Goal: Task Accomplishment & Management: Manage account settings

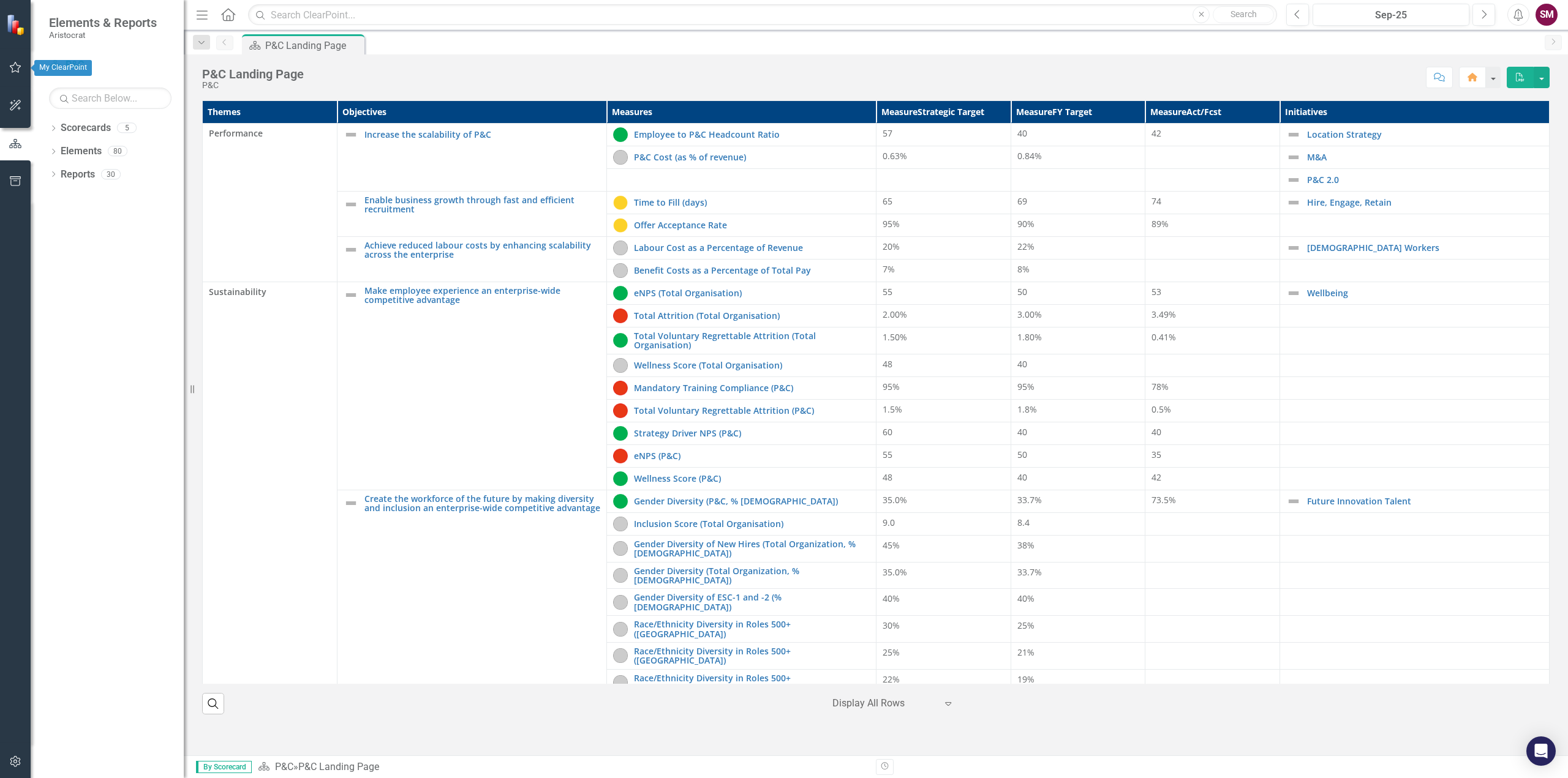
click at [21, 64] on icon "button" at bounding box center [15, 68] width 13 height 10
click at [93, 132] on link "My Updates" at bounding box center [110, 135] width 123 height 14
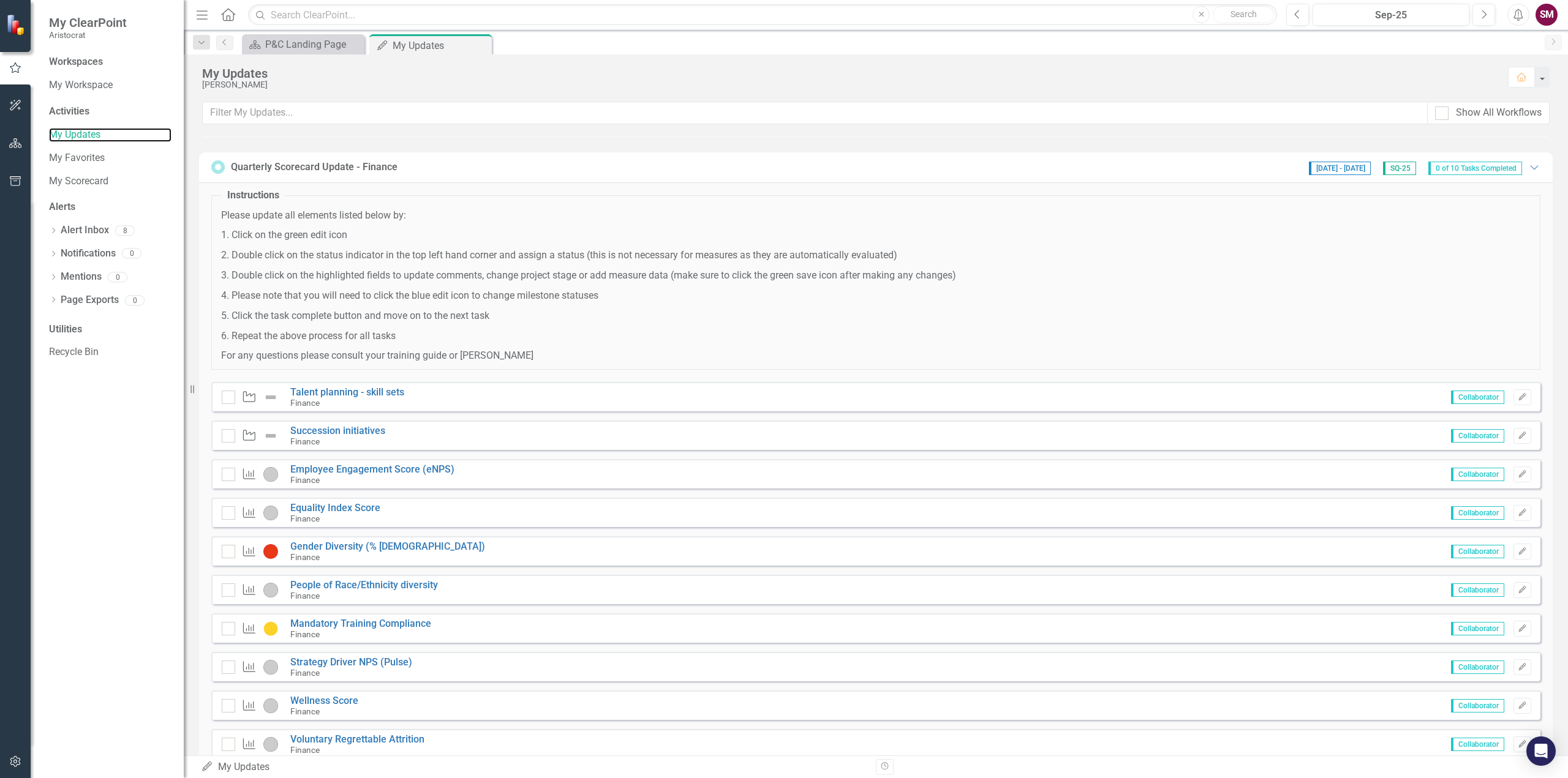
scroll to position [326, 0]
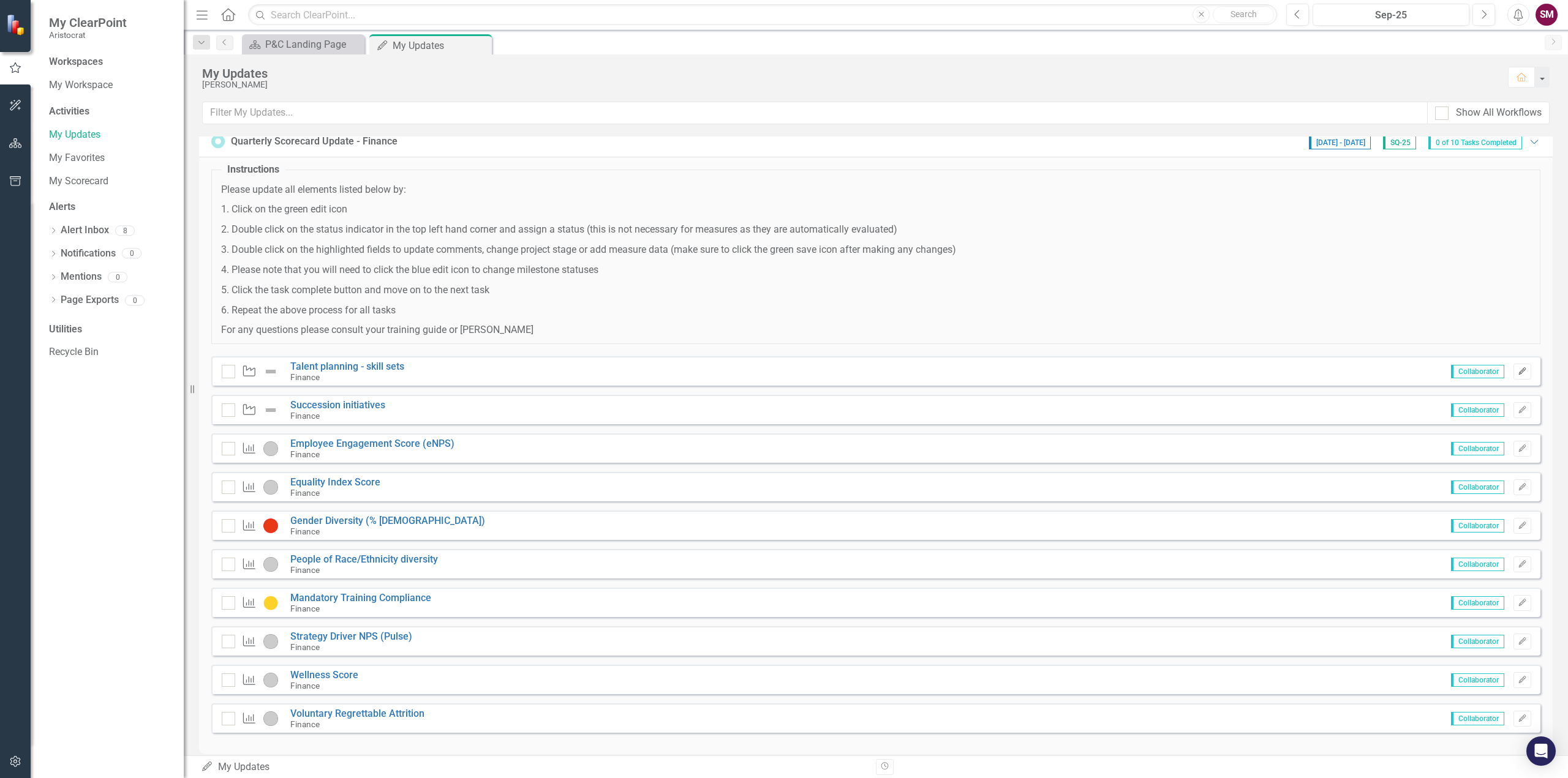
click at [1517, 371] on icon "Edit" at bounding box center [1521, 371] width 9 height 7
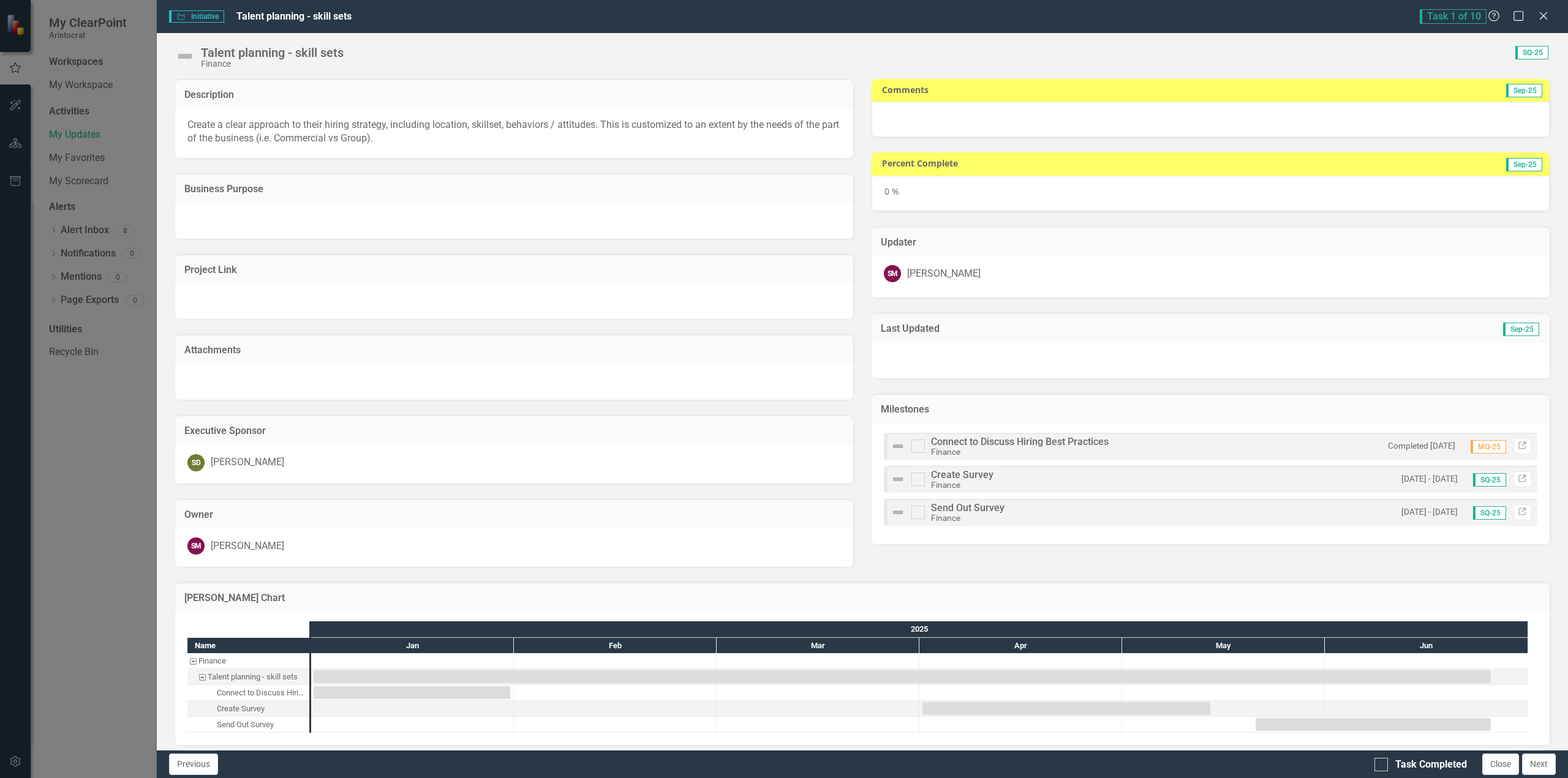
checkbox input "true"
click at [892, 116] on div at bounding box center [1210, 119] width 678 height 35
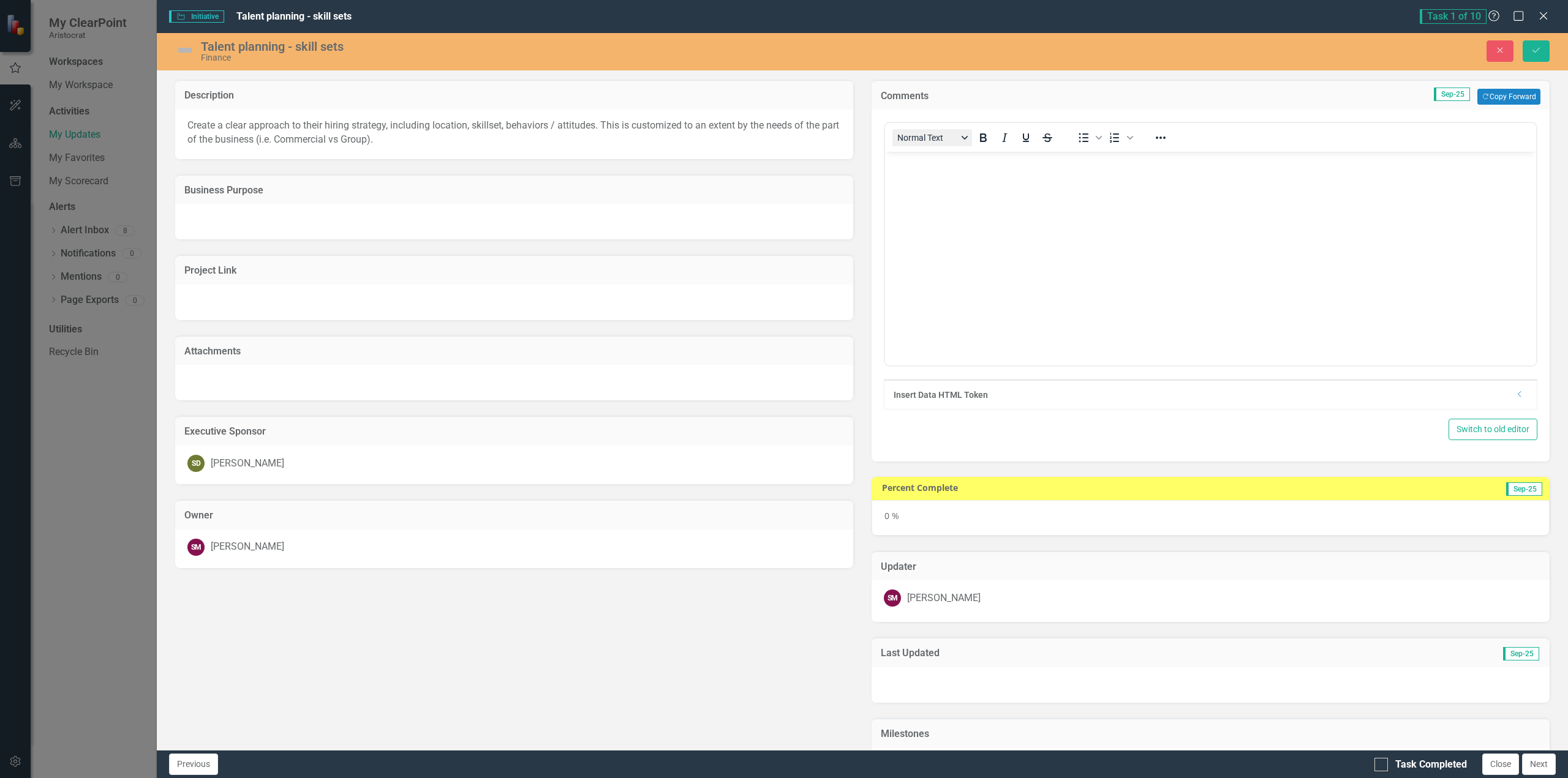
scroll to position [0, 0]
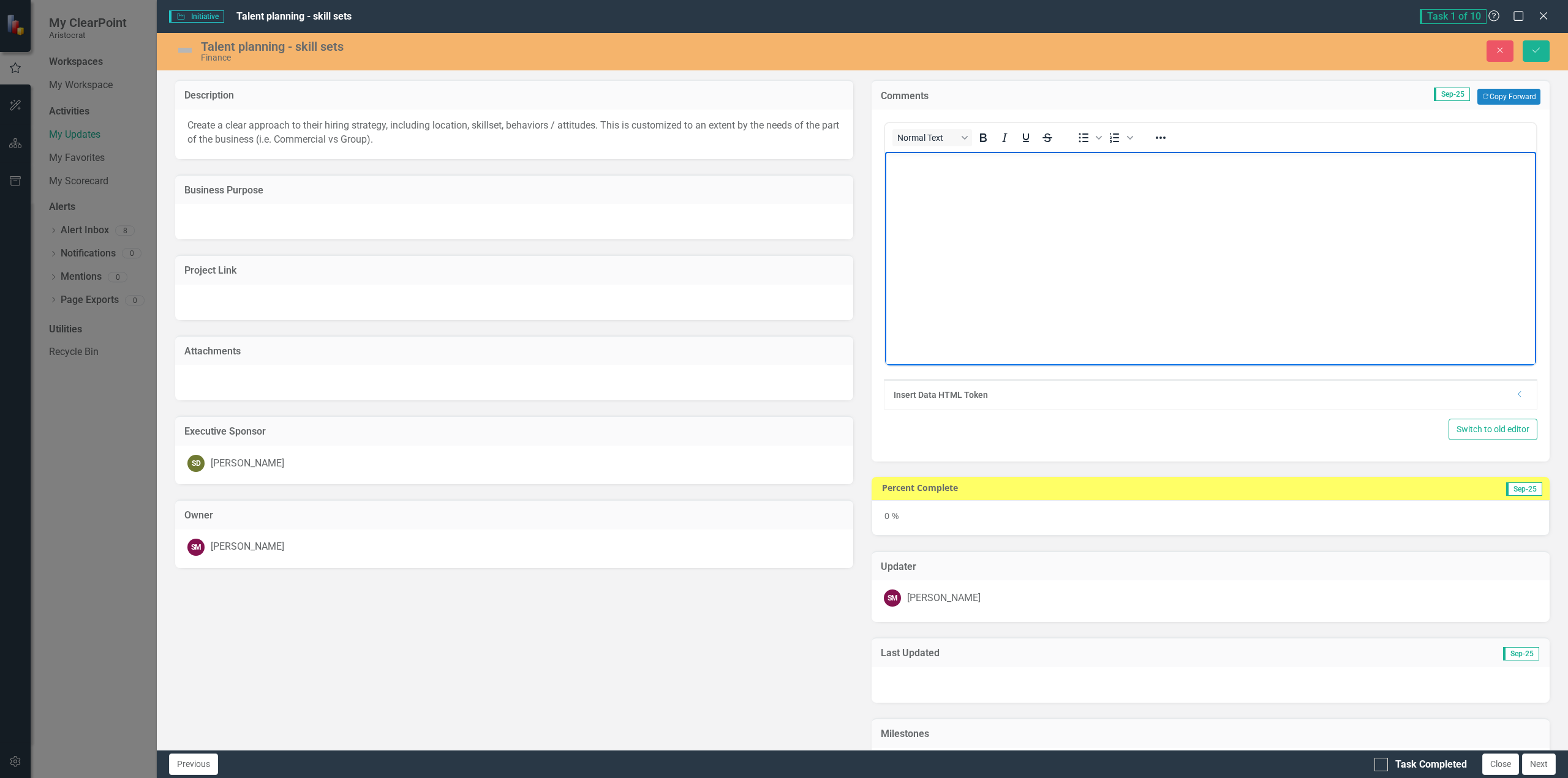
click at [916, 172] on body "Rich Text Area. Press ALT-0 for help." at bounding box center [1210, 244] width 651 height 184
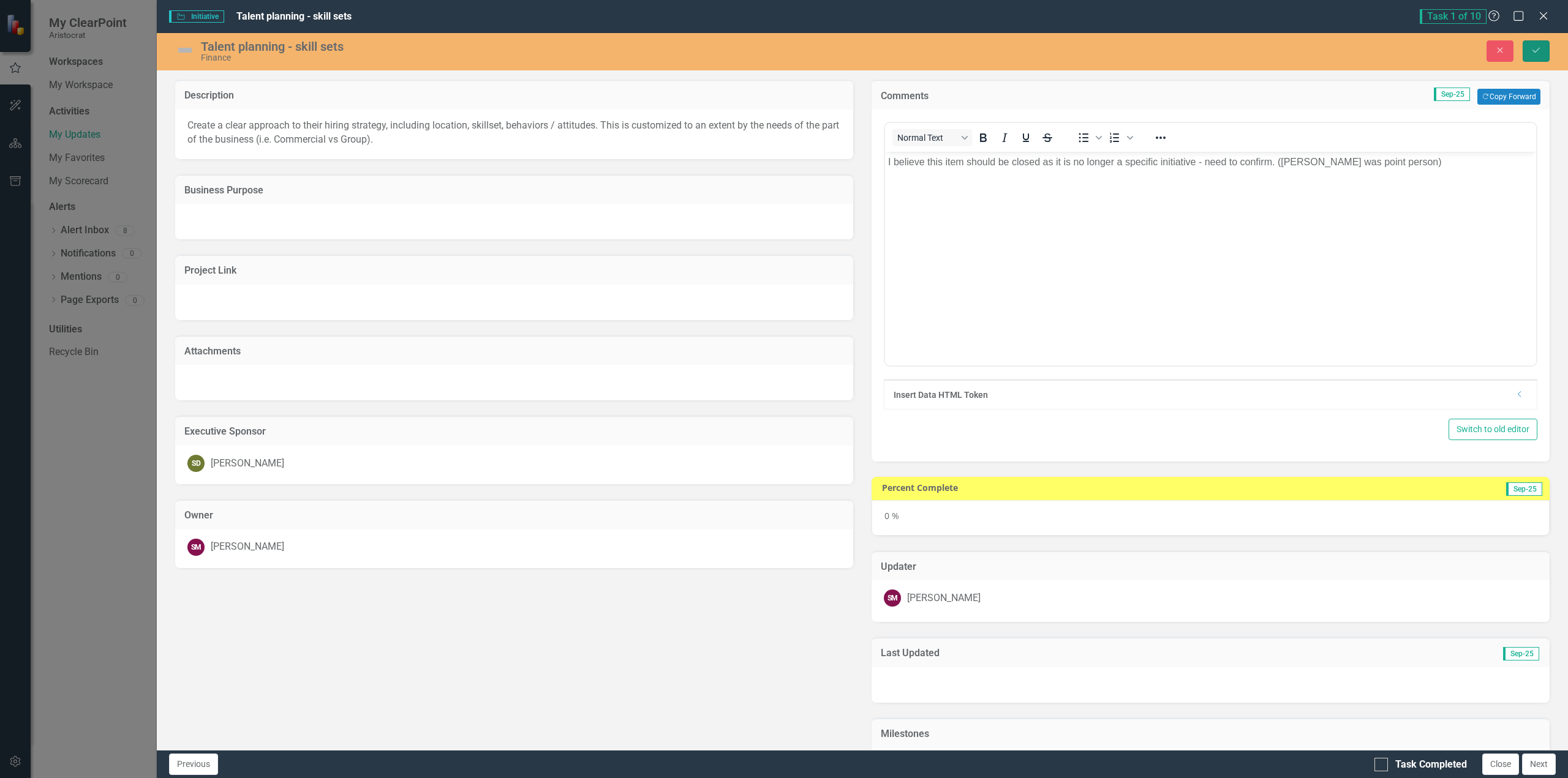
click at [1536, 52] on icon "submit" at bounding box center [1535, 50] width 7 height 5
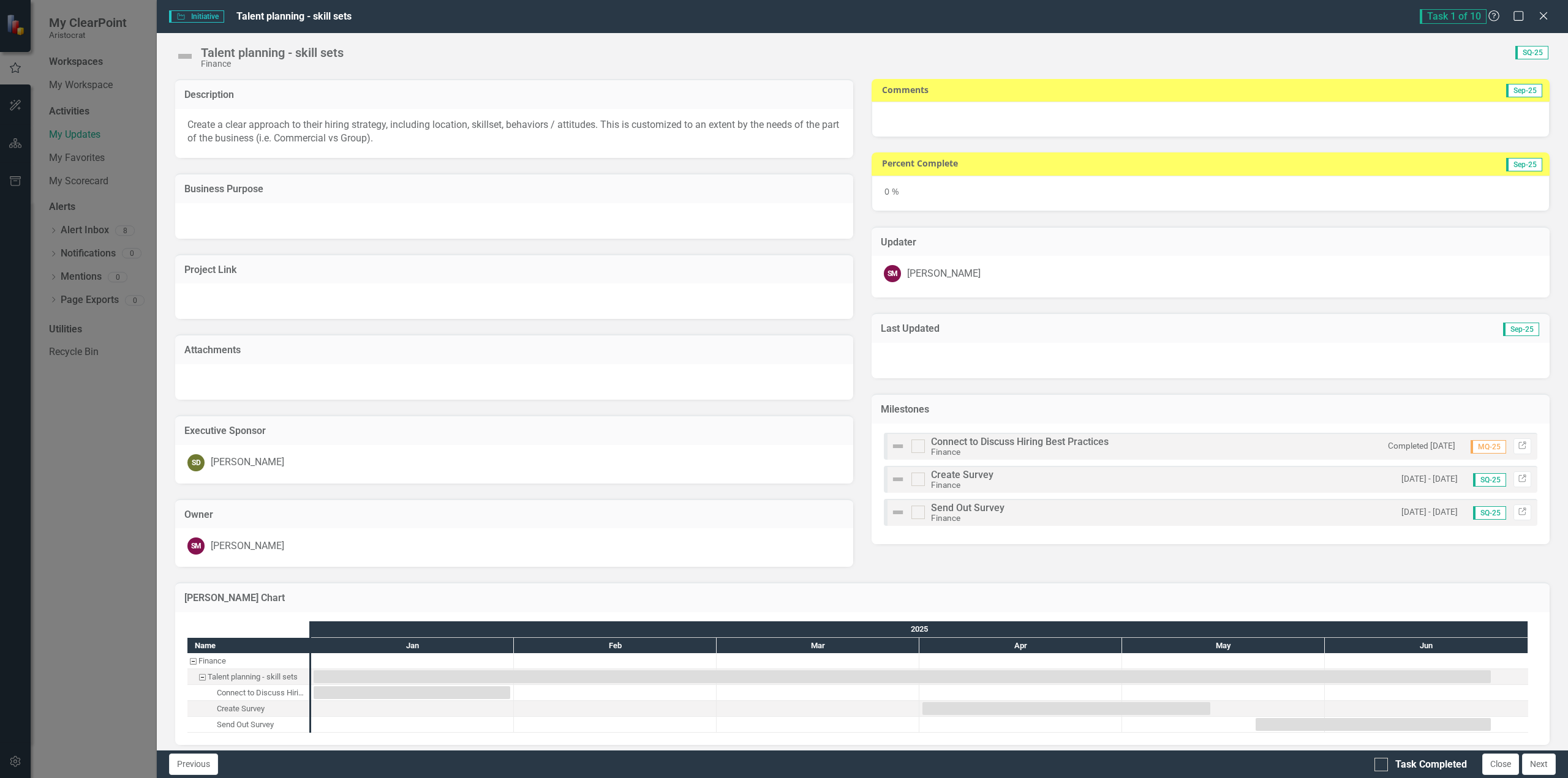
checkbox input "true"
click at [1378, 762] on input "Task Completed" at bounding box center [1378, 762] width 8 height 8
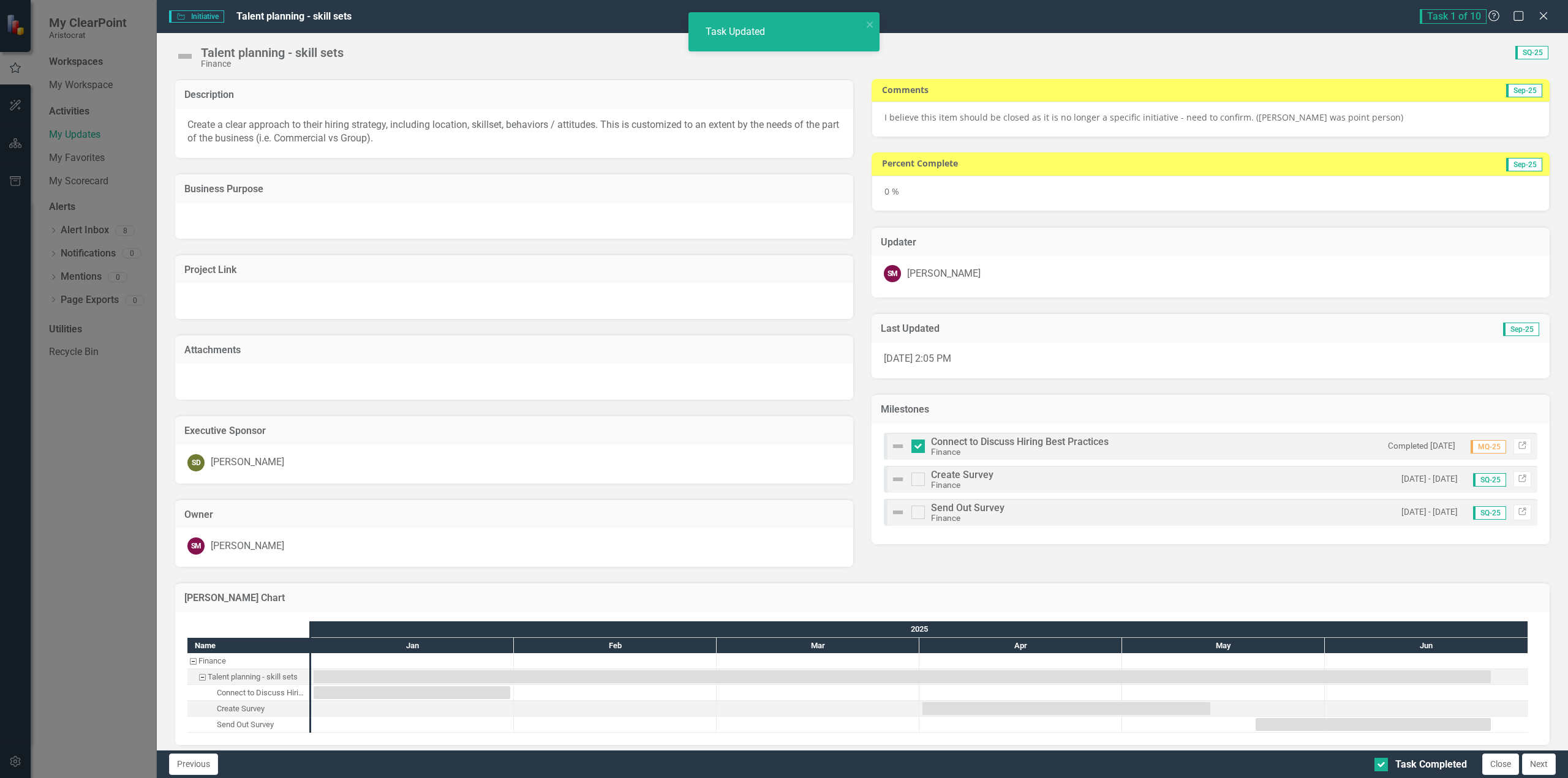
checkbox input "true"
click at [1529, 764] on button "Next" at bounding box center [1539, 764] width 33 height 22
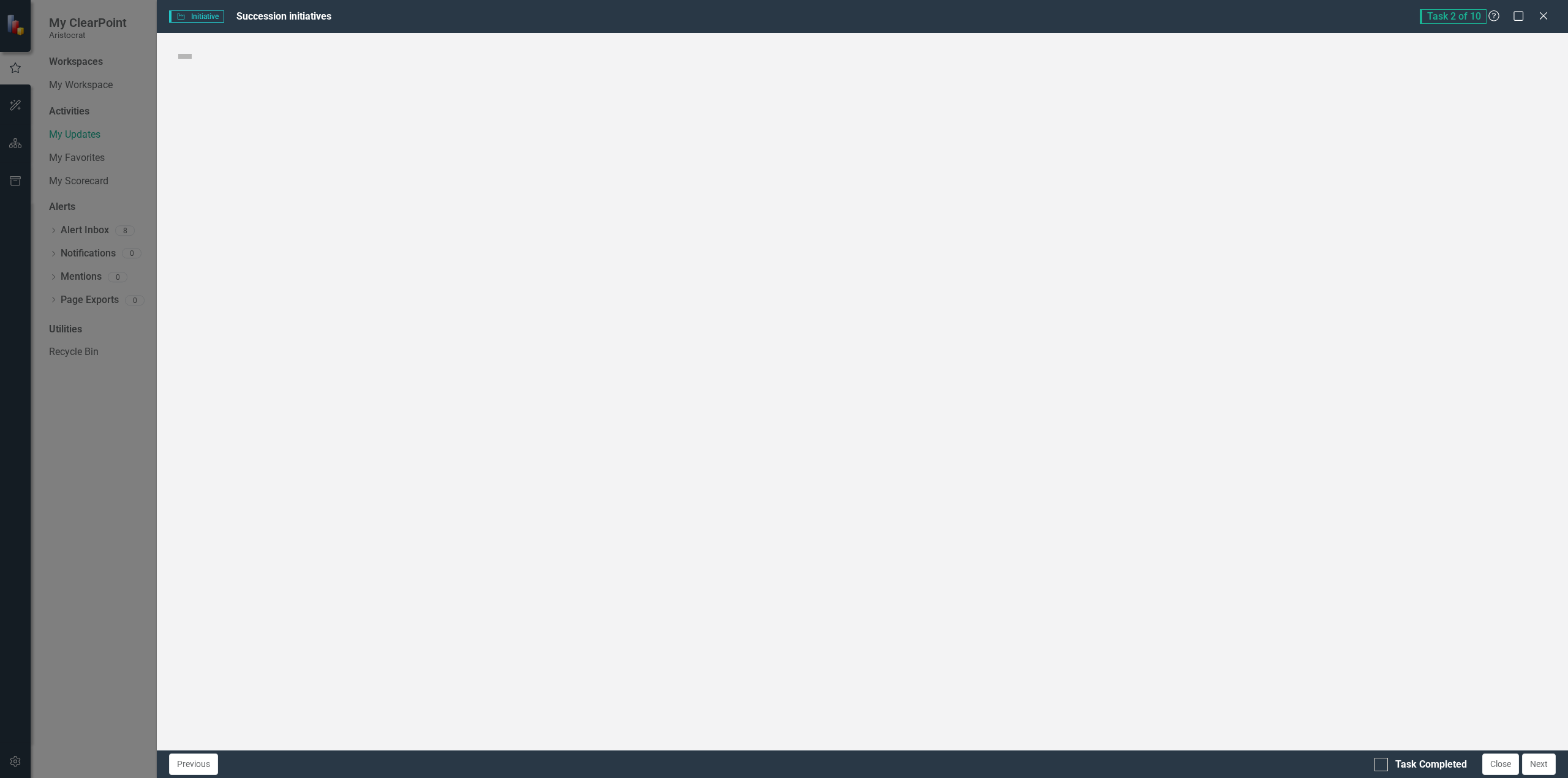
checkbox input "true"
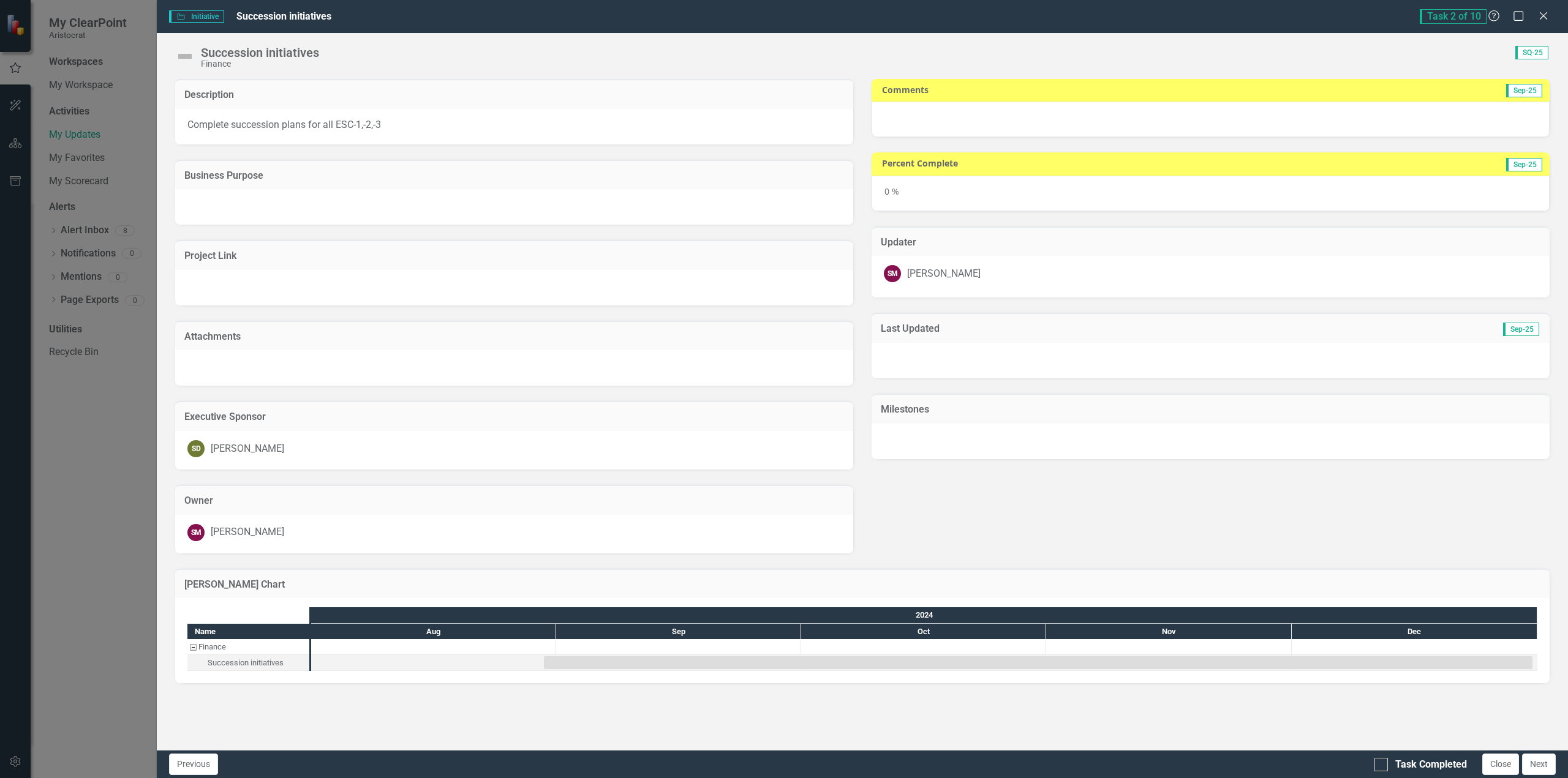
click at [911, 120] on div at bounding box center [1210, 119] width 678 height 35
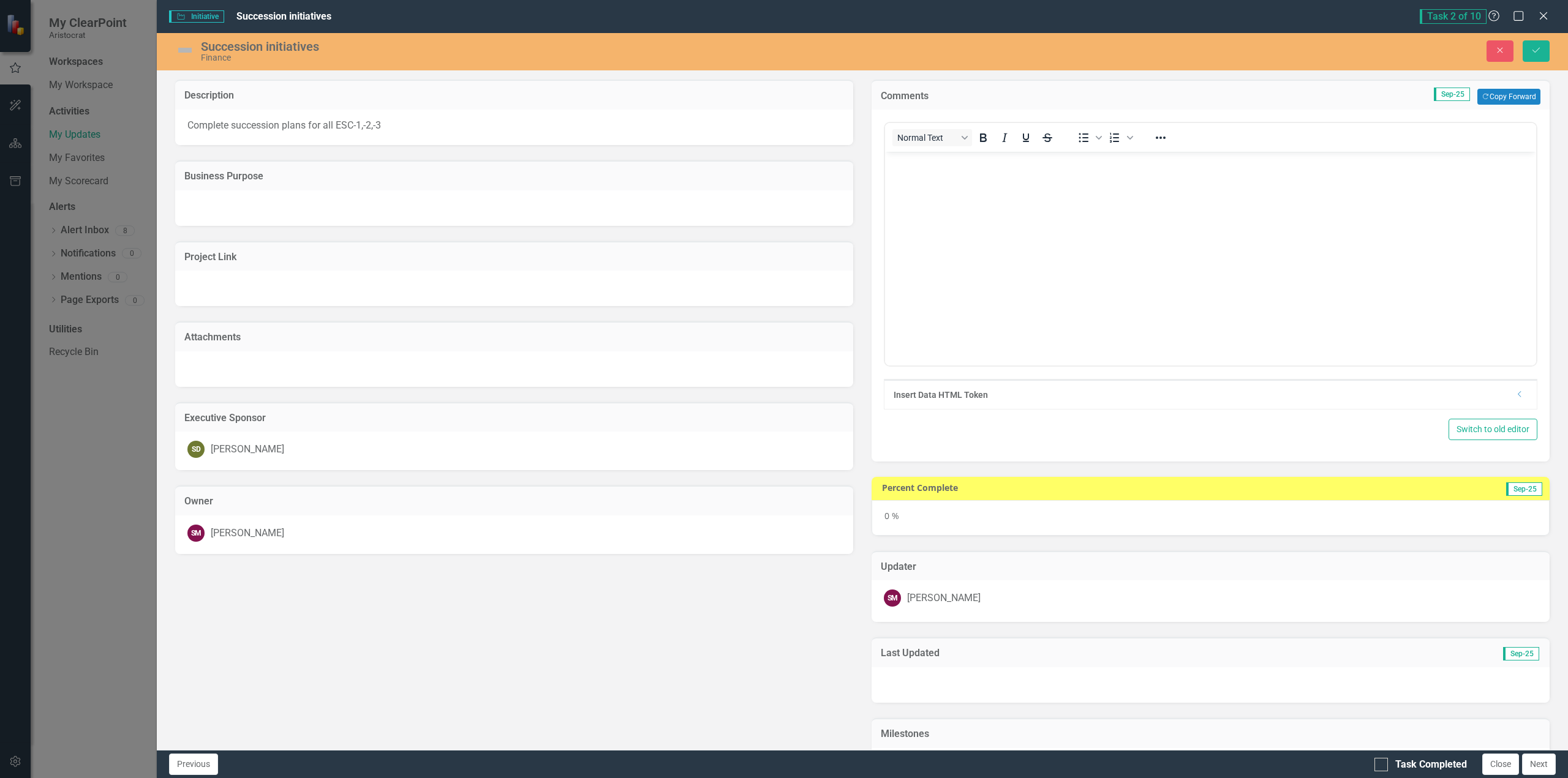
click at [913, 162] on p "Rich Text Area. Press ALT-0 for help." at bounding box center [1210, 162] width 644 height 15
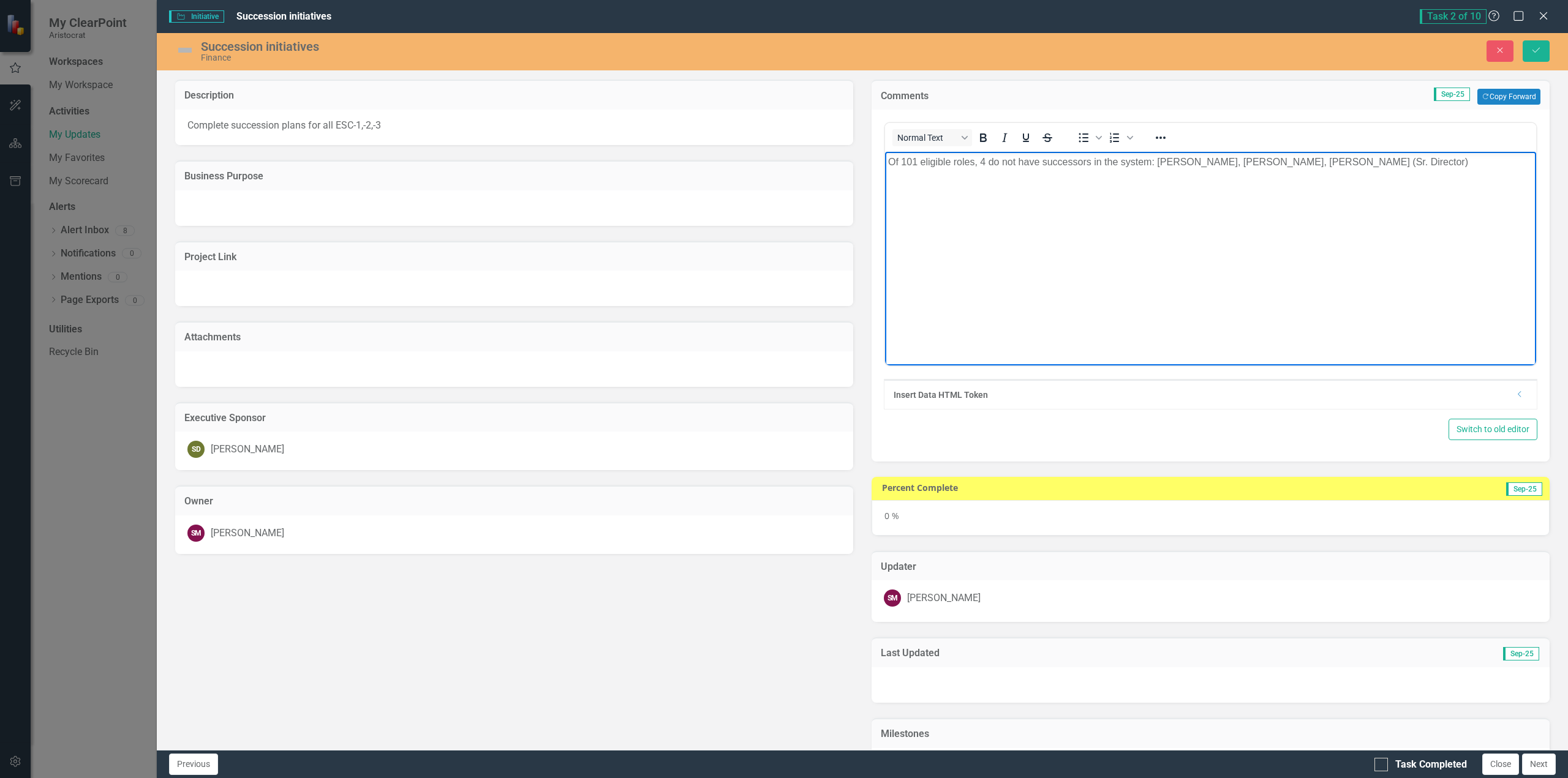
click at [990, 163] on p "Of 101 eligible roles, 4 do not have successors in the system: Anup Khubchandan…" at bounding box center [1210, 162] width 644 height 15
click at [982, 164] on p "Of 101 eligible roles, 4 do not have successors in the system: Anup Khubchandan…" at bounding box center [1210, 162] width 644 height 15
click at [989, 163] on p "Of 101 eligible roles, 4 do not have successors in the system: Anup Khubchandan…" at bounding box center [1210, 162] width 644 height 15
click at [916, 161] on p "Of 101 eligible roles, 3 do not have successors in the system: Anup Khubchandan…" at bounding box center [1210, 162] width 644 height 15
click at [909, 523] on div "0 %" at bounding box center [1210, 518] width 678 height 35
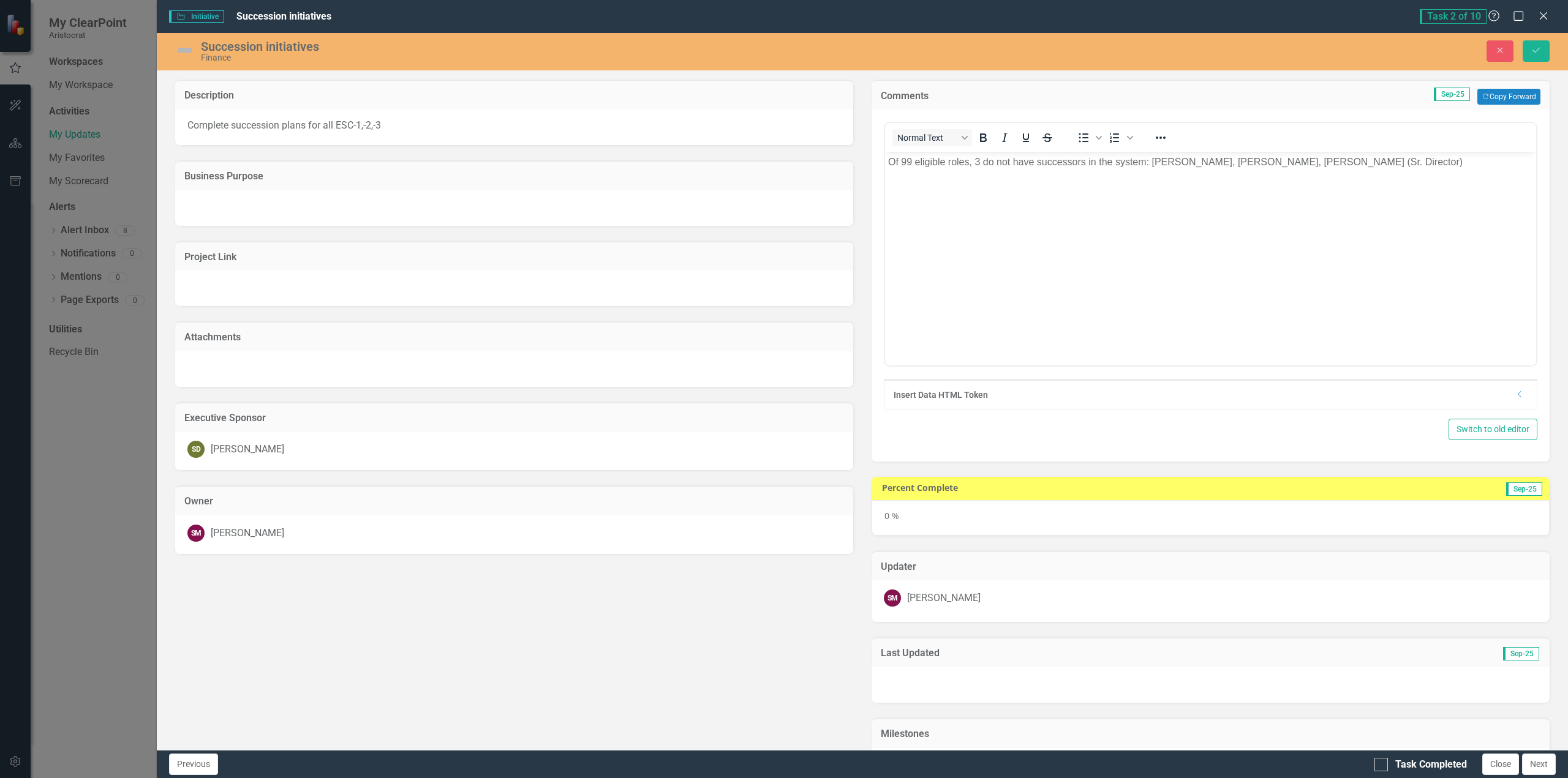
click at [909, 523] on div "0 %" at bounding box center [1210, 518] width 678 height 35
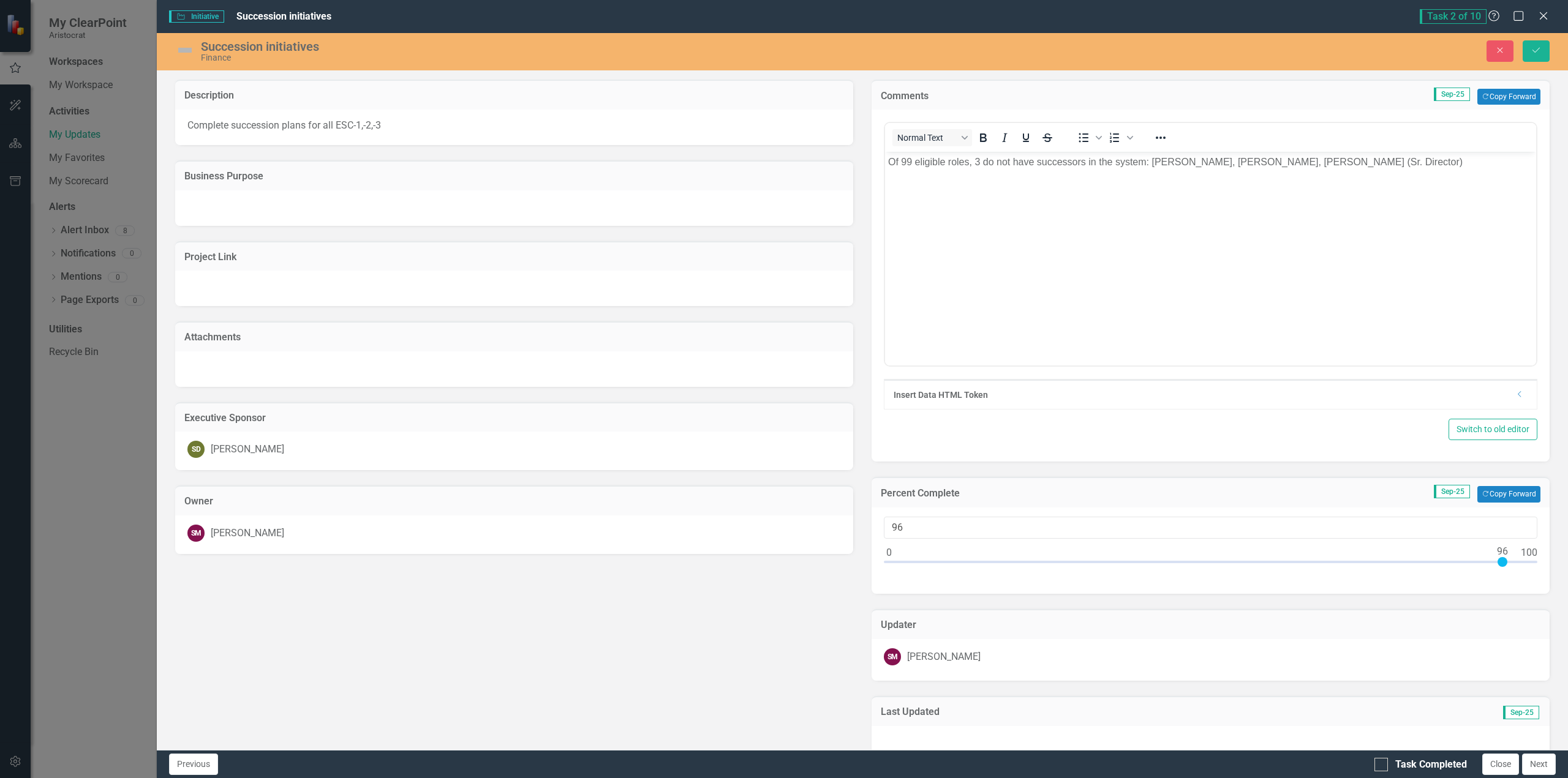
type input "97"
drag, startPoint x: 882, startPoint y: 560, endPoint x: 1499, endPoint y: 559, distance: 617.0
click at [1504, 559] on div at bounding box center [1509, 562] width 10 height 10
click at [1382, 767] on div at bounding box center [1381, 765] width 14 height 14
click at [1382, 766] on input "Task Completed" at bounding box center [1378, 762] width 8 height 8
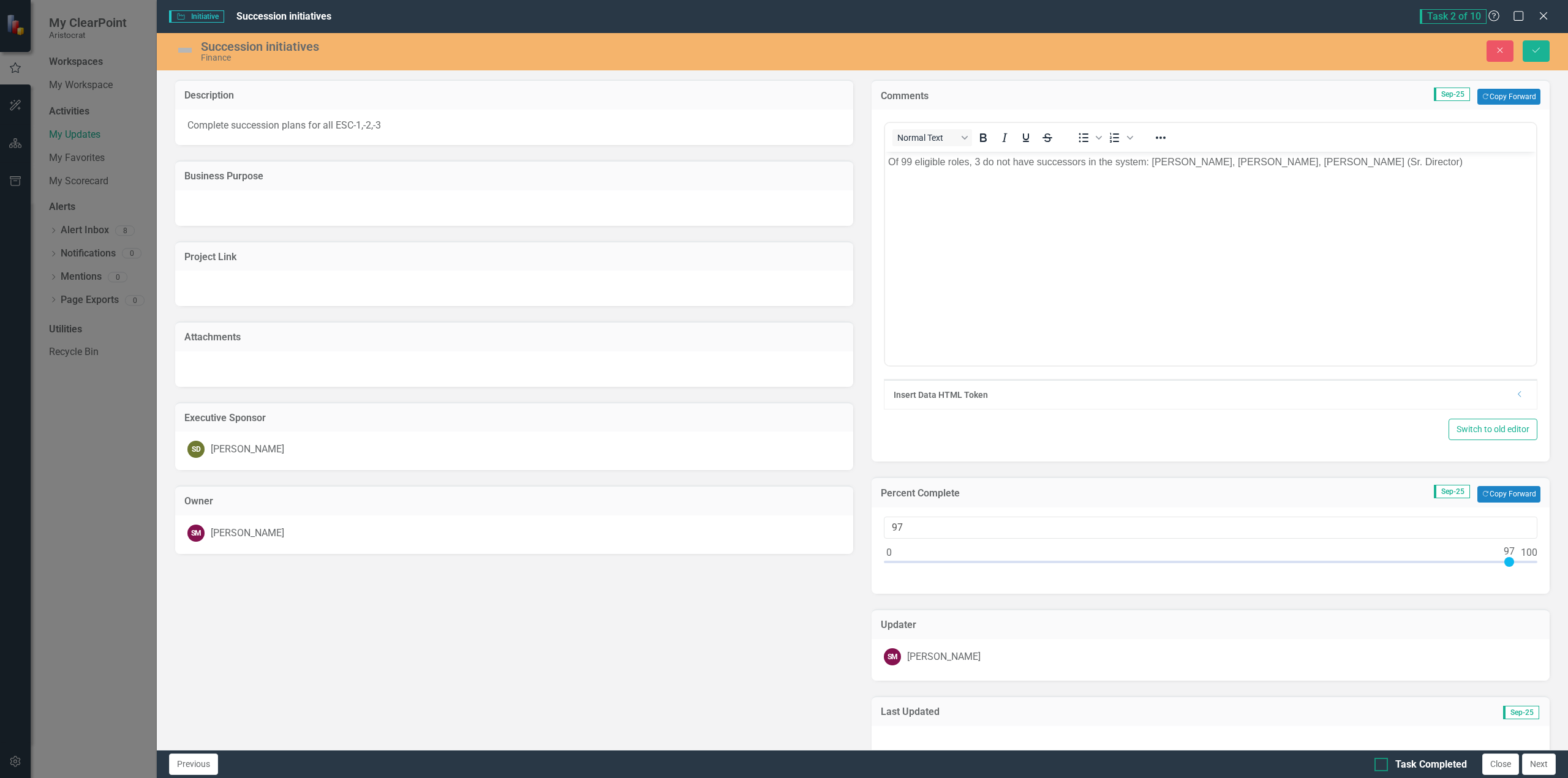
checkbox input "true"
click at [1538, 47] on icon "Save" at bounding box center [1536, 50] width 11 height 9
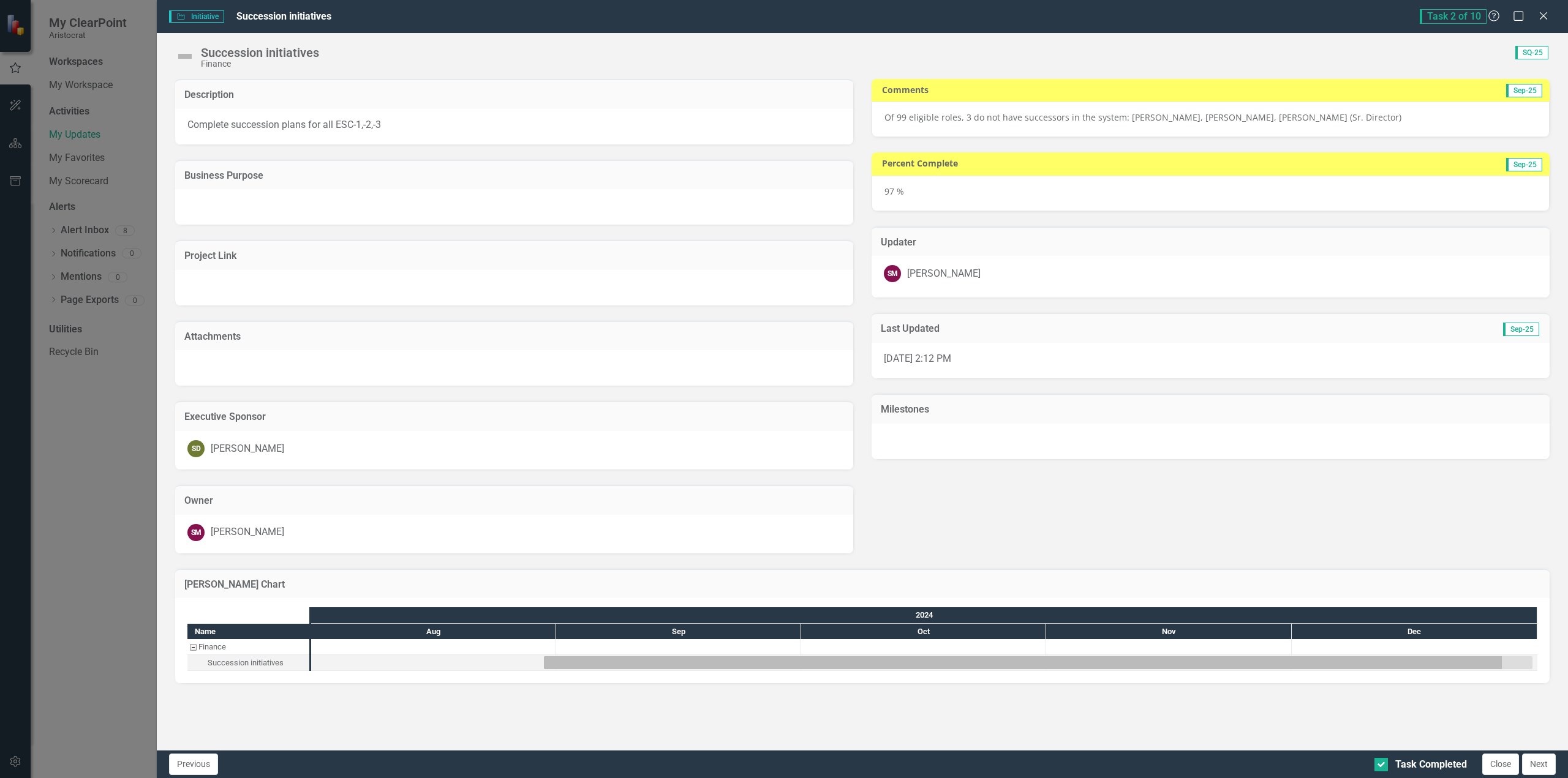
drag, startPoint x: 1531, startPoint y: 764, endPoint x: 1520, endPoint y: 756, distance: 13.6
click at [1530, 763] on button "Next" at bounding box center [1539, 764] width 33 height 22
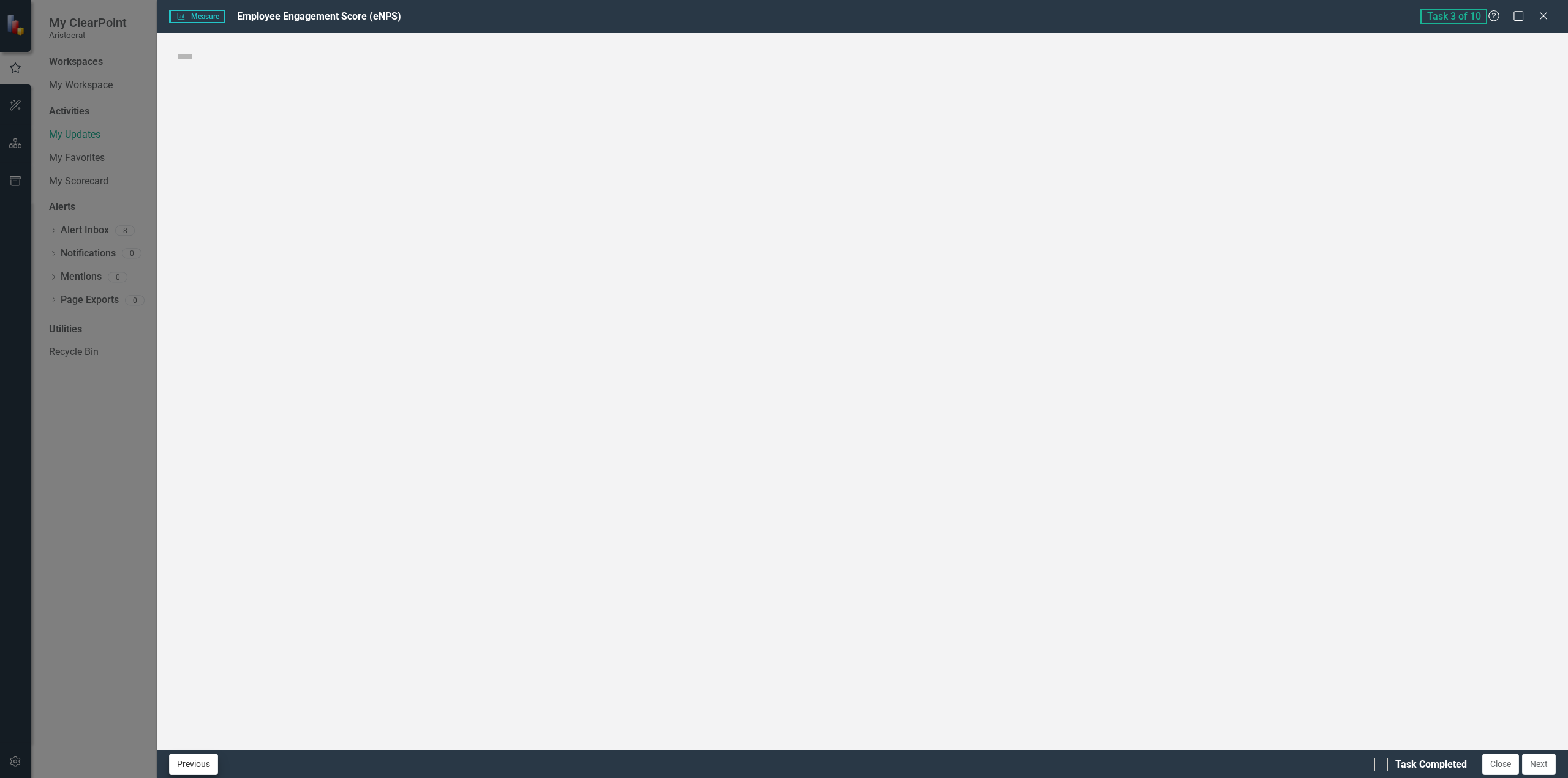
checkbox input "true"
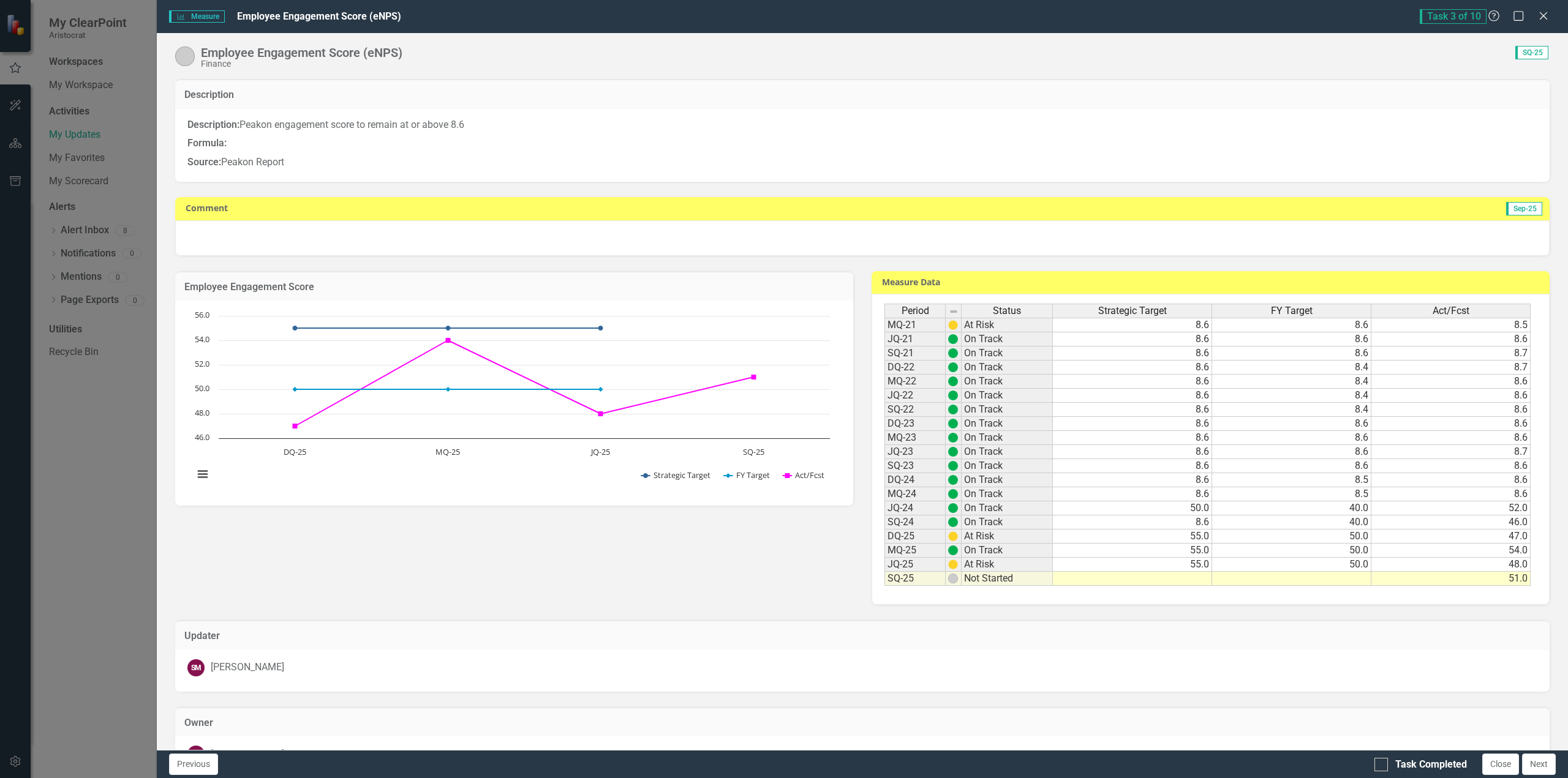
click at [1191, 578] on td at bounding box center [1132, 579] width 159 height 14
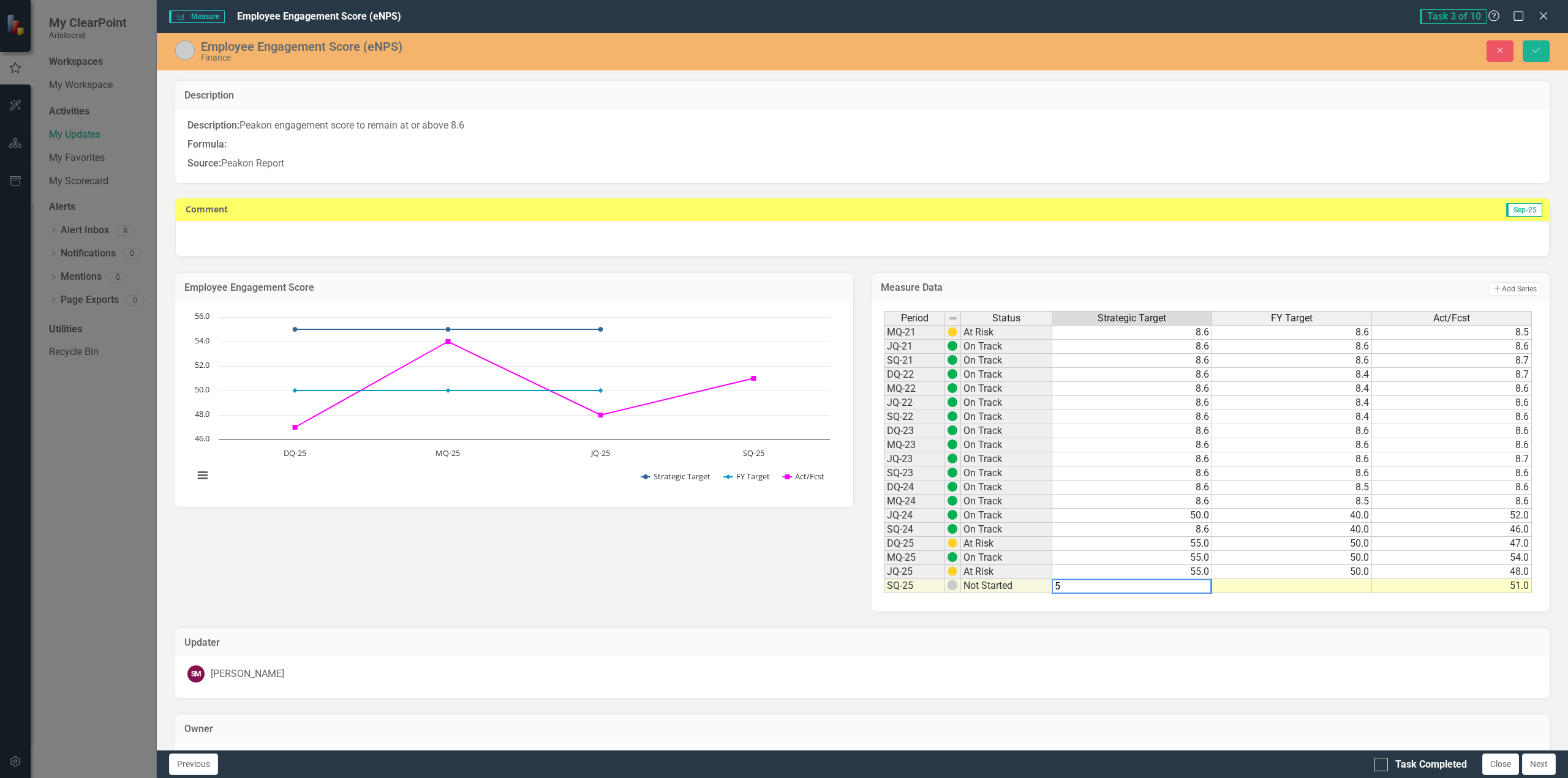
type textarea "55"
type textarea "45"
click at [1533, 58] on button "Save" at bounding box center [1535, 51] width 27 height 22
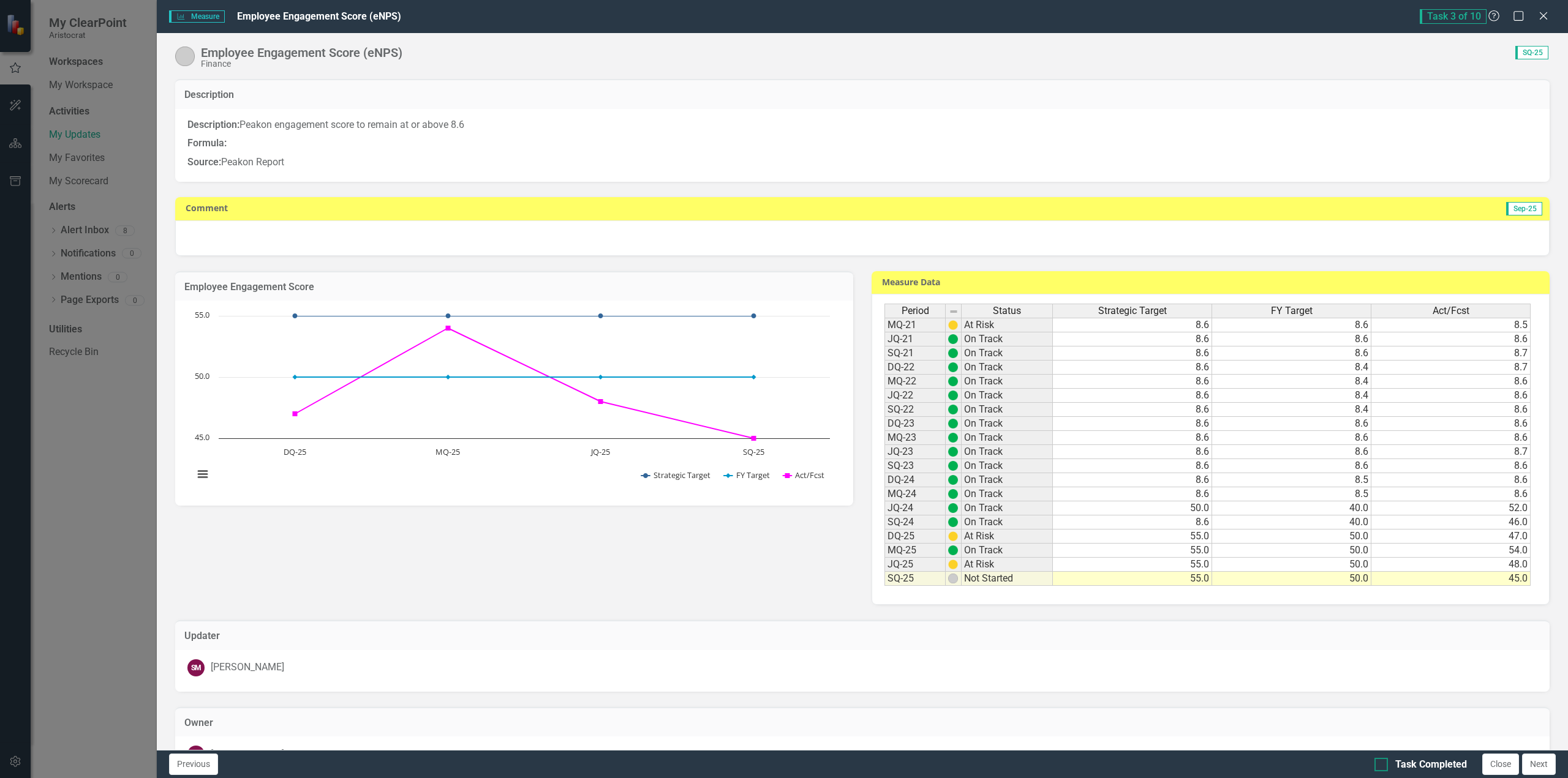
click at [1382, 767] on div at bounding box center [1381, 765] width 14 height 14
click at [1382, 766] on input "Task Completed" at bounding box center [1378, 762] width 8 height 8
checkbox input "true"
click at [1547, 761] on button "Next" at bounding box center [1539, 764] width 33 height 22
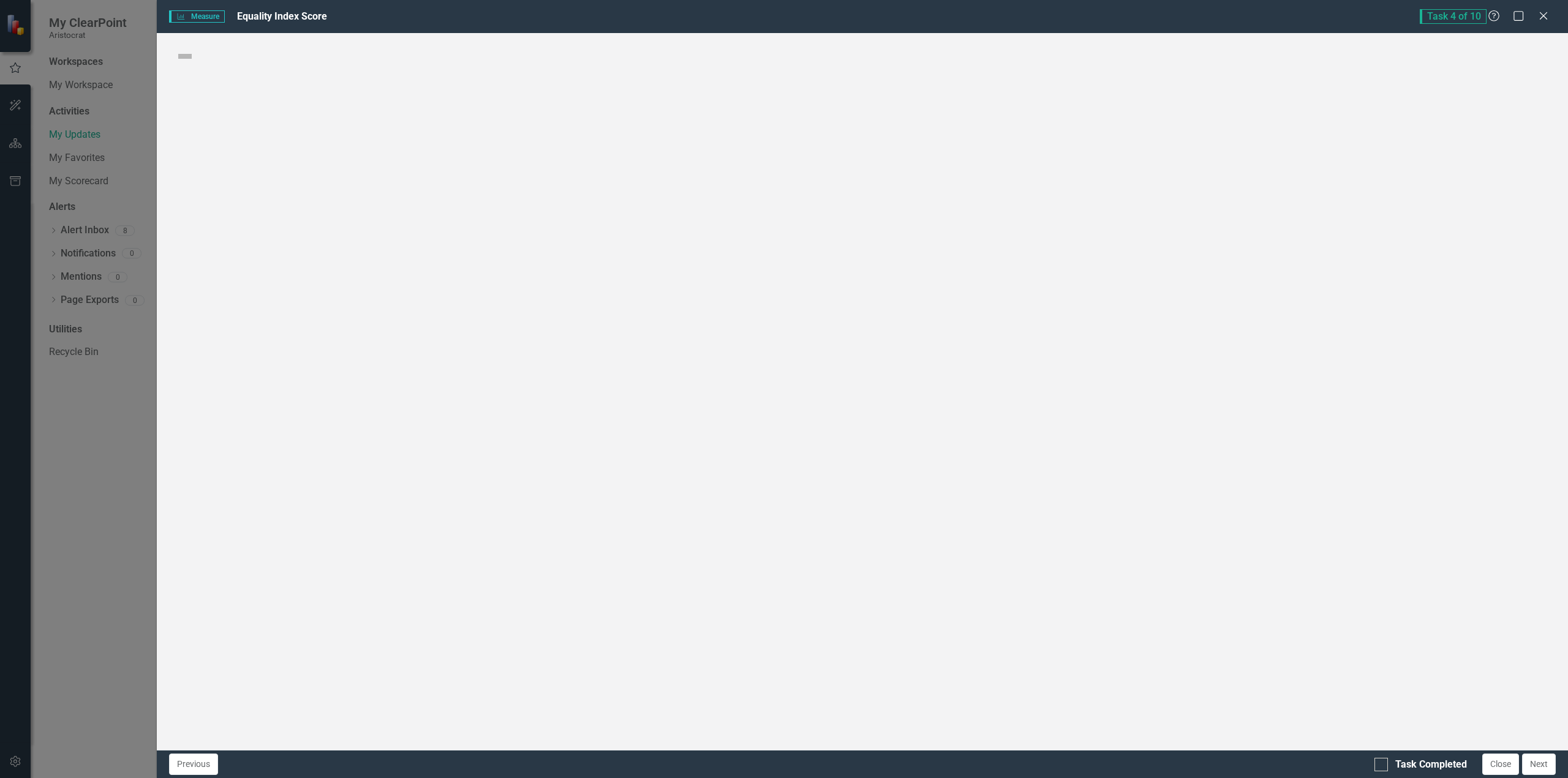
checkbox input "true"
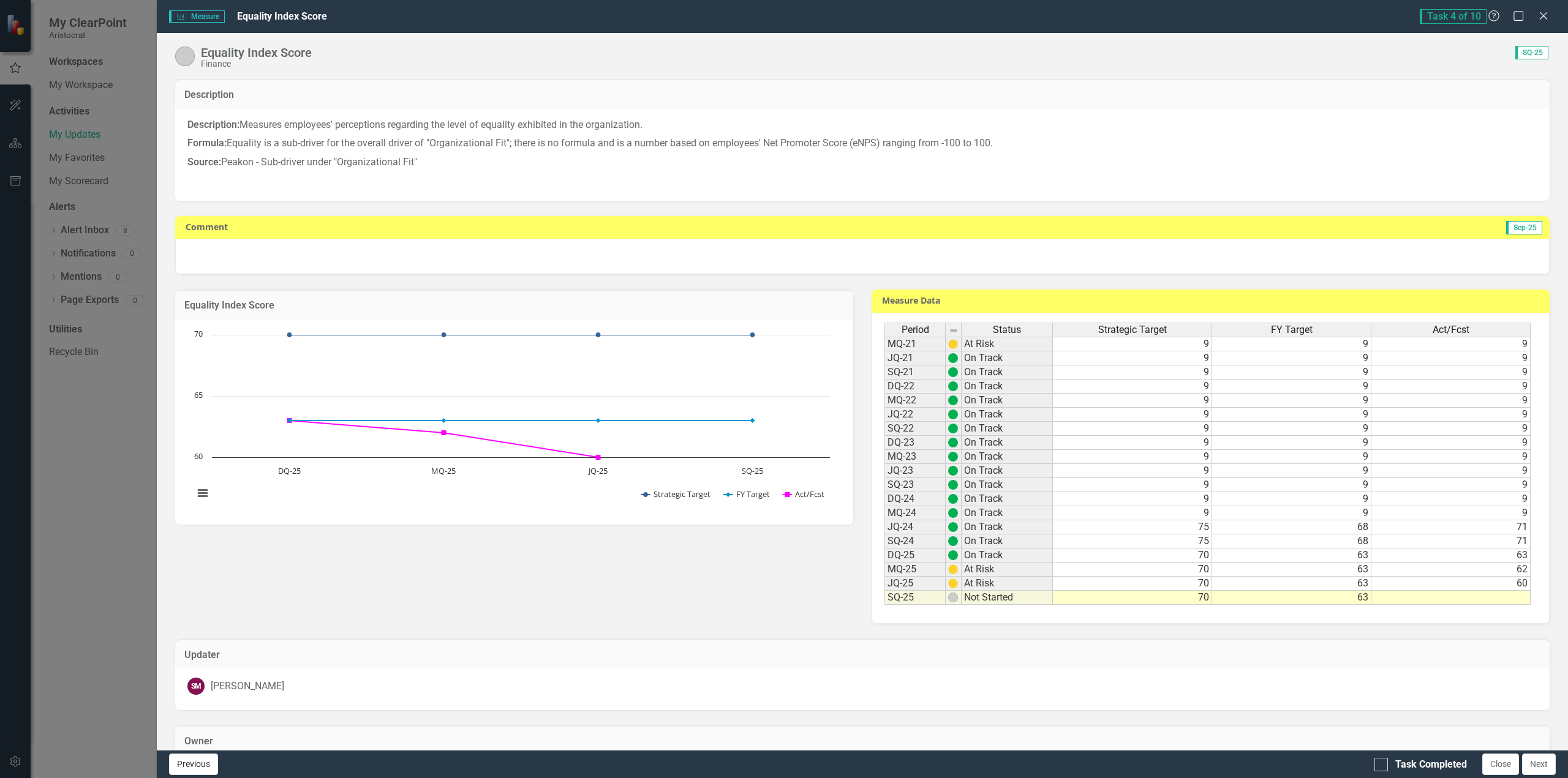
click at [198, 766] on button "Previous" at bounding box center [194, 764] width 49 height 22
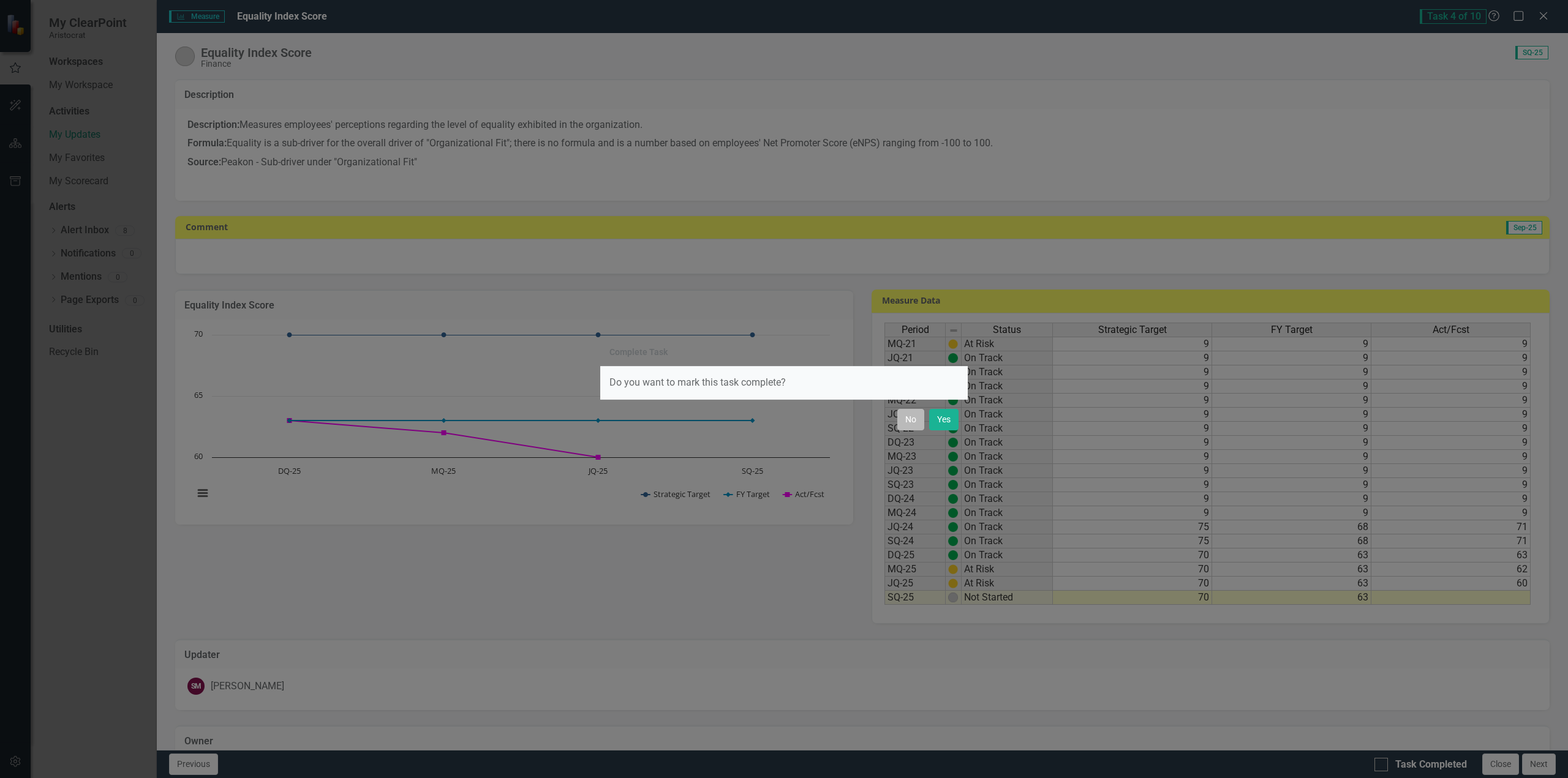
click at [906, 423] on button "No" at bounding box center [910, 419] width 27 height 22
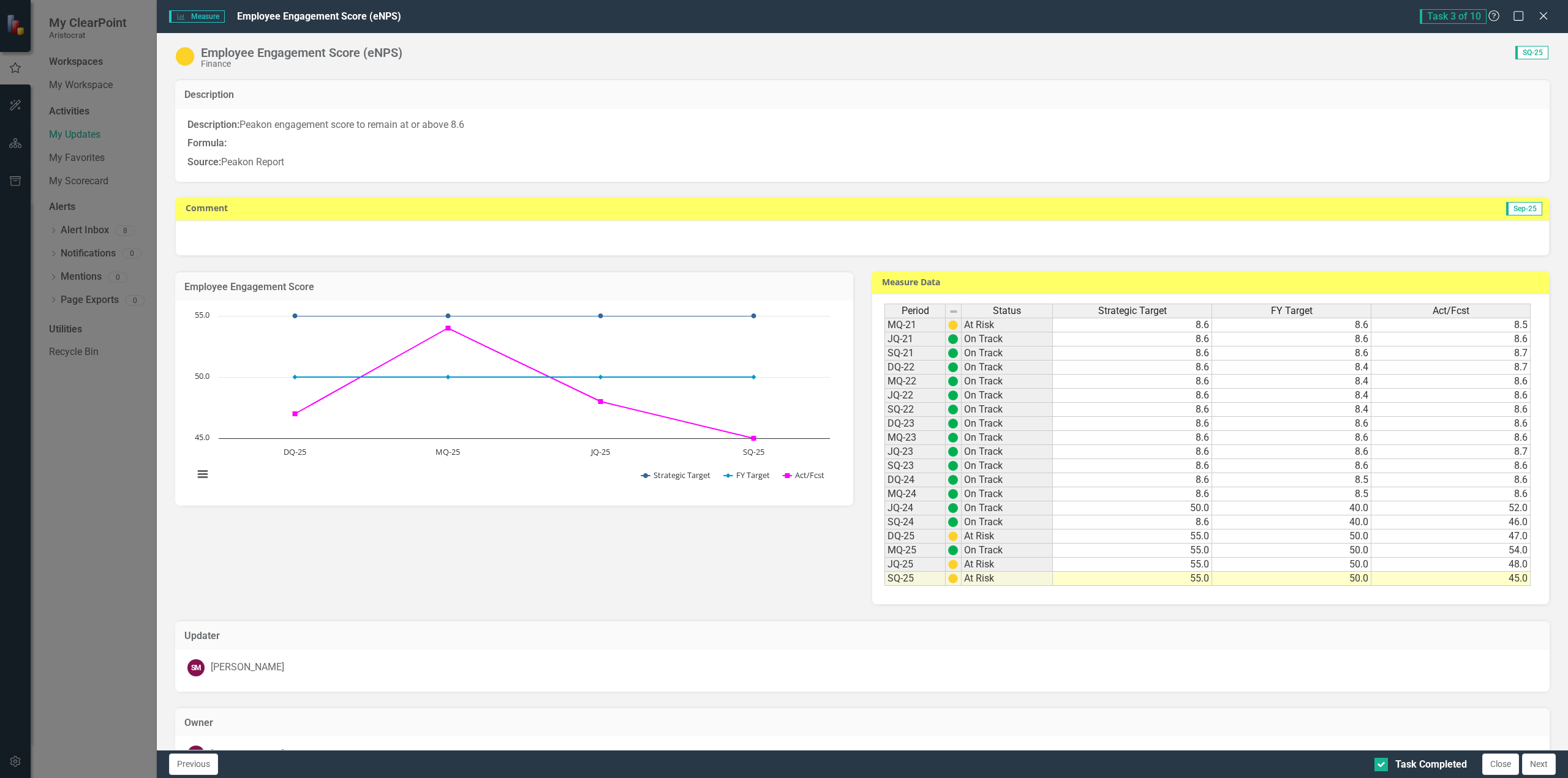
click at [265, 241] on div at bounding box center [862, 238] width 1374 height 35
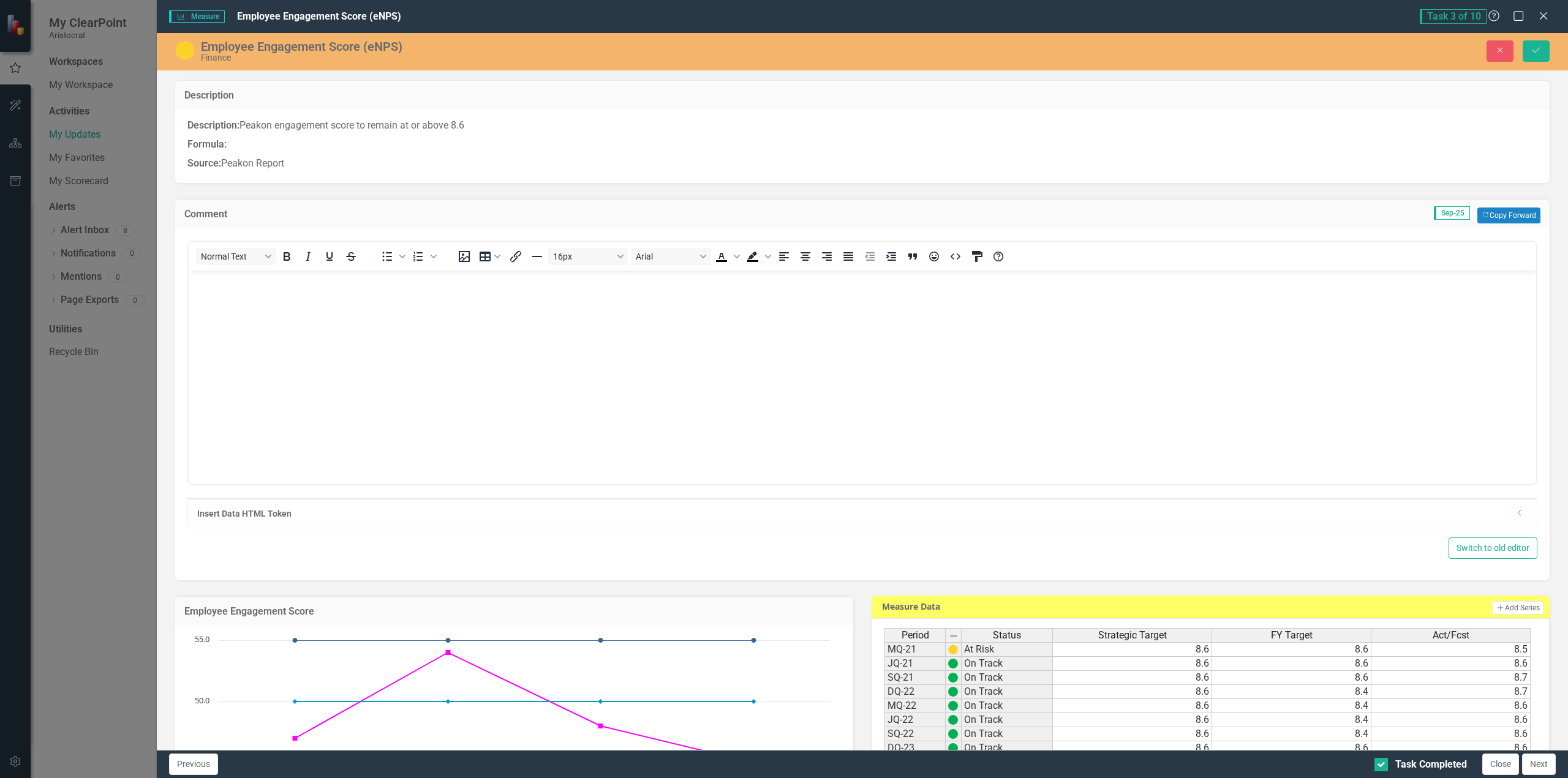
click at [230, 297] on body "Rich Text Area. Press ALT-0 for help." at bounding box center [862, 361] width 1347 height 184
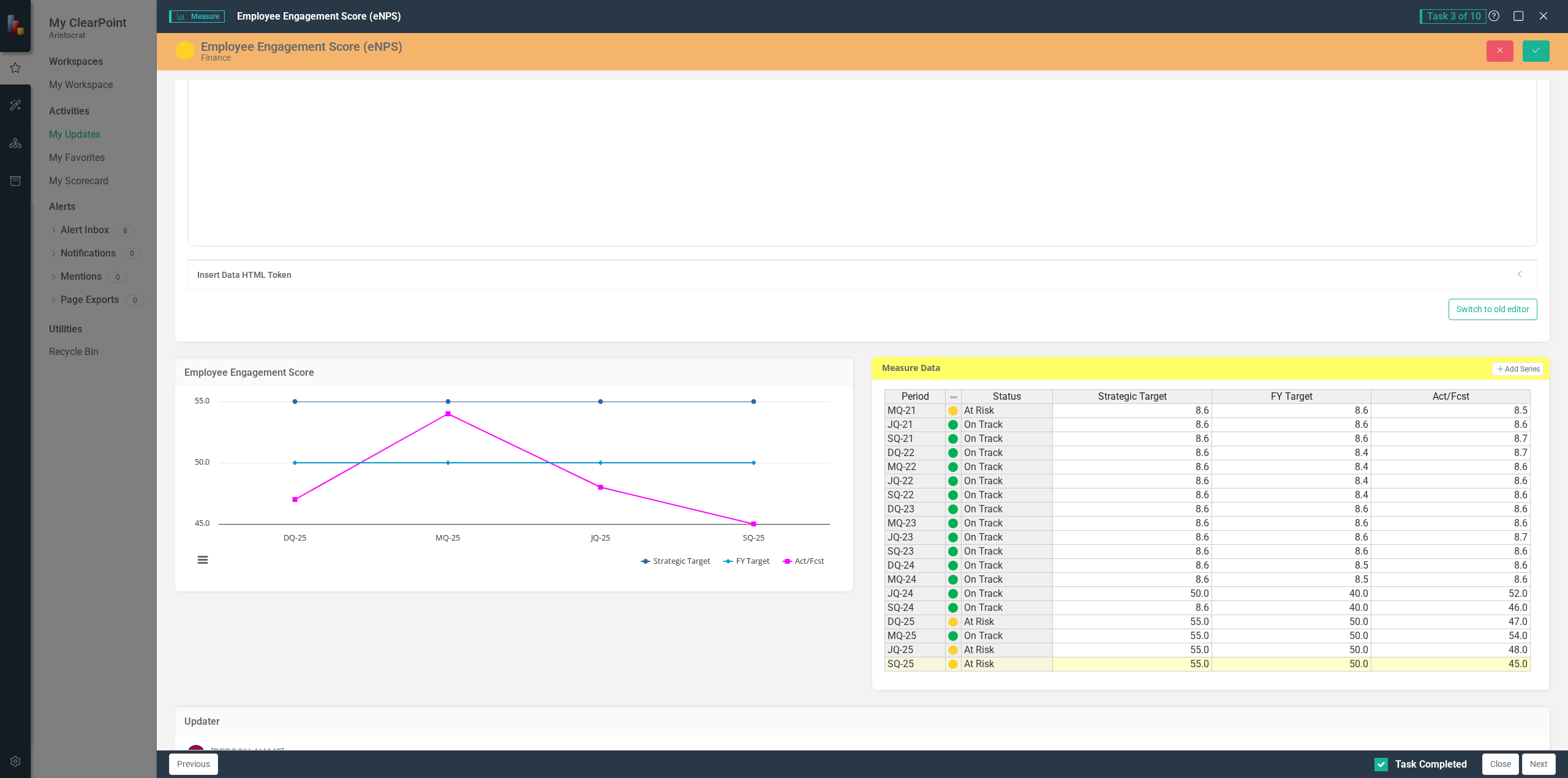
scroll to position [106, 0]
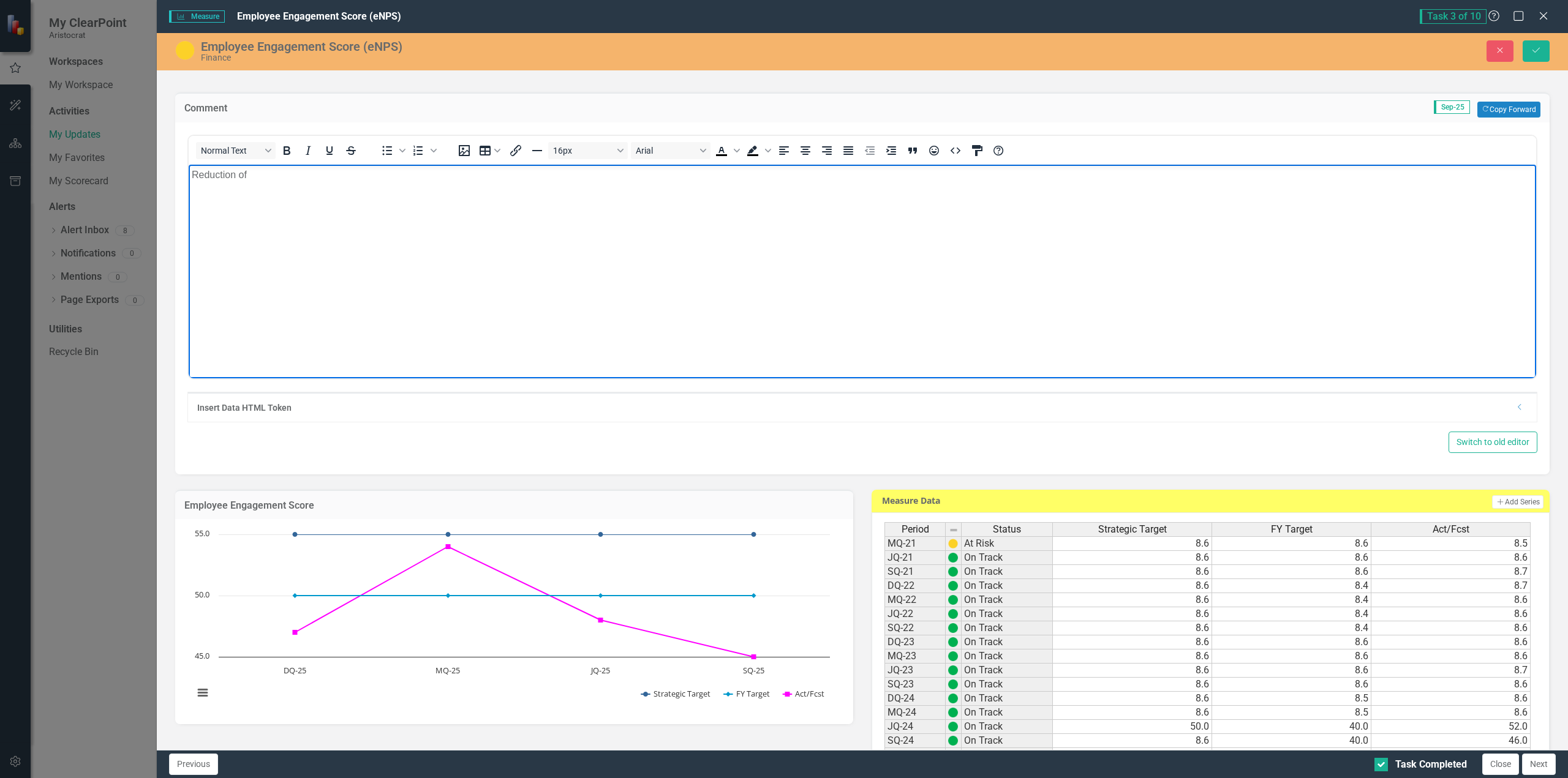
click at [264, 183] on body "Reduction of" at bounding box center [862, 255] width 1347 height 184
click at [652, 178] on p "Reduction of 3 points is less than that of the Enterprise, which reduced by 5 o…" at bounding box center [862, 174] width 1341 height 15
click at [824, 179] on p "Reduction of 3 points is less than that of the Enterprise, which reduced by 5 o…" at bounding box center [862, 174] width 1341 height 15
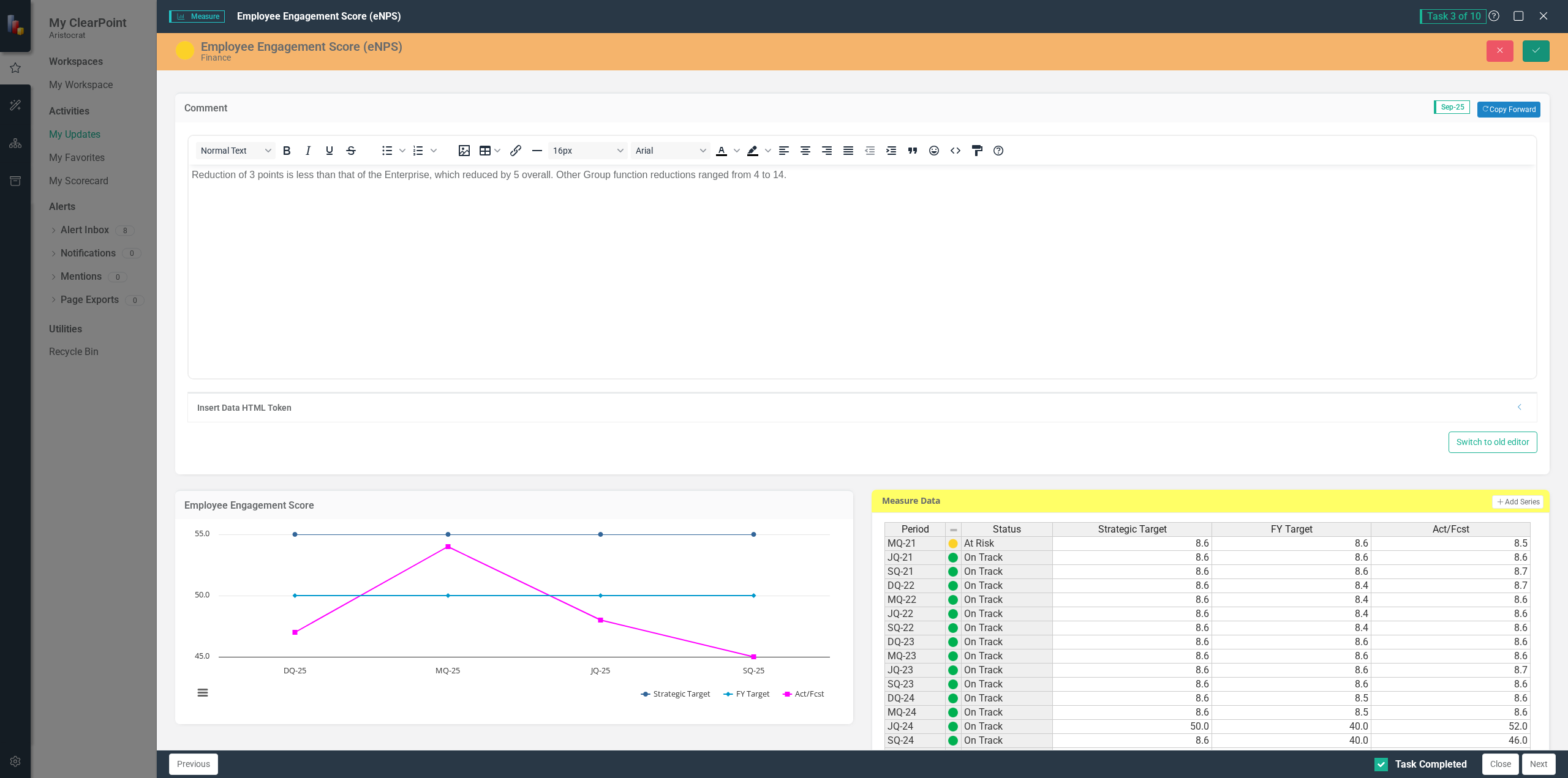
click at [1534, 53] on icon "Save" at bounding box center [1536, 50] width 11 height 9
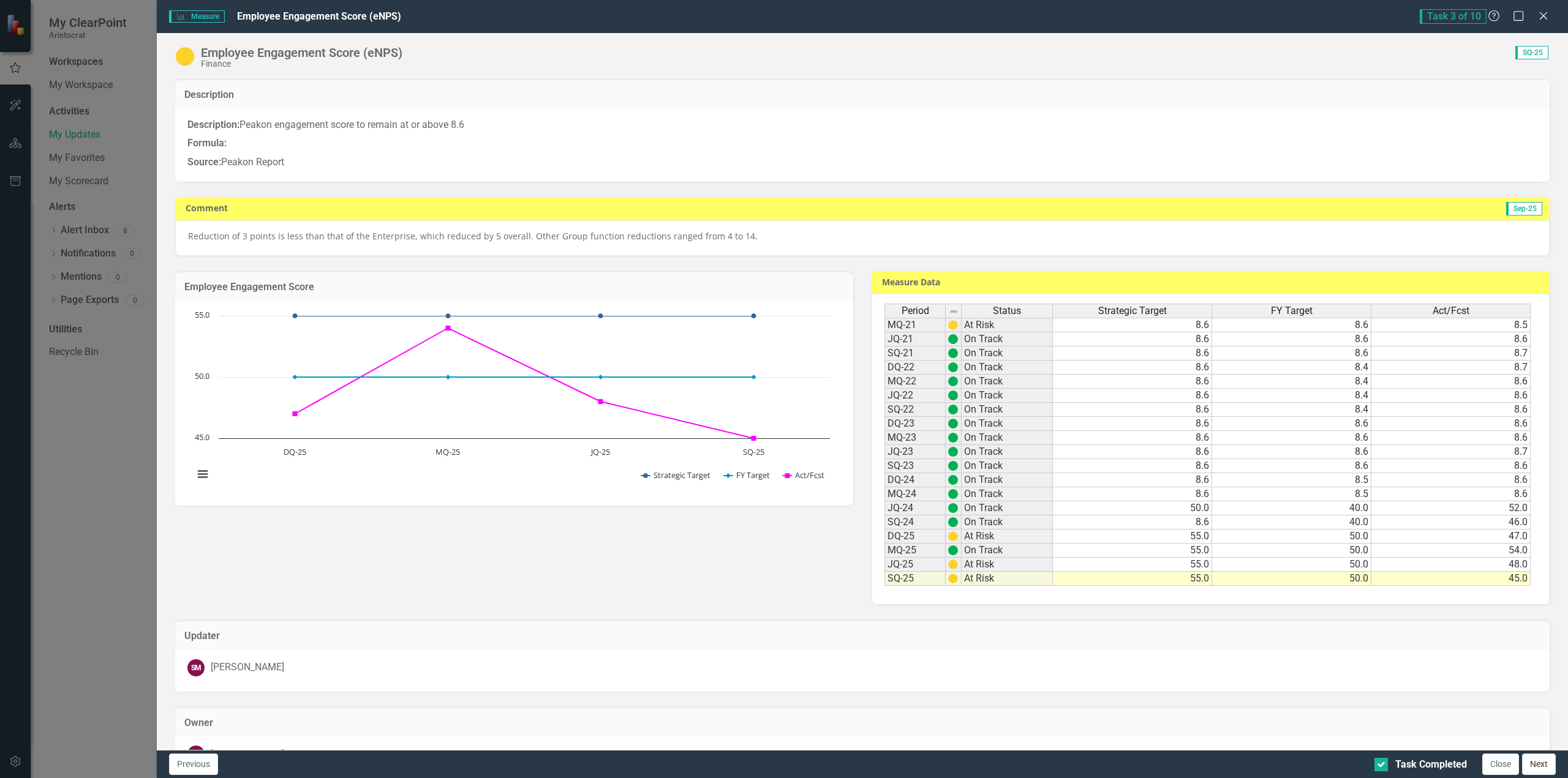
click at [1538, 762] on button "Next" at bounding box center [1539, 764] width 33 height 22
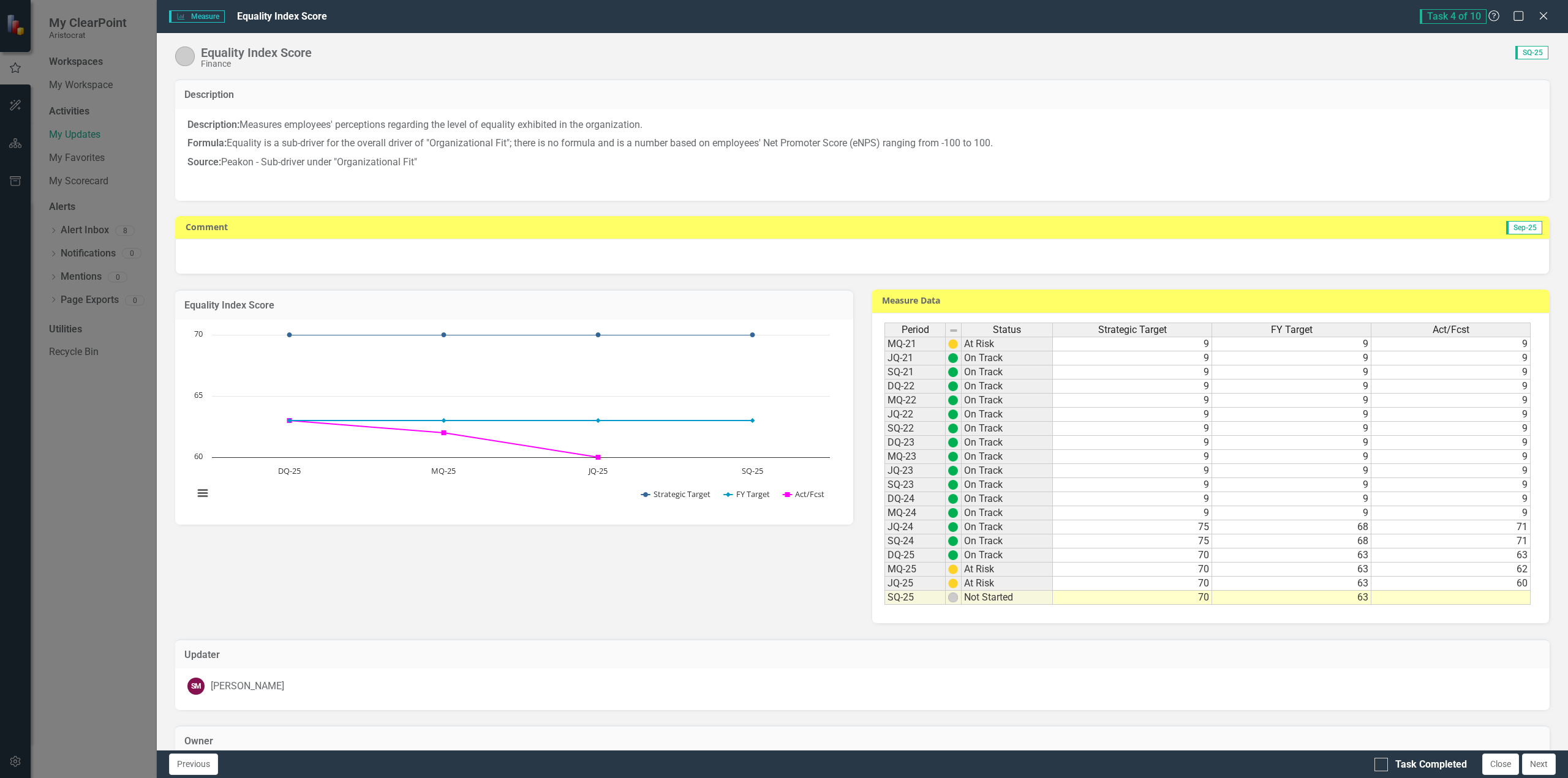
scroll to position [326, 0]
click at [1480, 598] on td at bounding box center [1450, 597] width 159 height 14
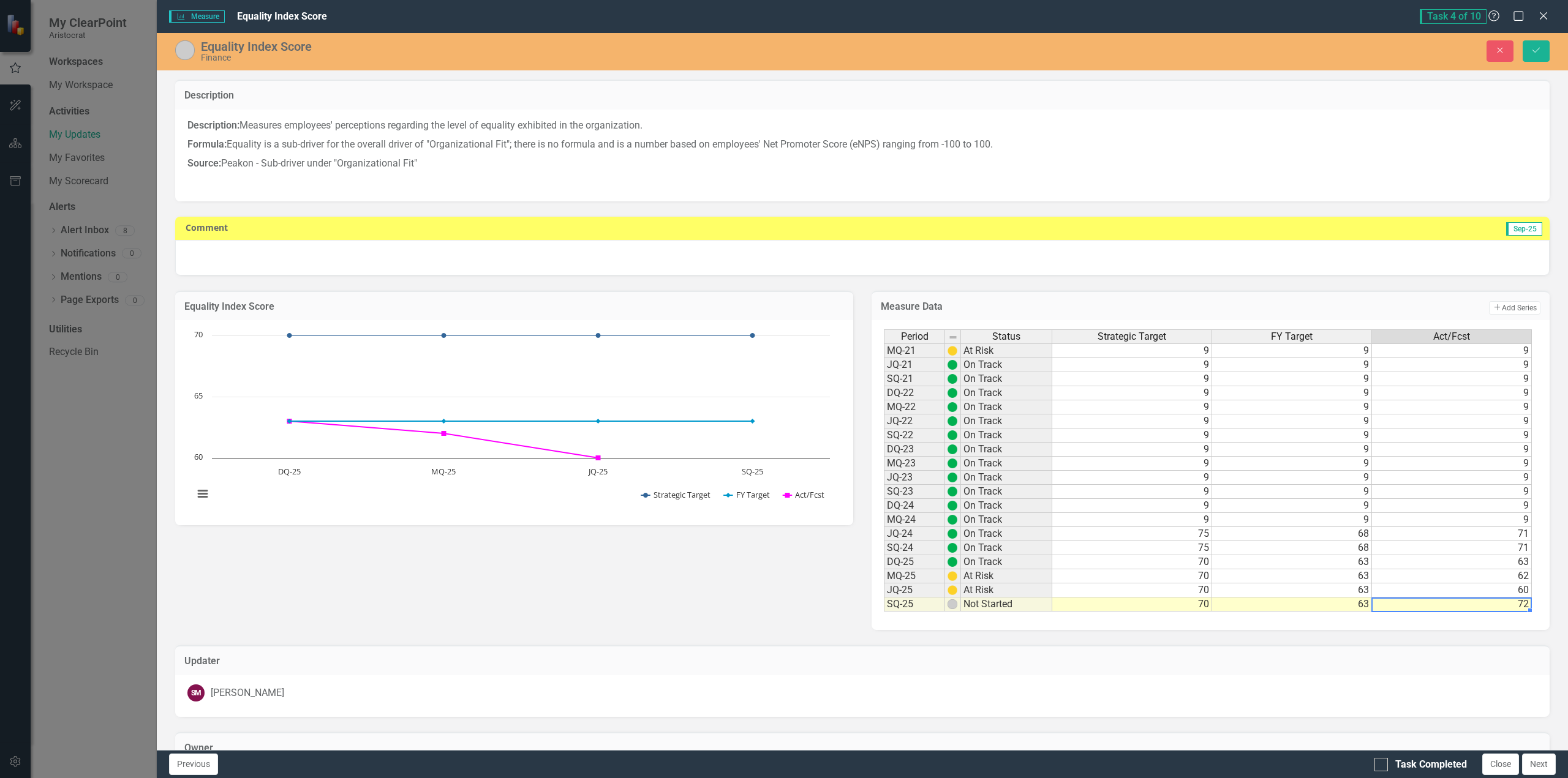
type textarea "72"
click at [233, 263] on div at bounding box center [862, 257] width 1374 height 35
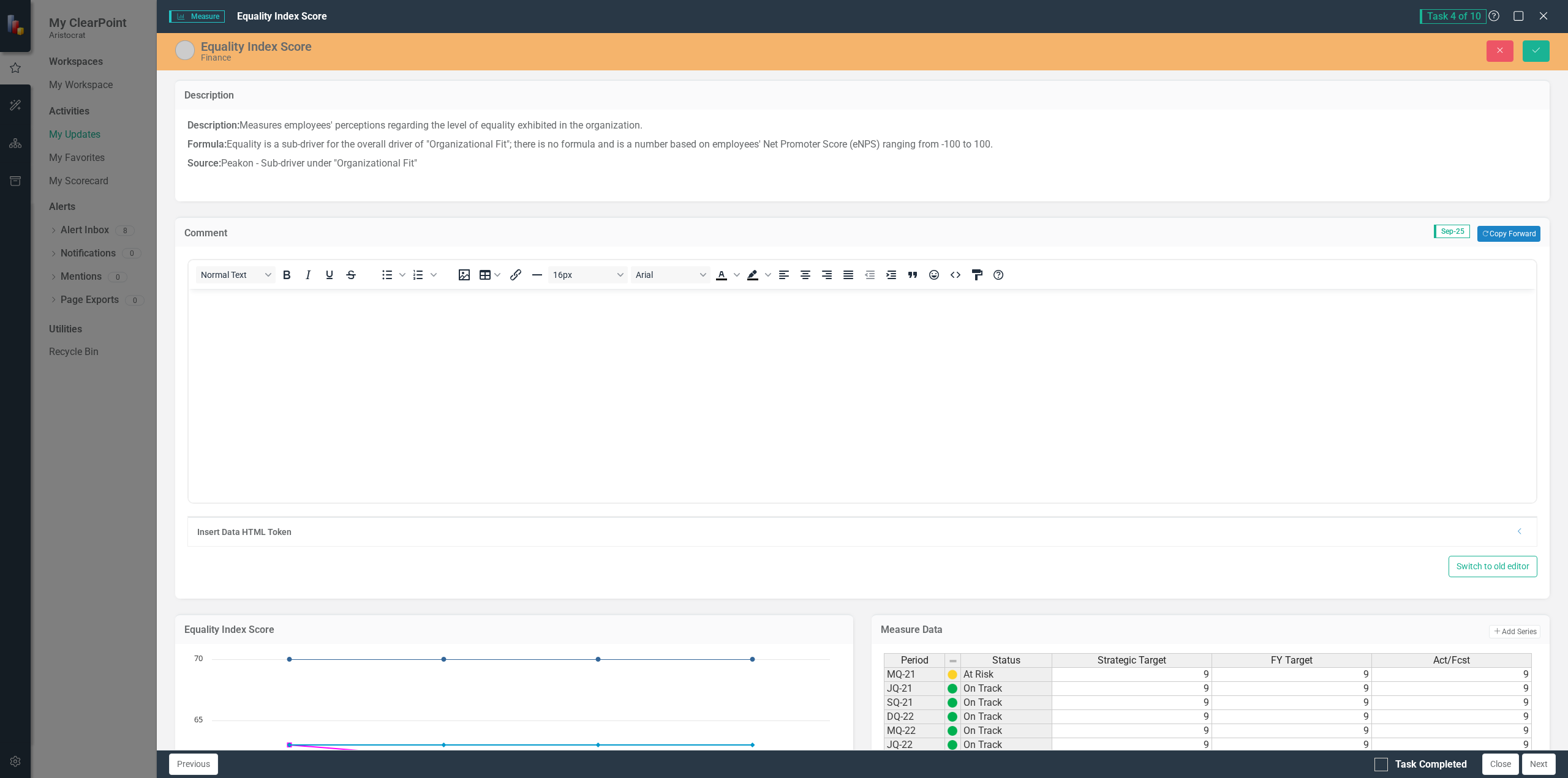
scroll to position [0, 0]
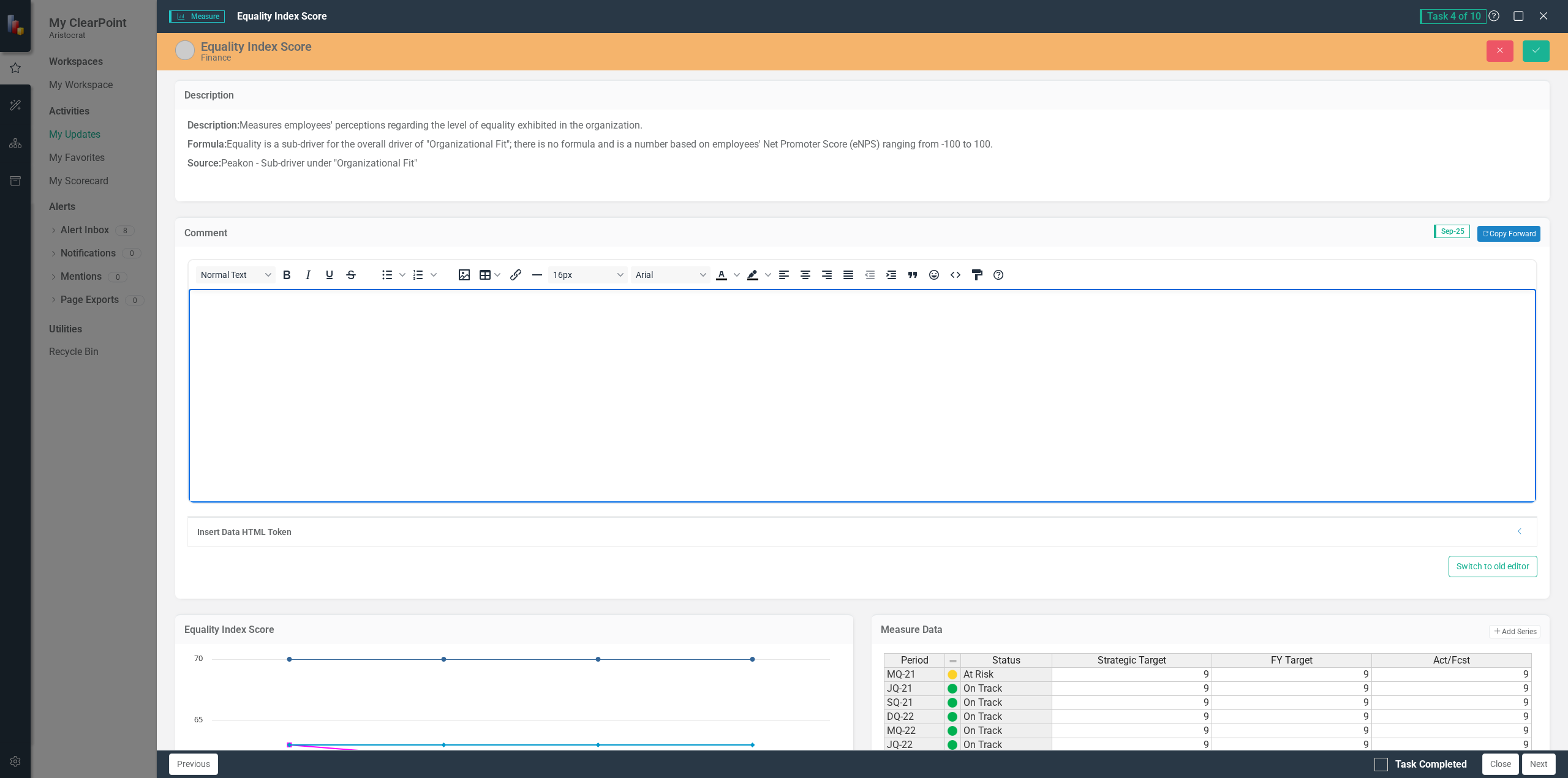
click at [222, 304] on p "Rich Text Area. Press ALT-0 for help." at bounding box center [862, 299] width 1341 height 15
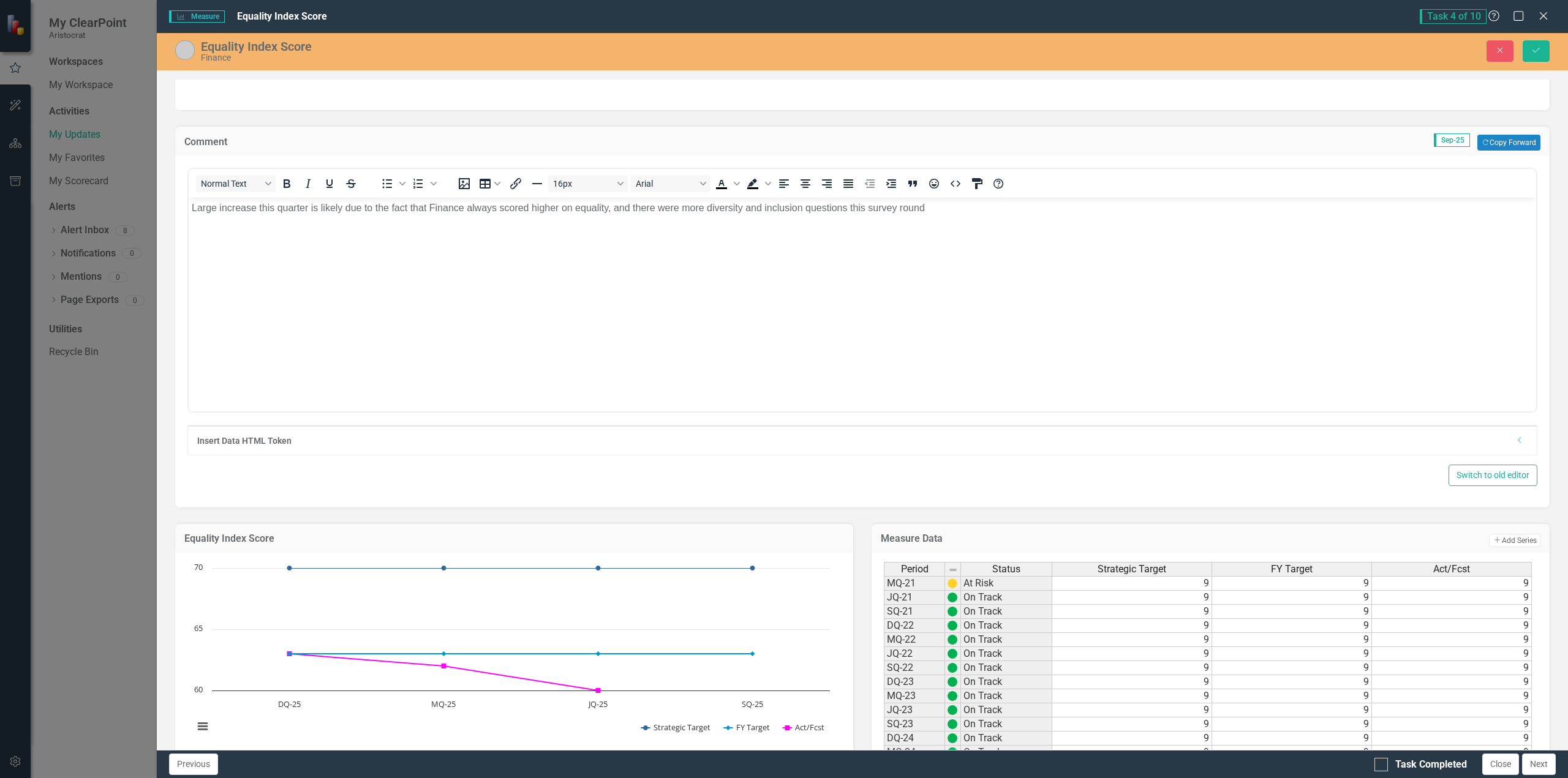
scroll to position [90, 0]
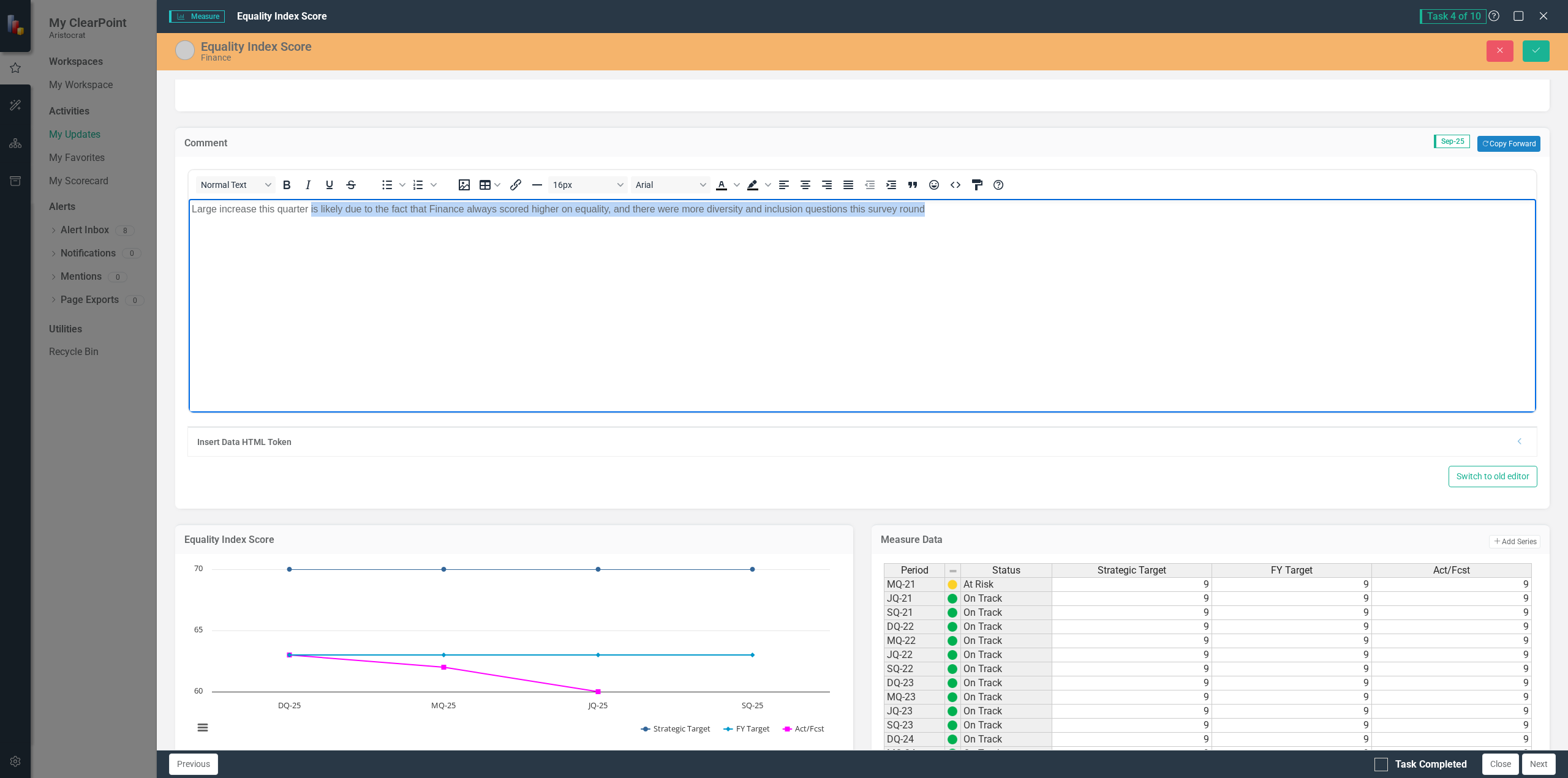
drag, startPoint x: 930, startPoint y: 207, endPoint x: 310, endPoint y: 214, distance: 620.0
click at [310, 214] on p "Large increase this quarter is likely due to the fact that Finance always score…" at bounding box center [862, 209] width 1341 height 15
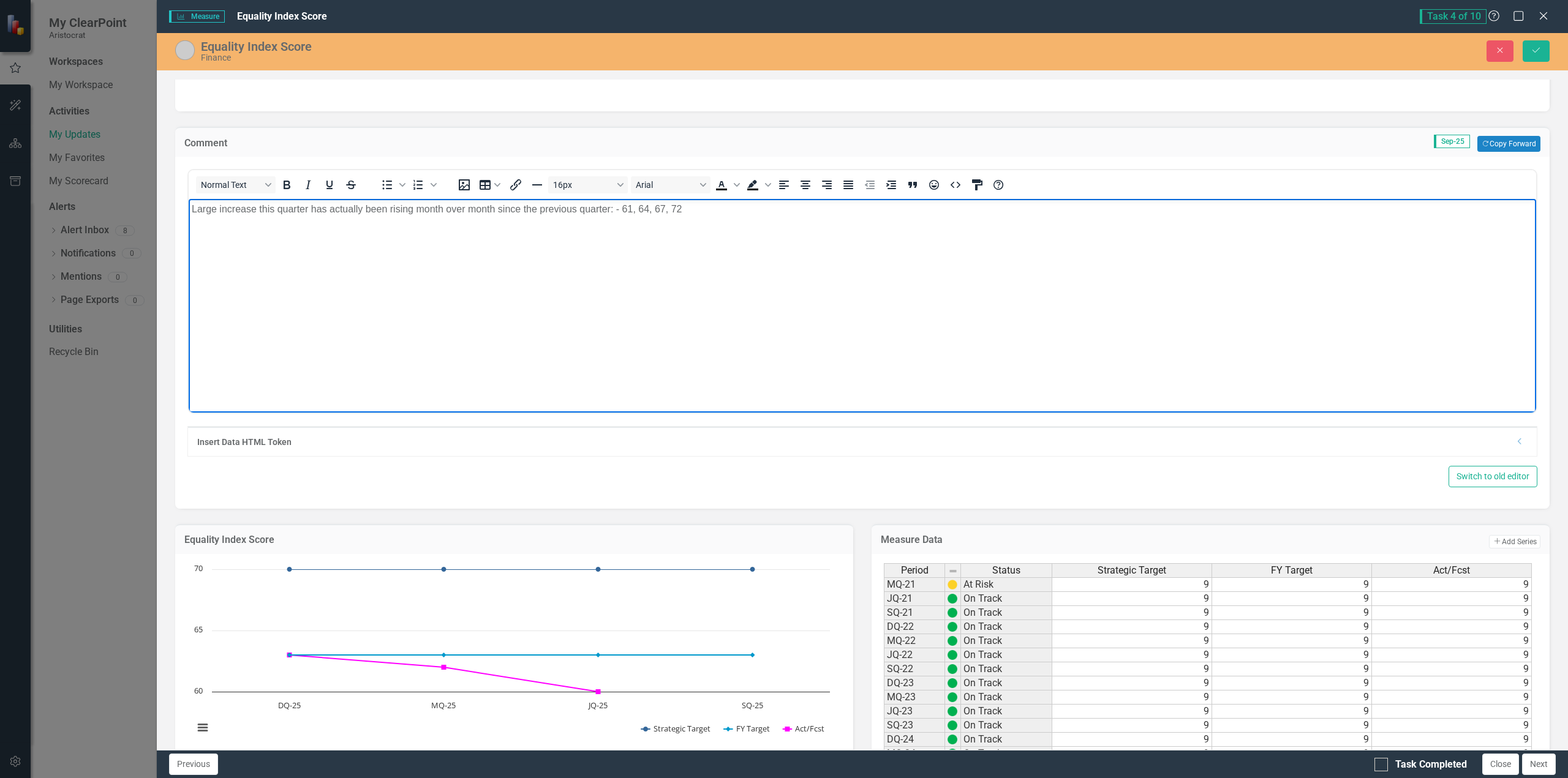
click at [634, 210] on p "Large increase this quarter has actually been rising month over month since the…" at bounding box center [862, 209] width 1341 height 15
click at [744, 210] on p "Large increase this quarter has actually been rising month over month since the…" at bounding box center [862, 209] width 1341 height 15
click at [796, 211] on p "Large increase this quarter has actually been rising month over month since the…" at bounding box center [862, 209] width 1341 height 15
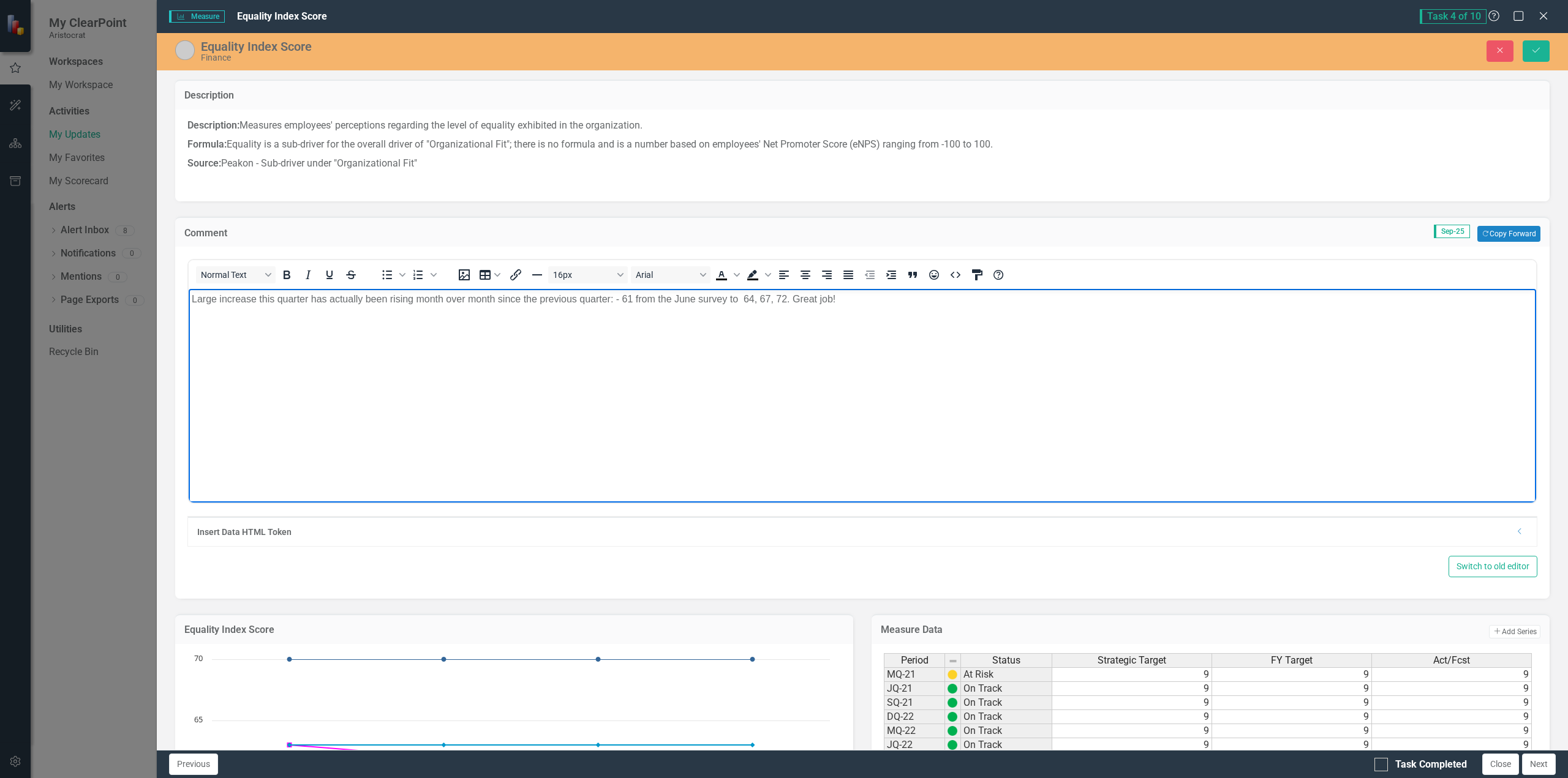
scroll to position [90, 0]
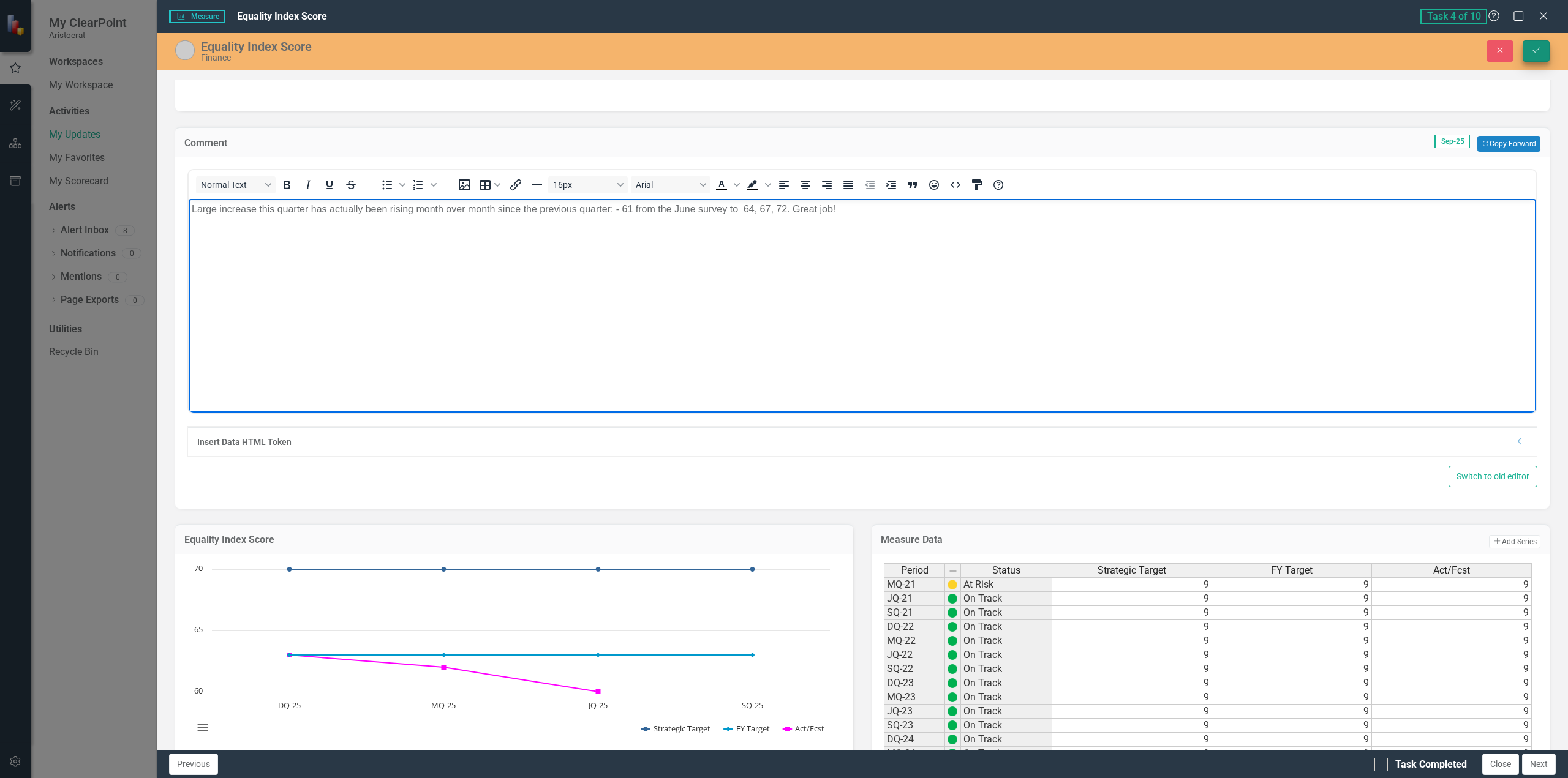
click at [1530, 51] on button "Save" at bounding box center [1535, 51] width 27 height 22
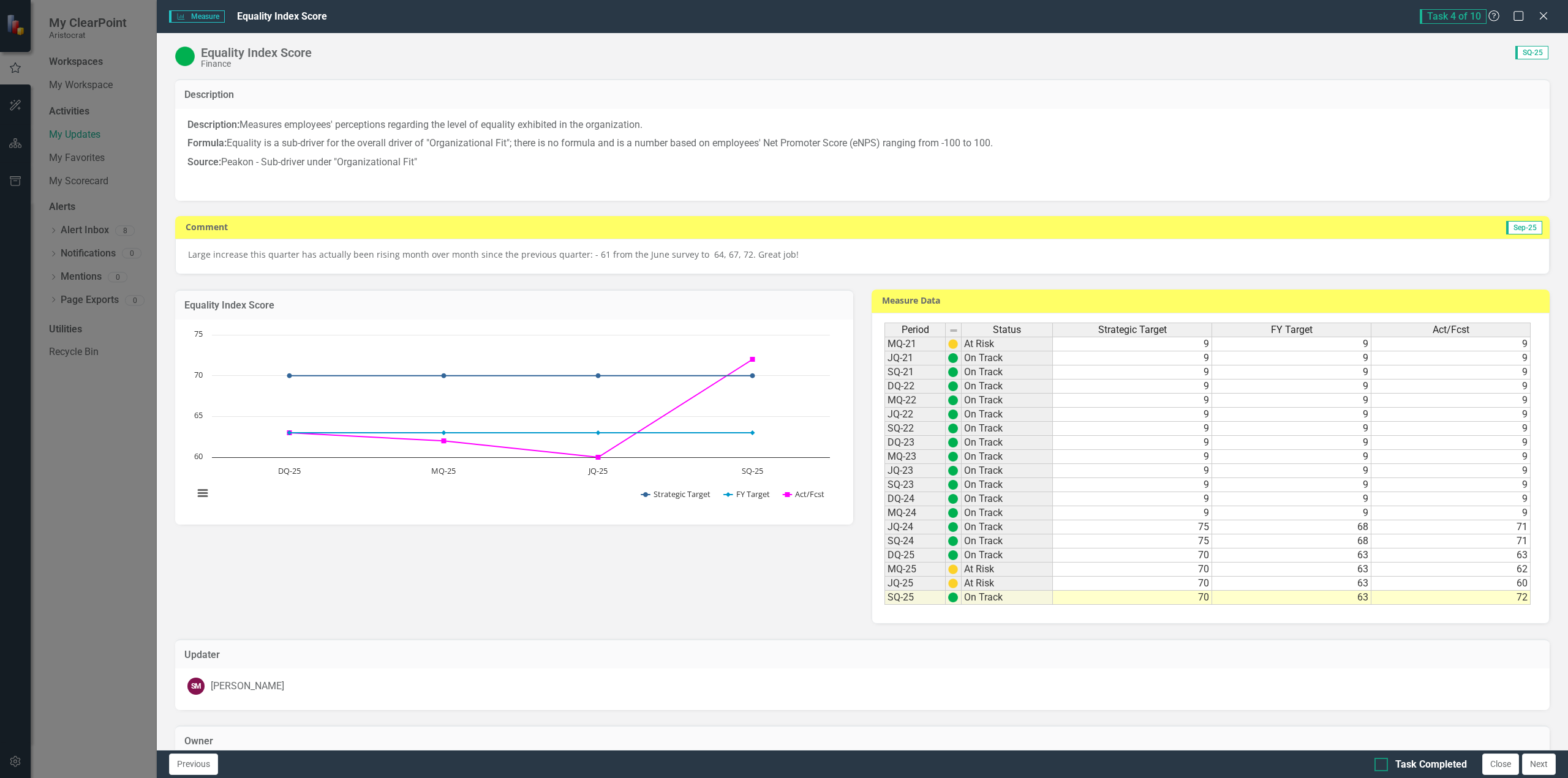
click at [1382, 766] on div at bounding box center [1381, 765] width 14 height 14
click at [1382, 766] on input "Task Completed" at bounding box center [1378, 762] width 8 height 8
click at [1380, 763] on input "Task Completed" at bounding box center [1378, 762] width 8 height 8
checkbox input "false"
click at [838, 257] on p "Large increase this quarter has actually been rising month over month since the…" at bounding box center [862, 254] width 1348 height 12
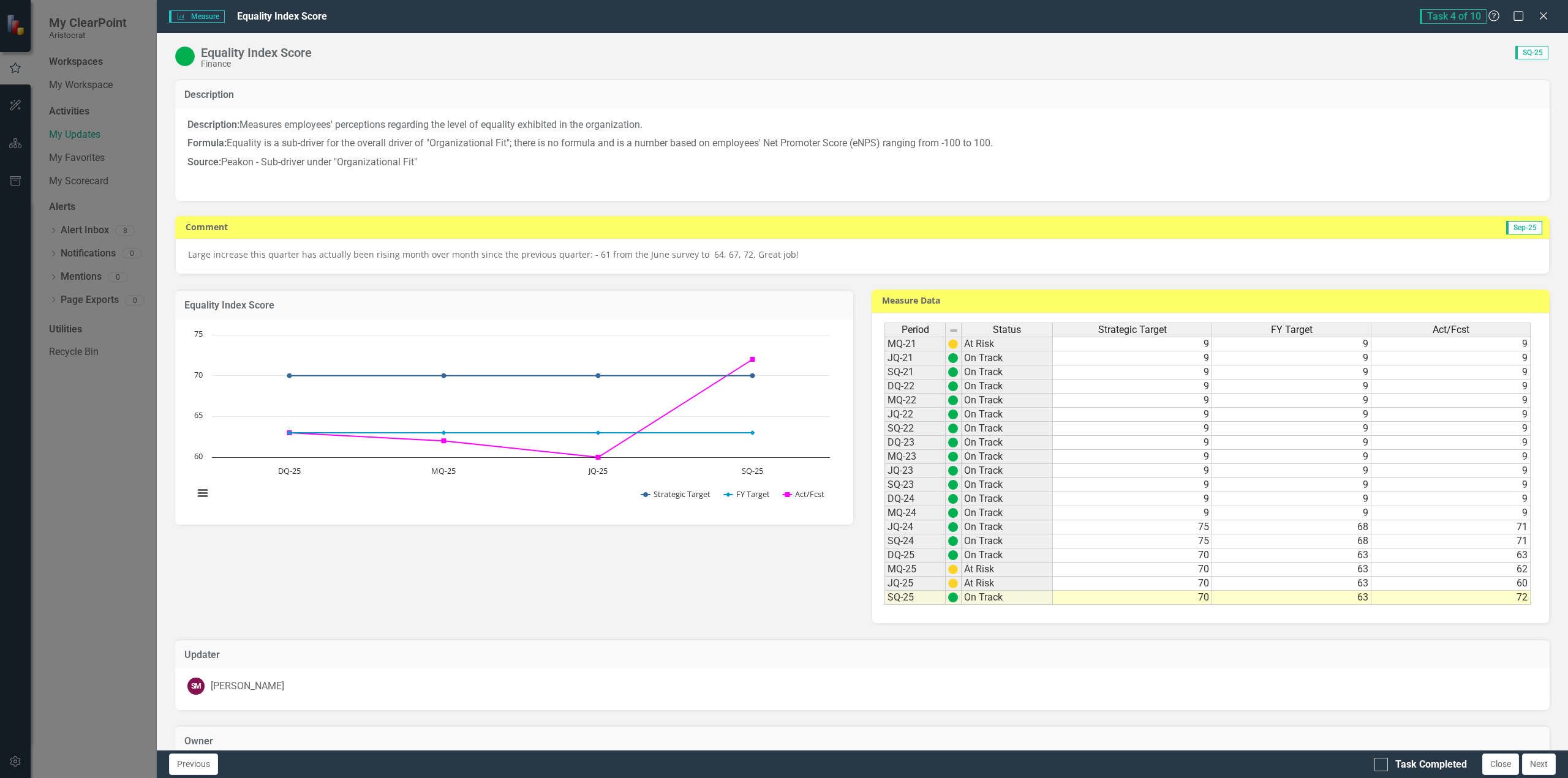
click at [838, 257] on p "Large increase this quarter has actually been rising month over month since the…" at bounding box center [862, 254] width 1348 height 12
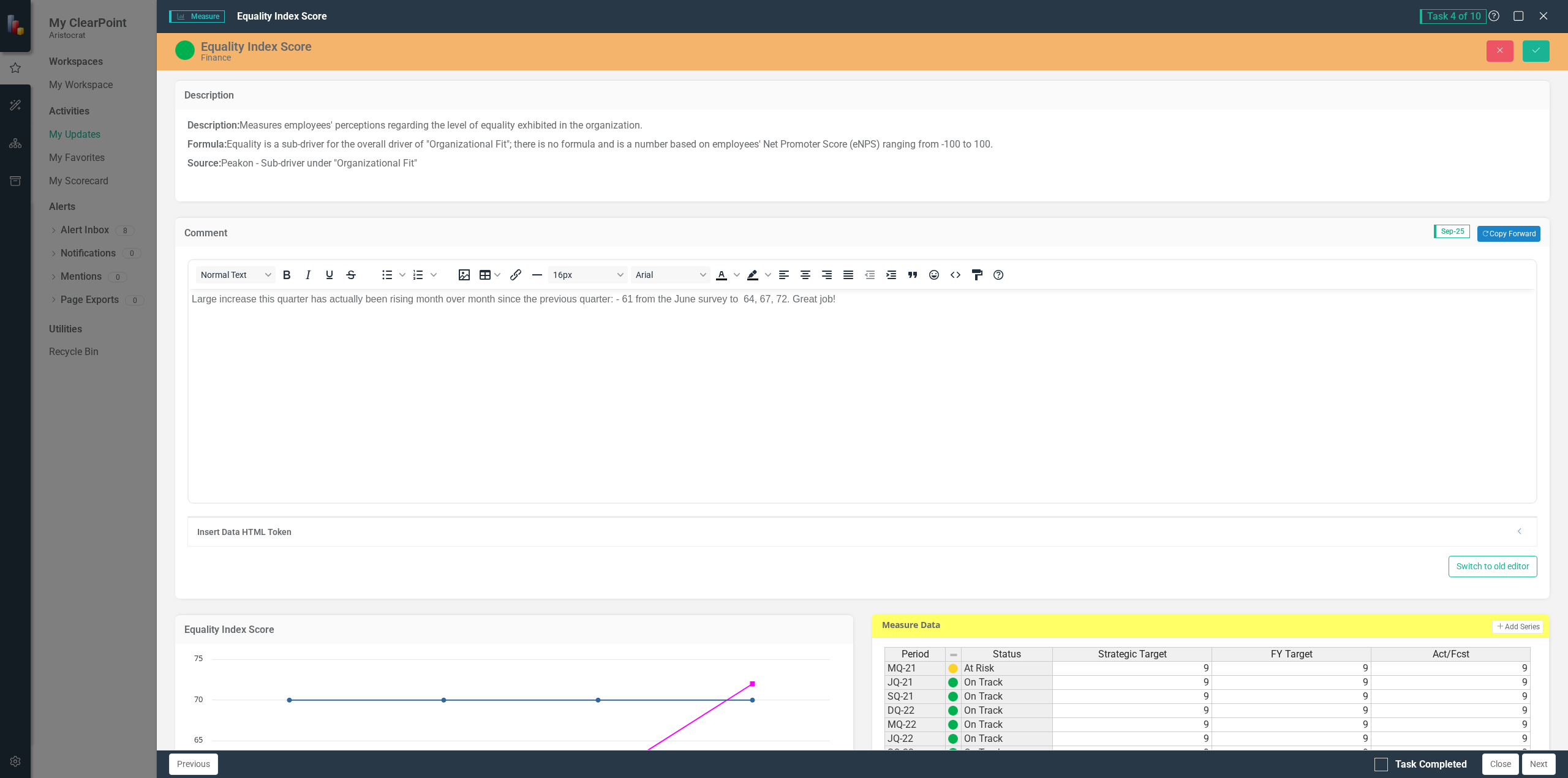
scroll to position [0, 0]
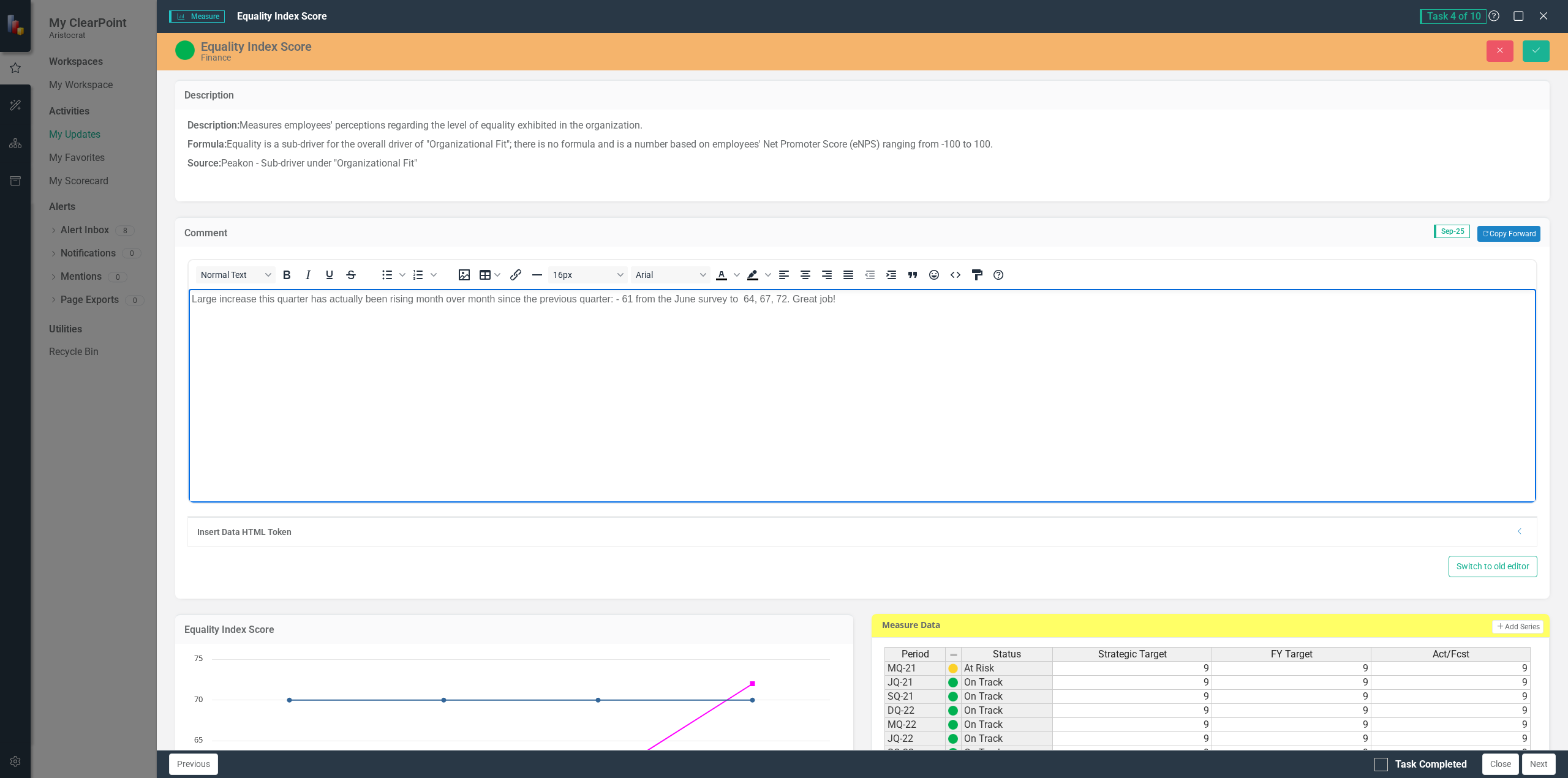
click at [851, 300] on p "Large increase this quarter has actually been rising month over month since the…" at bounding box center [862, 299] width 1341 height 15
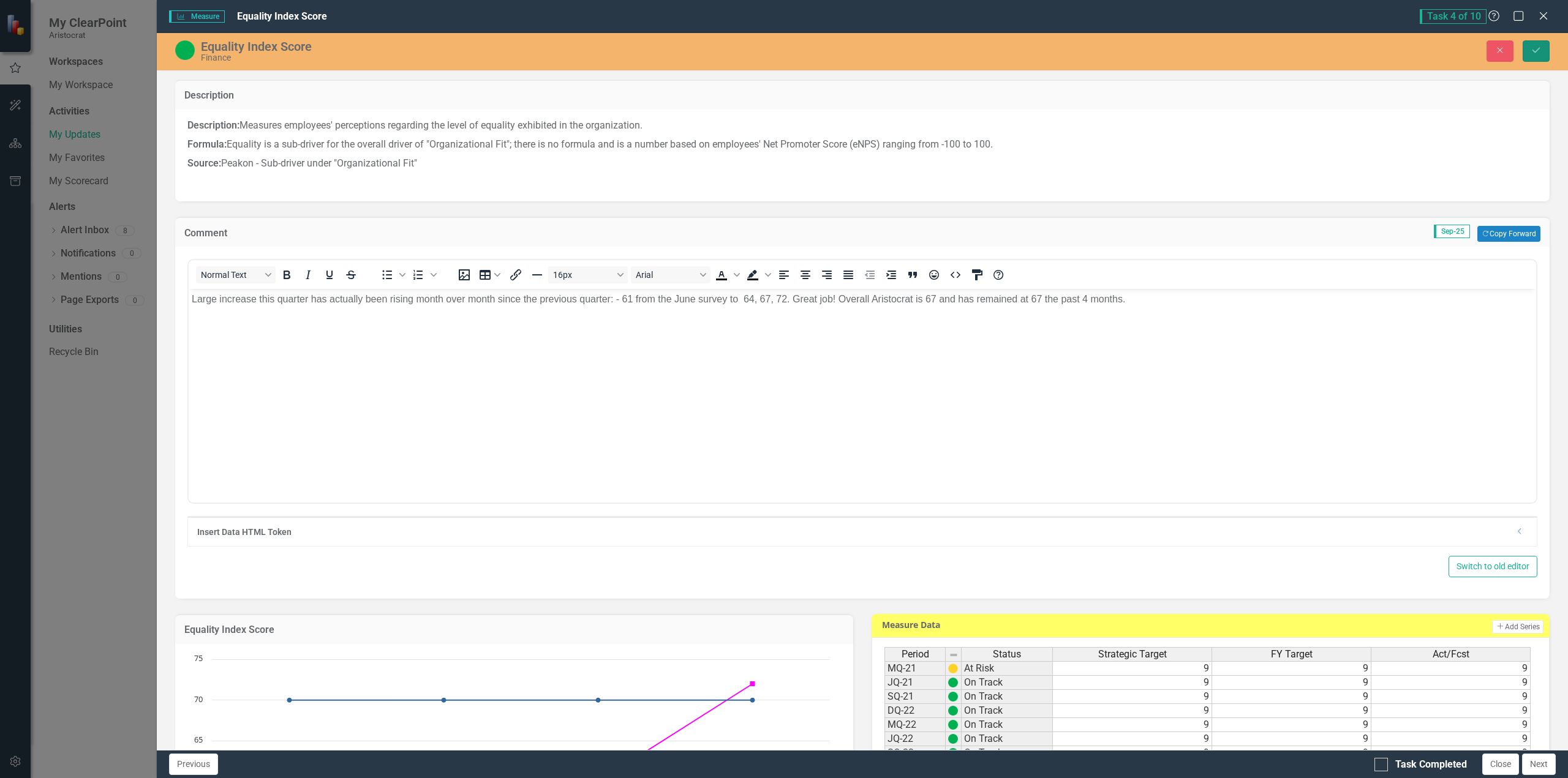
click at [1540, 53] on icon "Save" at bounding box center [1536, 50] width 11 height 9
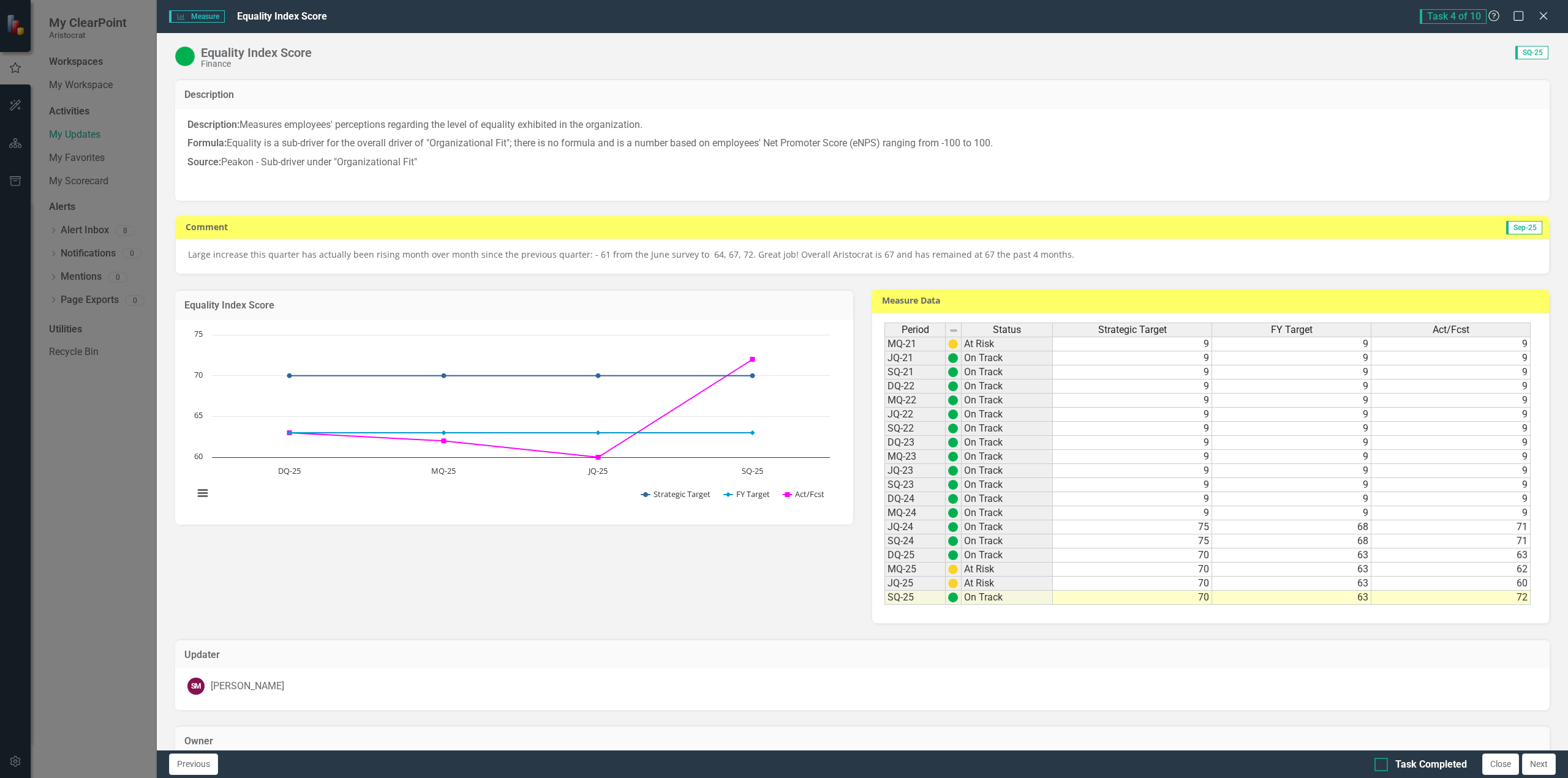
click at [1380, 761] on input "Task Completed" at bounding box center [1378, 762] width 8 height 8
checkbox input "true"
click at [1540, 764] on button "Next" at bounding box center [1539, 764] width 33 height 22
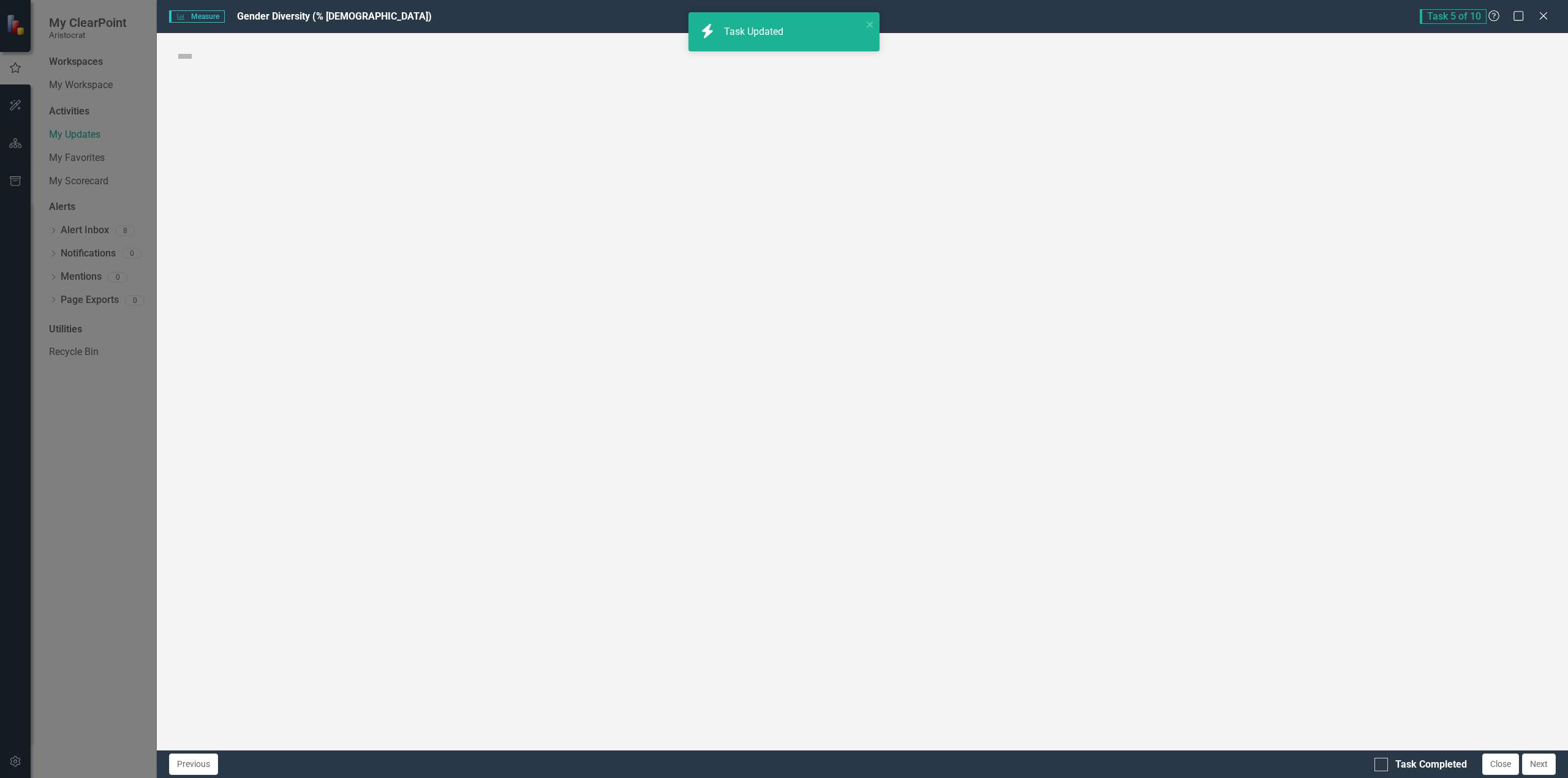
checkbox input "true"
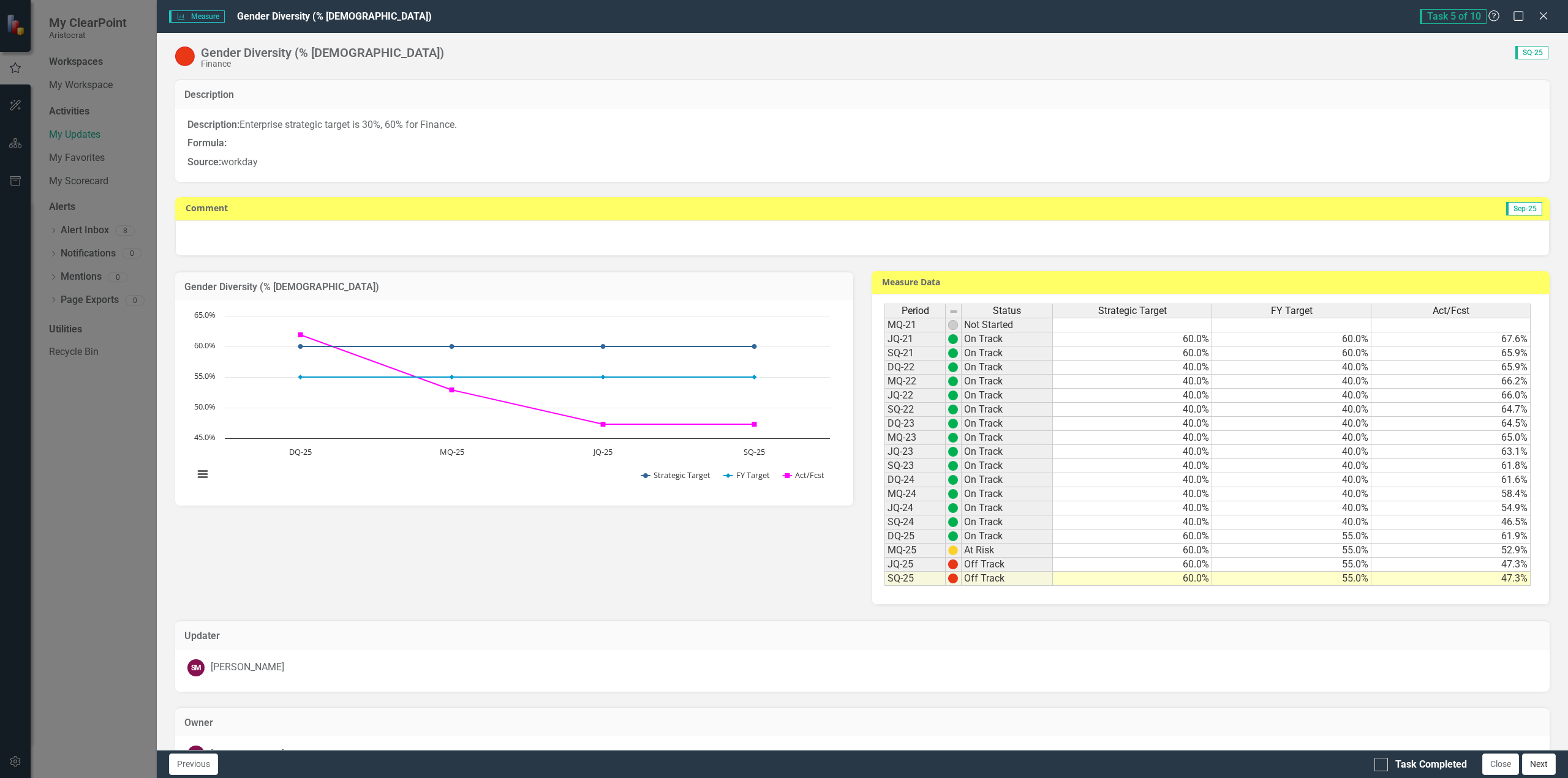
click at [1539, 767] on button "Next" at bounding box center [1539, 764] width 33 height 22
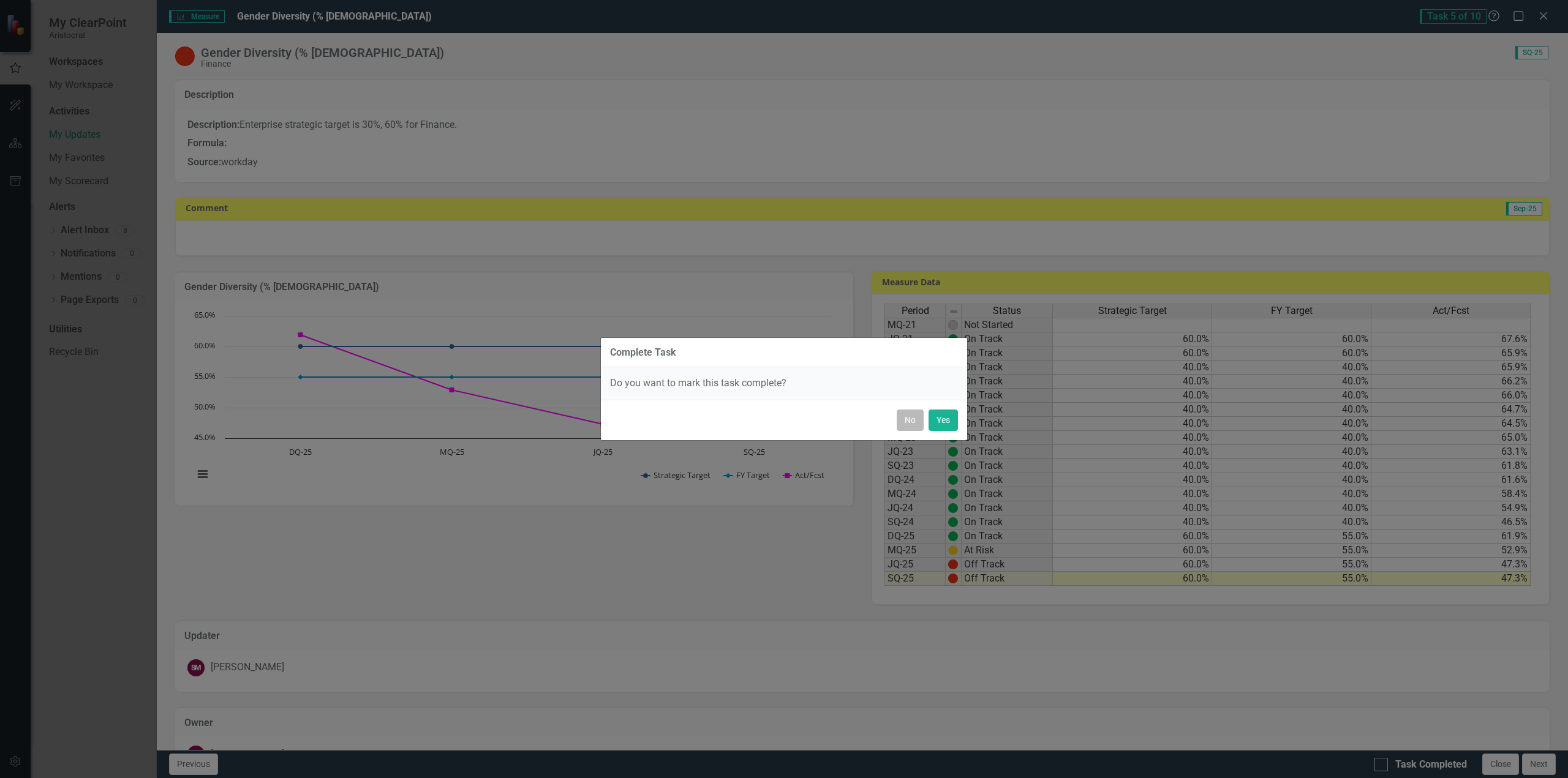
click at [901, 420] on button "No" at bounding box center [909, 420] width 27 height 22
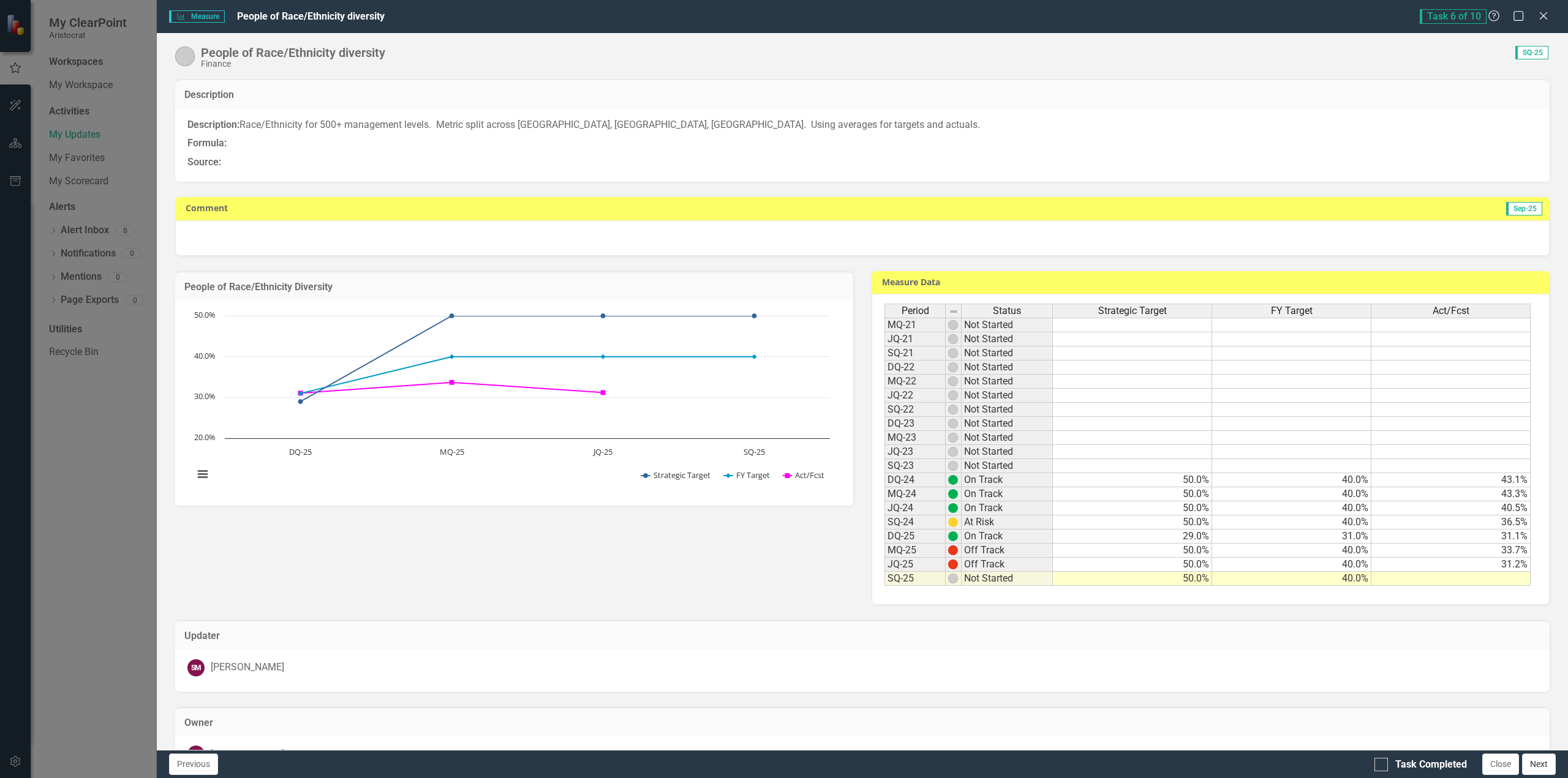
click at [1533, 760] on button "Next" at bounding box center [1539, 764] width 33 height 22
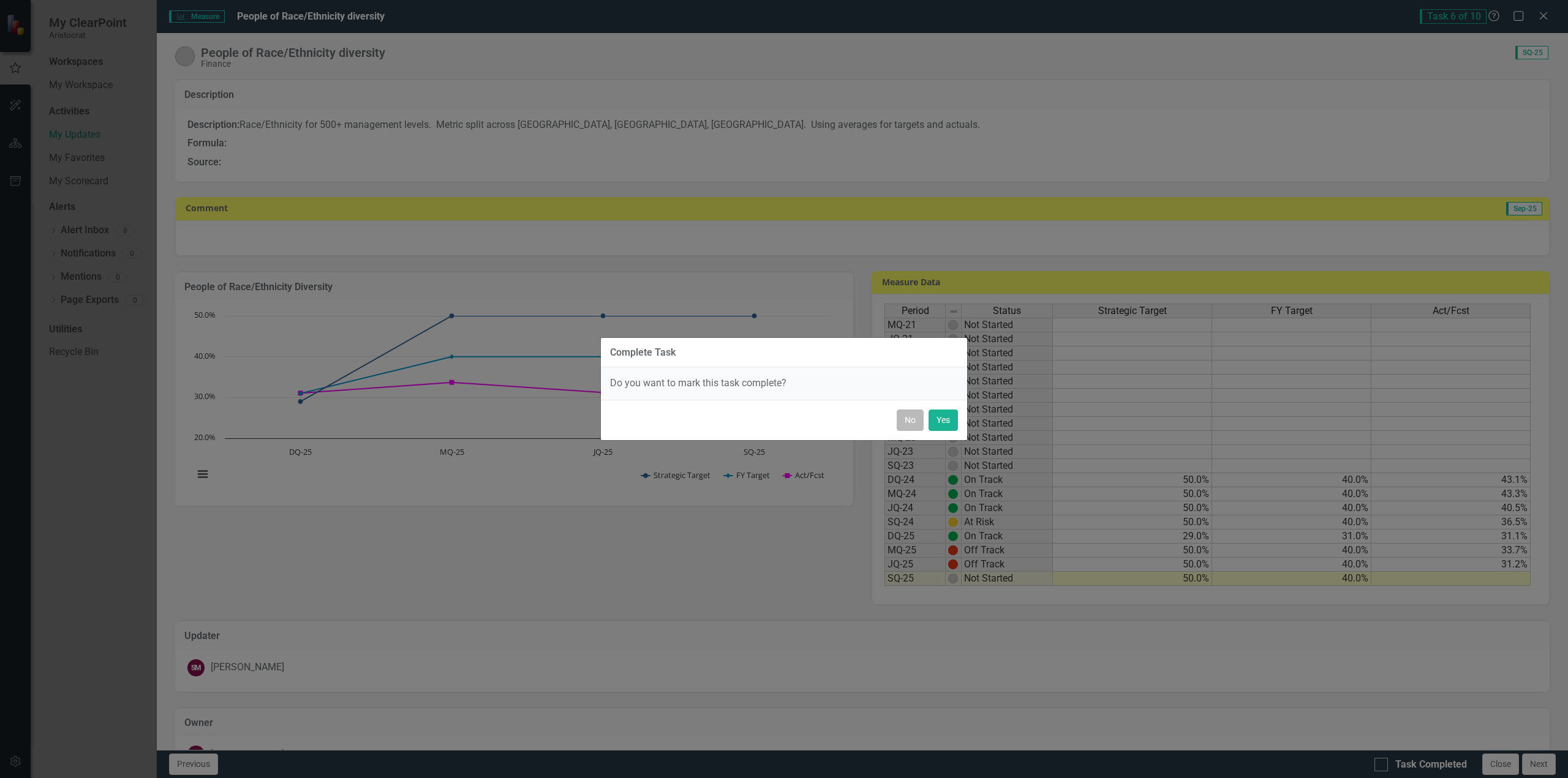
click at [907, 419] on button "No" at bounding box center [909, 420] width 27 height 22
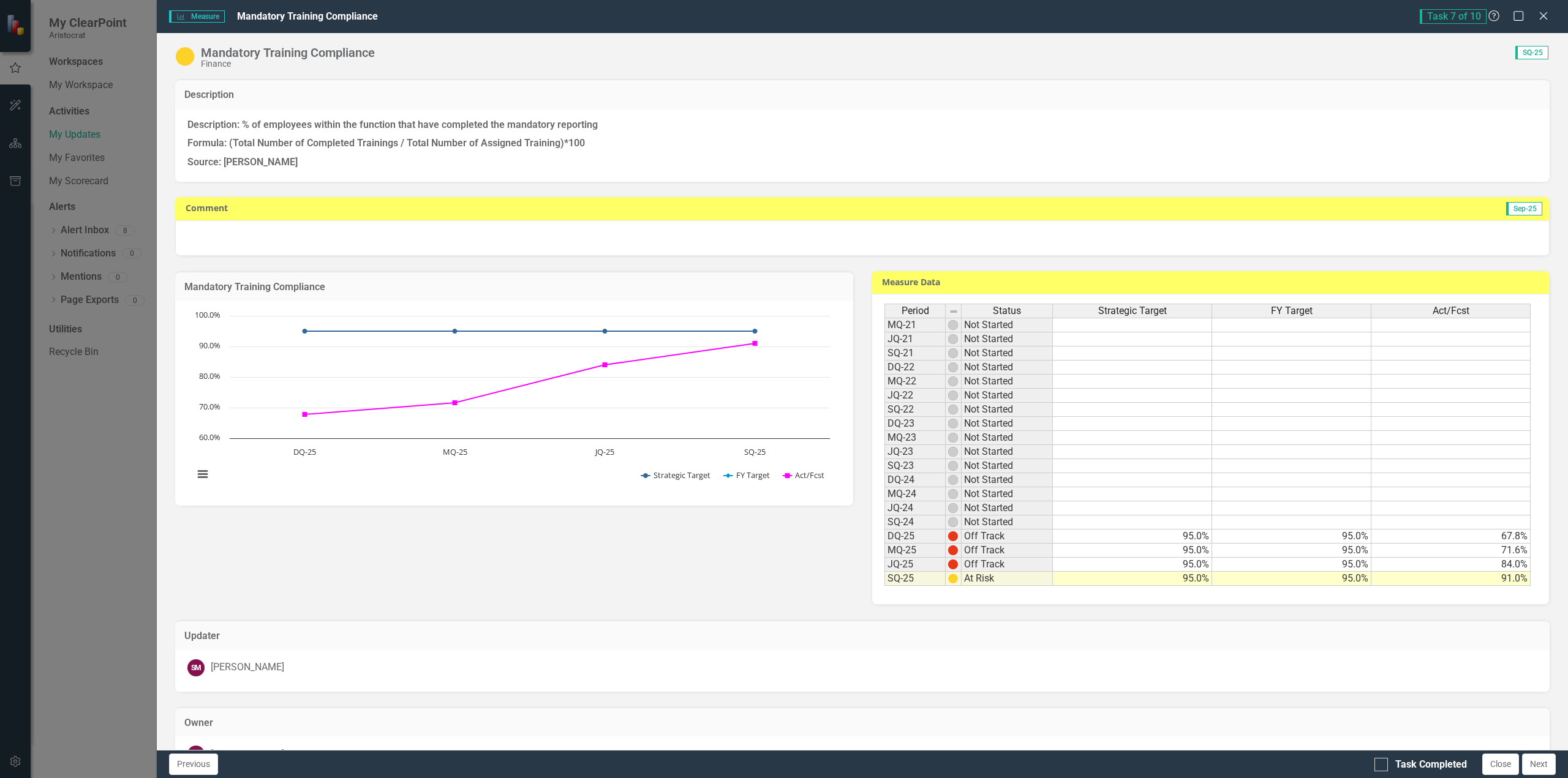
click at [1478, 578] on td "91.0%" at bounding box center [1450, 579] width 159 height 14
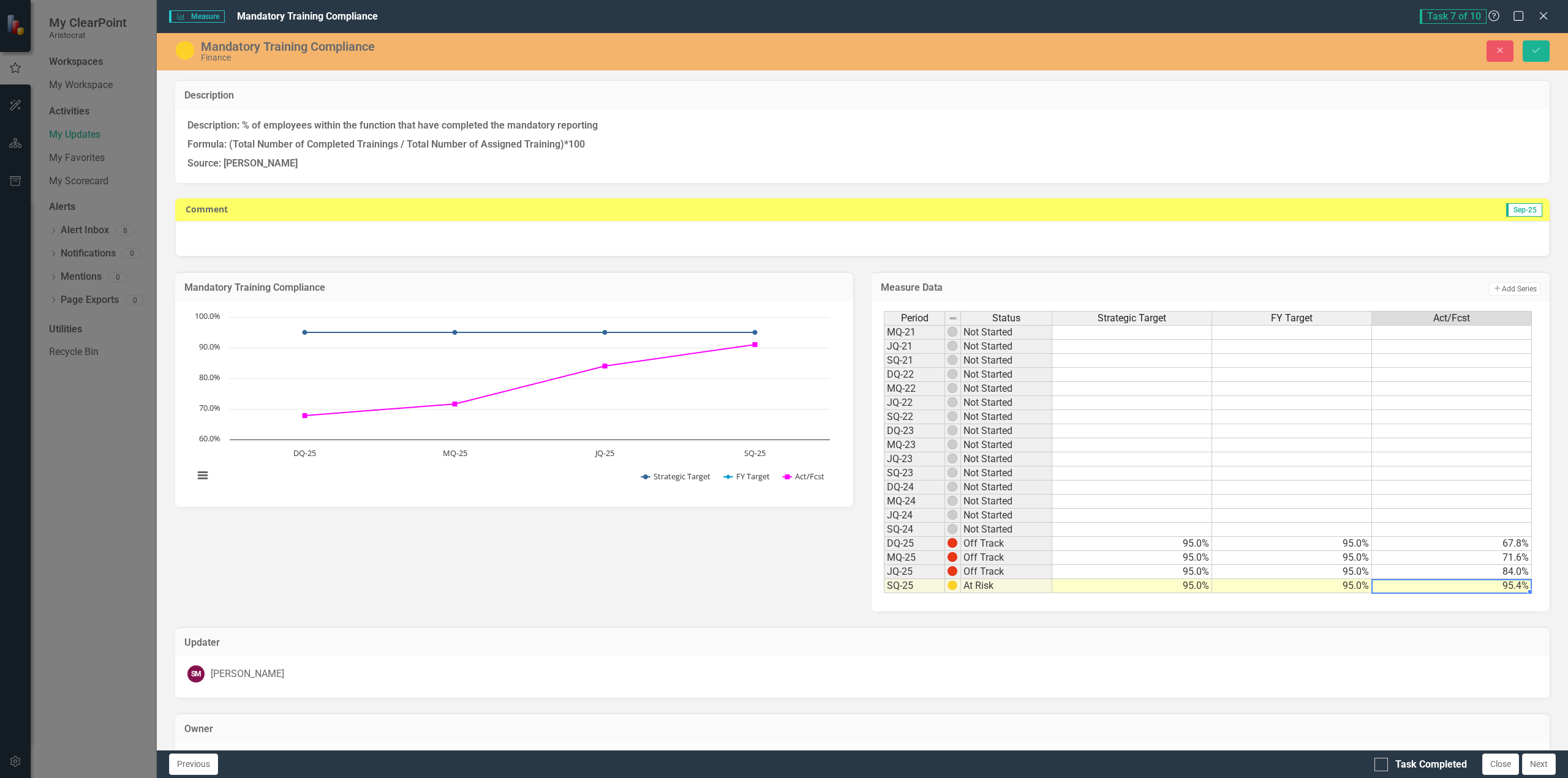
type textarea "95.4"
click at [252, 239] on div at bounding box center [862, 239] width 1374 height 35
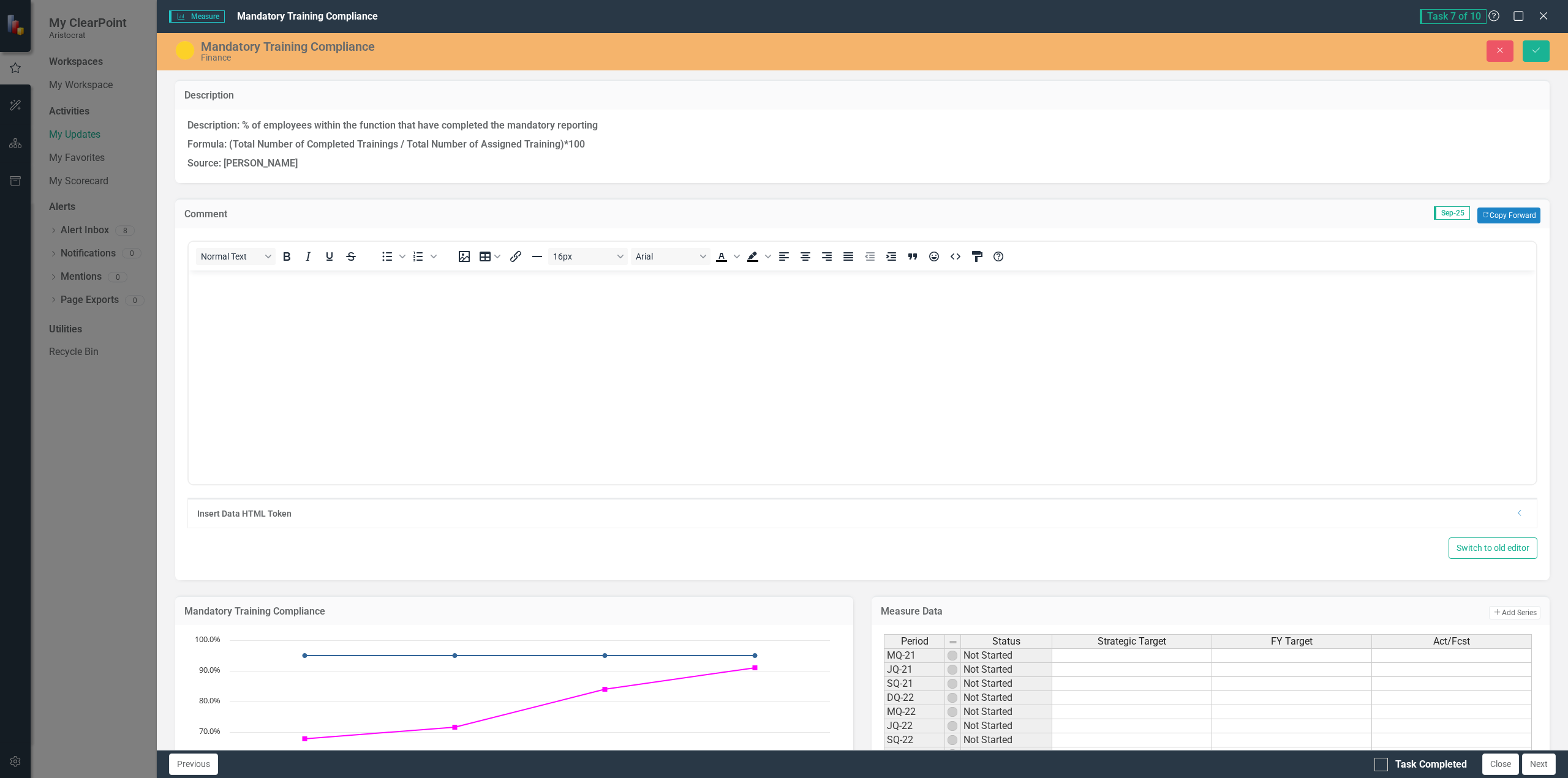
click at [275, 304] on body "Rich Text Area. Press ALT-0 for help." at bounding box center [862, 361] width 1347 height 184
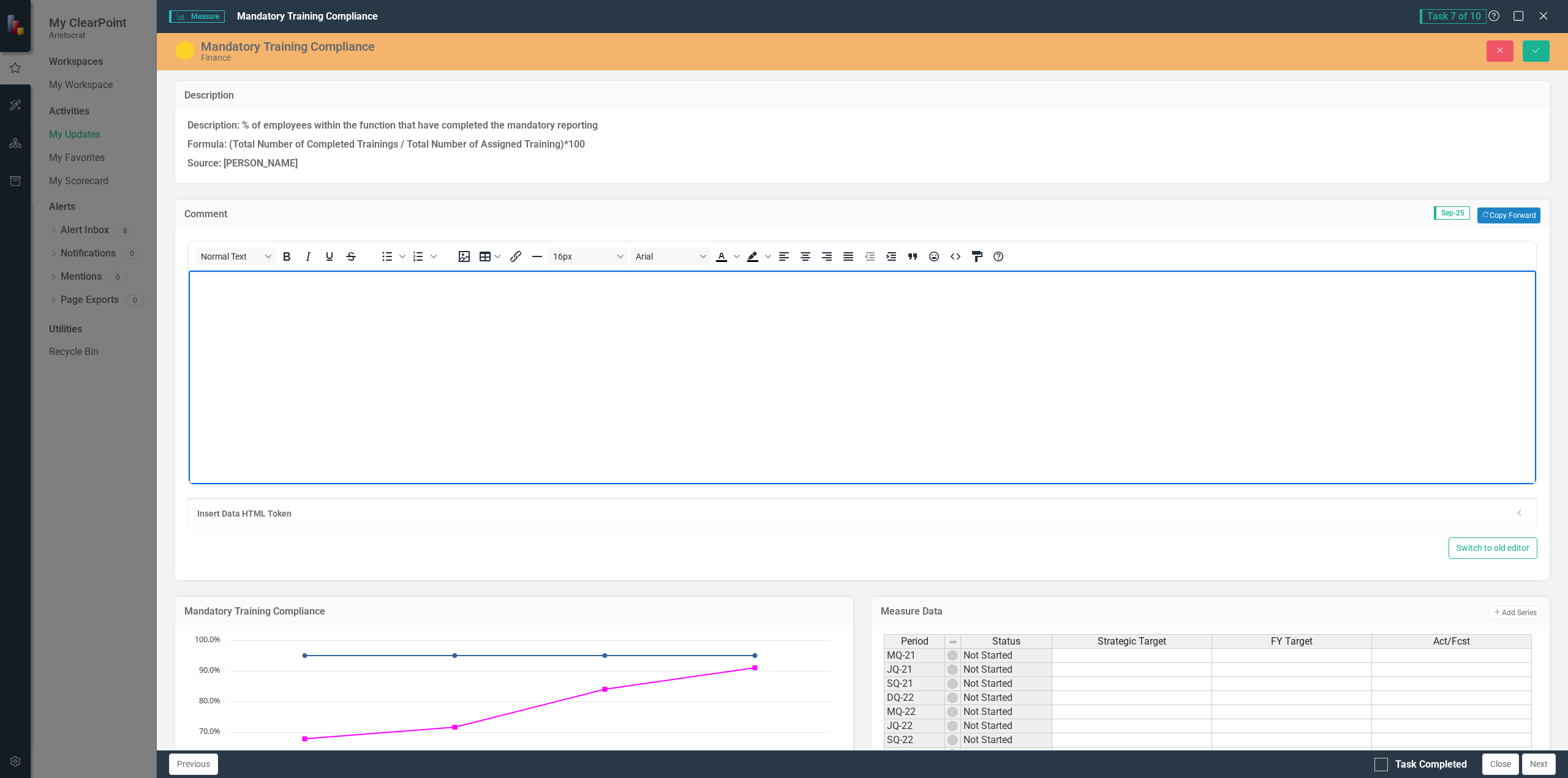
click at [275, 304] on body "Rich Text Area. Press ALT-0 for help." at bounding box center [862, 361] width 1347 height 184
drag, startPoint x: 226, startPoint y: 306, endPoint x: 217, endPoint y: 306, distance: 9.0
click at [222, 306] on body "See below indicated as not yet complete:" at bounding box center [862, 361] width 1347 height 184
click at [375, 279] on p "See below indicated as not yet complete:" at bounding box center [862, 280] width 1341 height 15
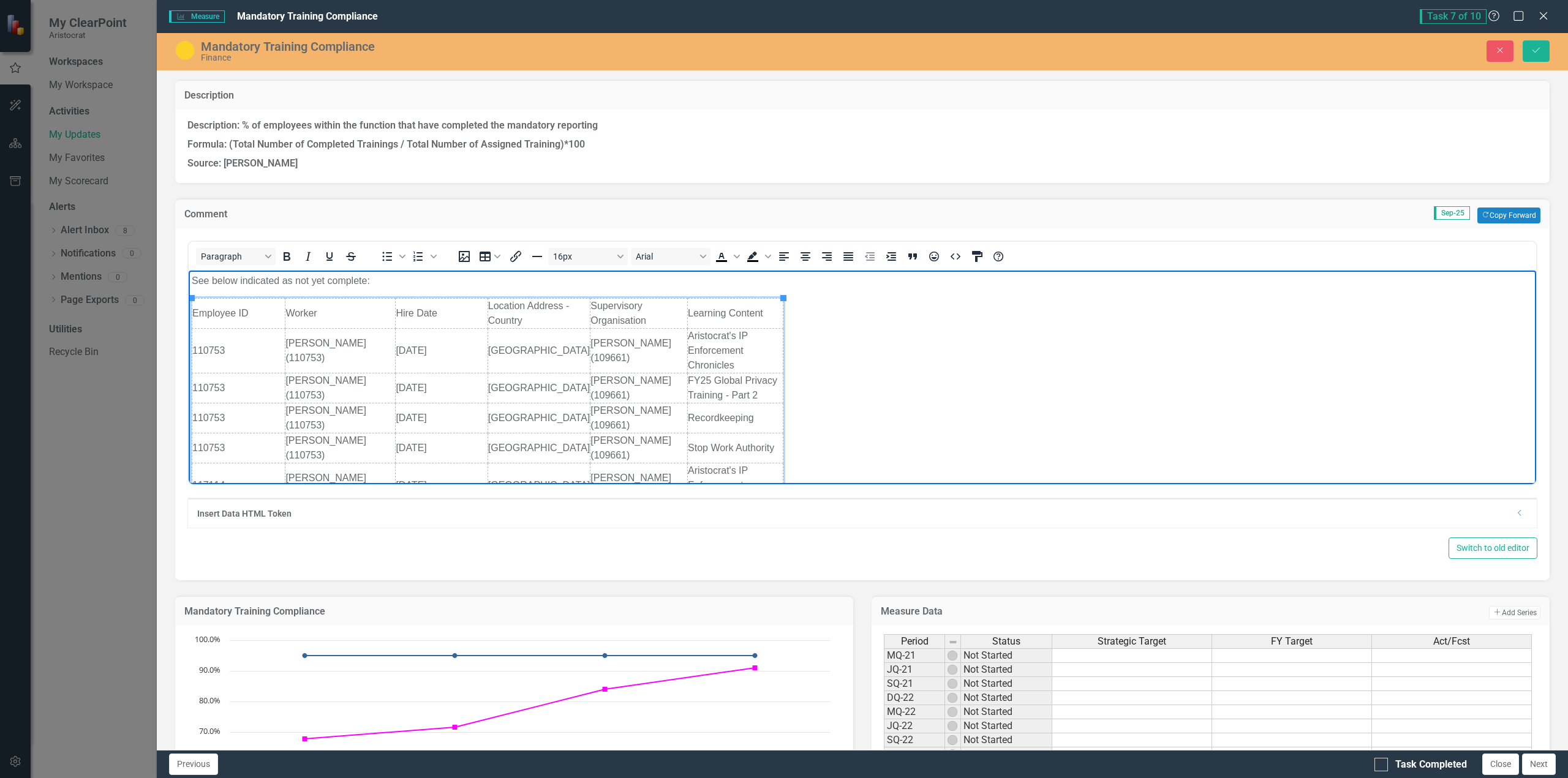
scroll to position [1487, 0]
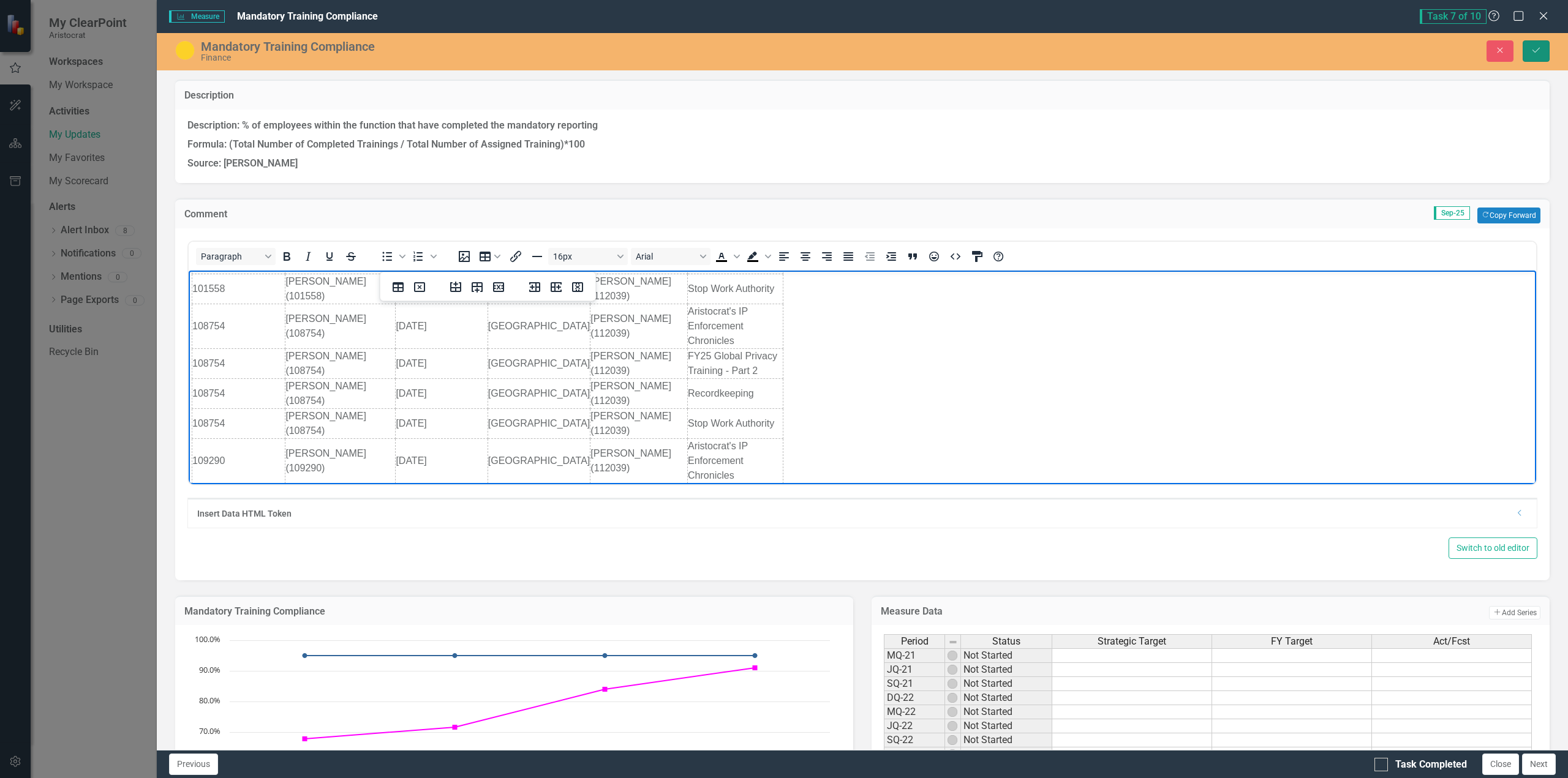
click at [1539, 54] on icon "Save" at bounding box center [1536, 50] width 11 height 9
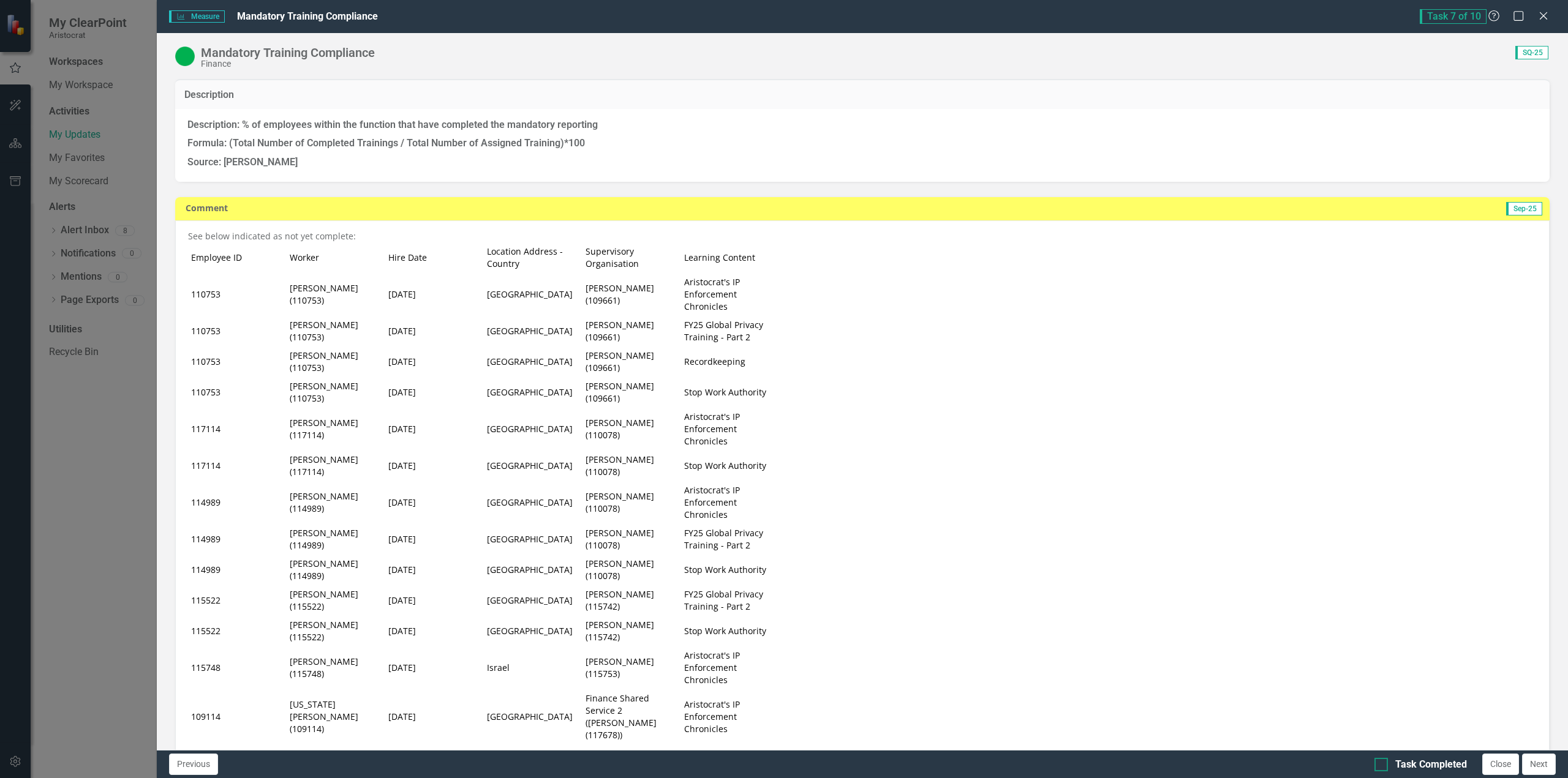
click at [1379, 763] on input "Task Completed" at bounding box center [1378, 762] width 8 height 8
checkbox input "true"
click at [1537, 766] on button "Next" at bounding box center [1539, 764] width 33 height 22
checkbox input "true"
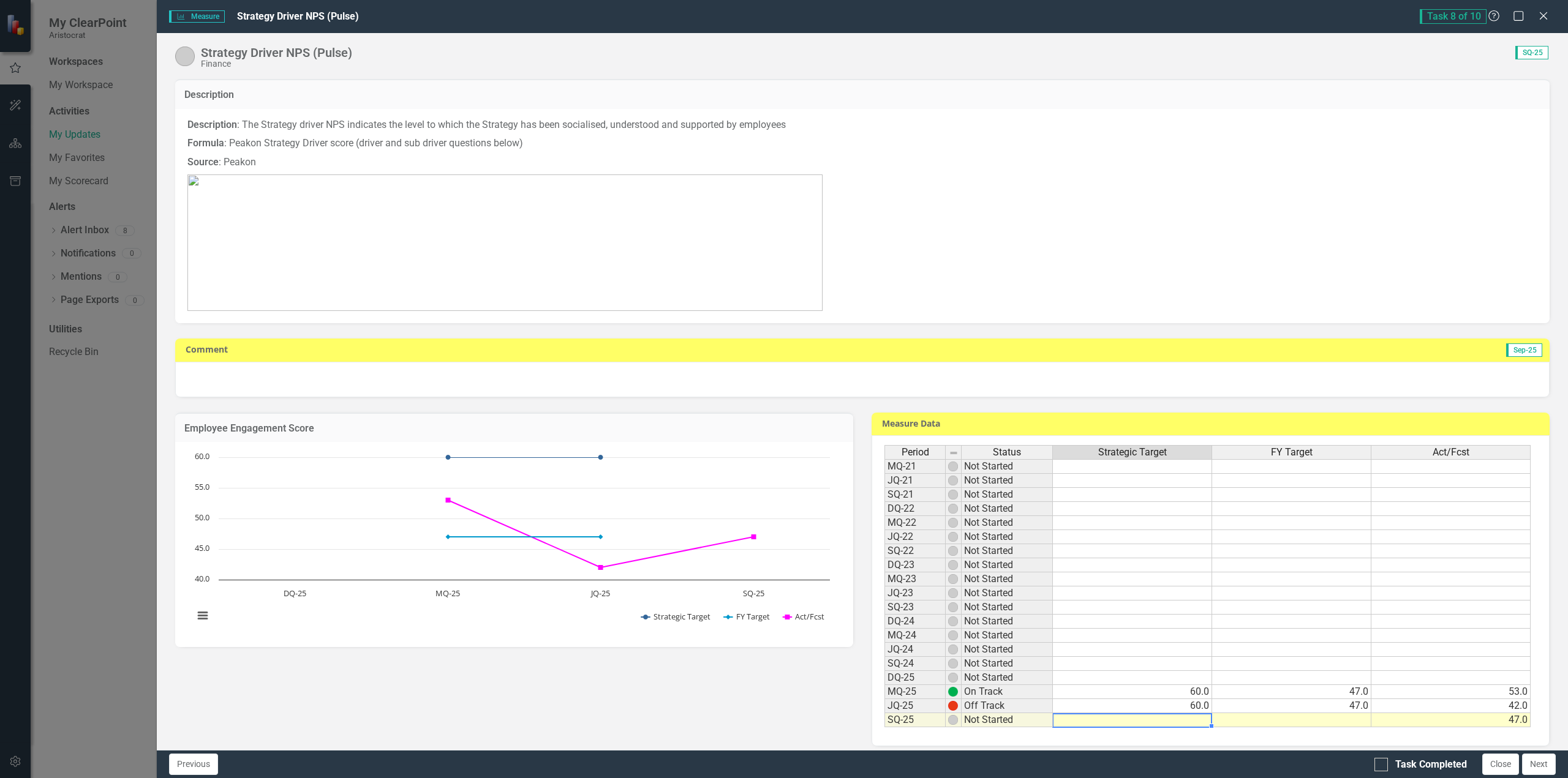
click at [1164, 721] on td at bounding box center [1132, 720] width 159 height 14
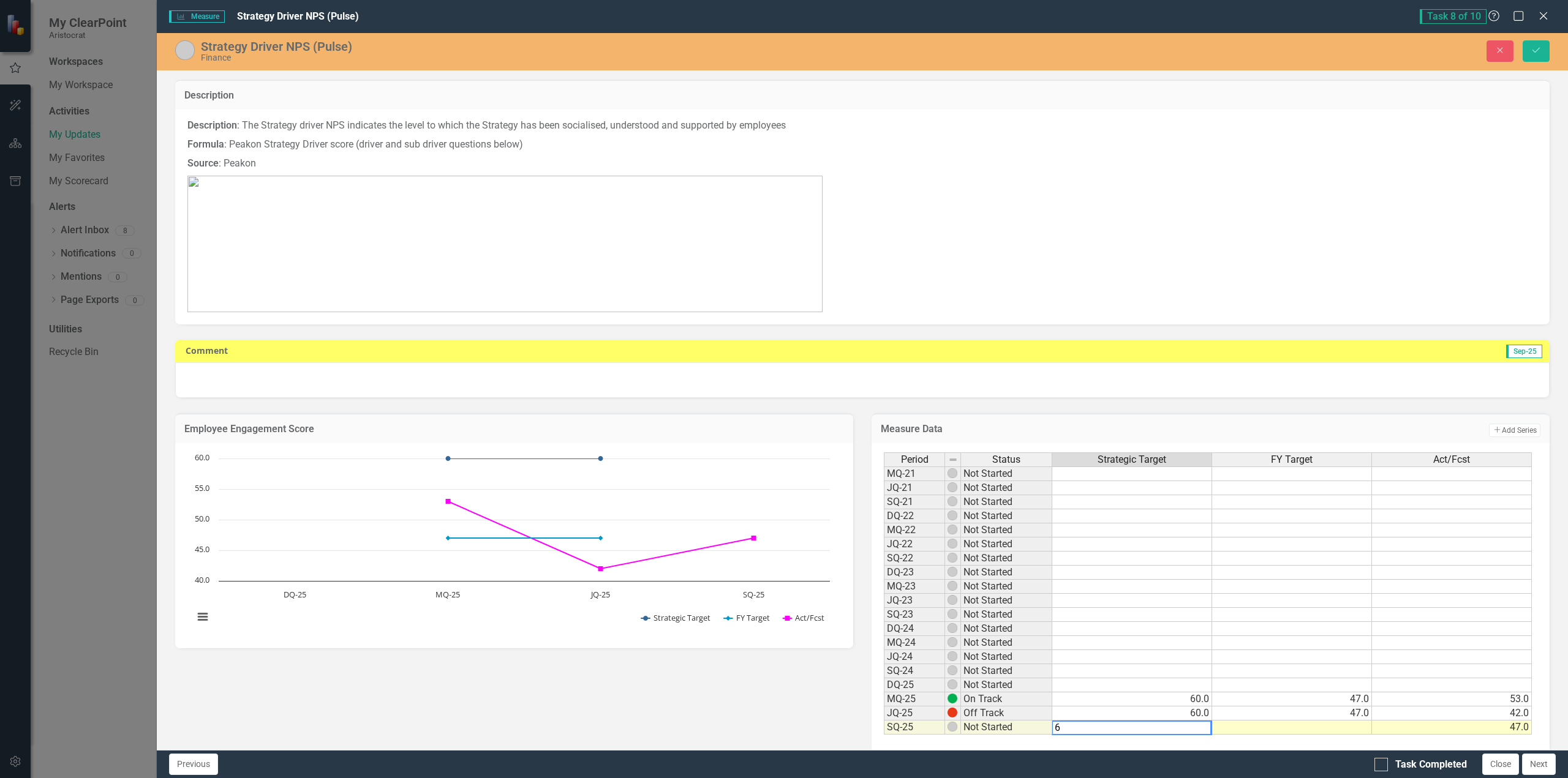
type textarea "60"
type textarea "43"
click at [275, 386] on div at bounding box center [862, 380] width 1374 height 35
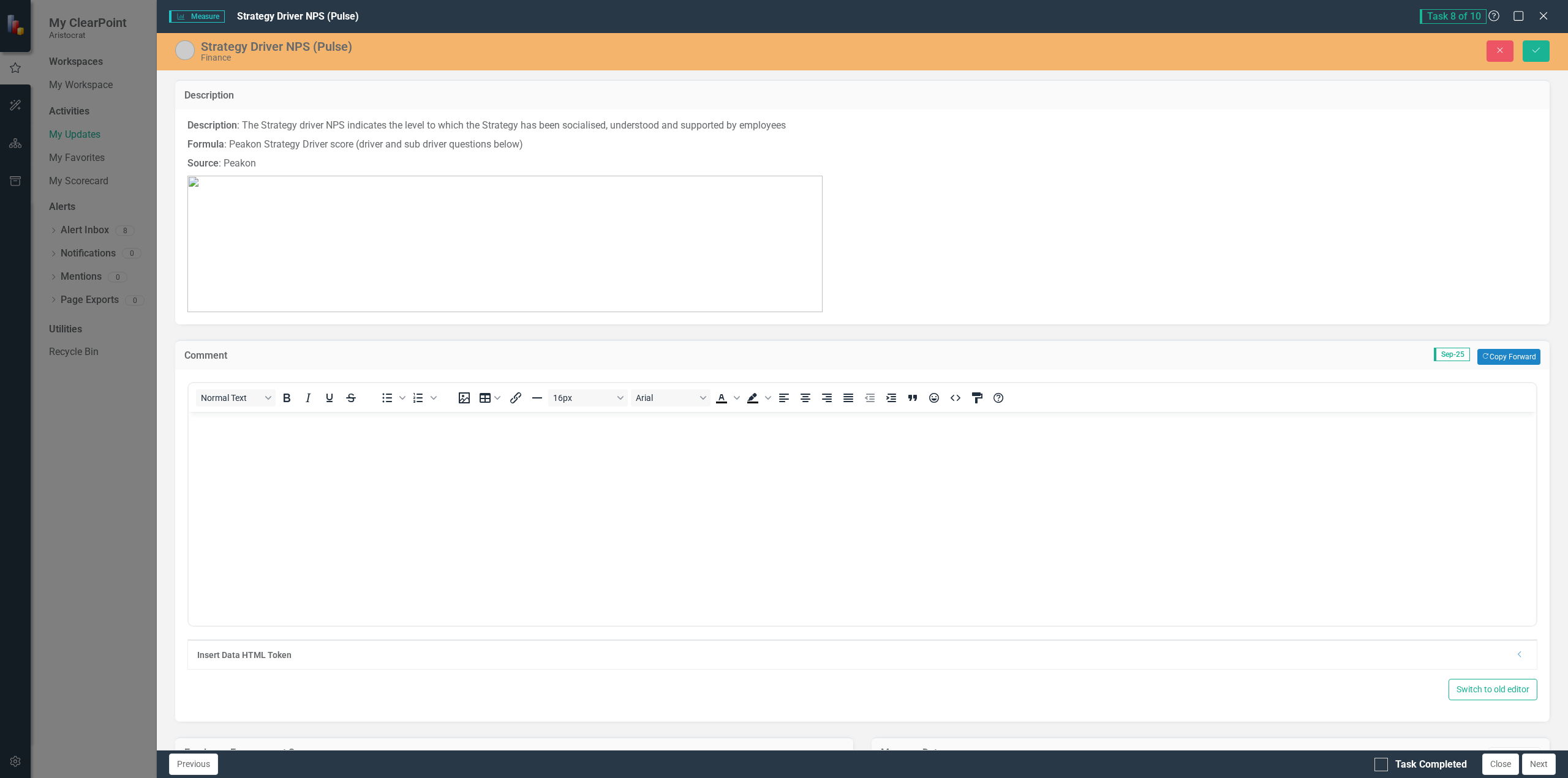
scroll to position [0, 0]
click at [228, 445] on body "Rich Text Area. Press ALT-0 for help." at bounding box center [862, 503] width 1347 height 184
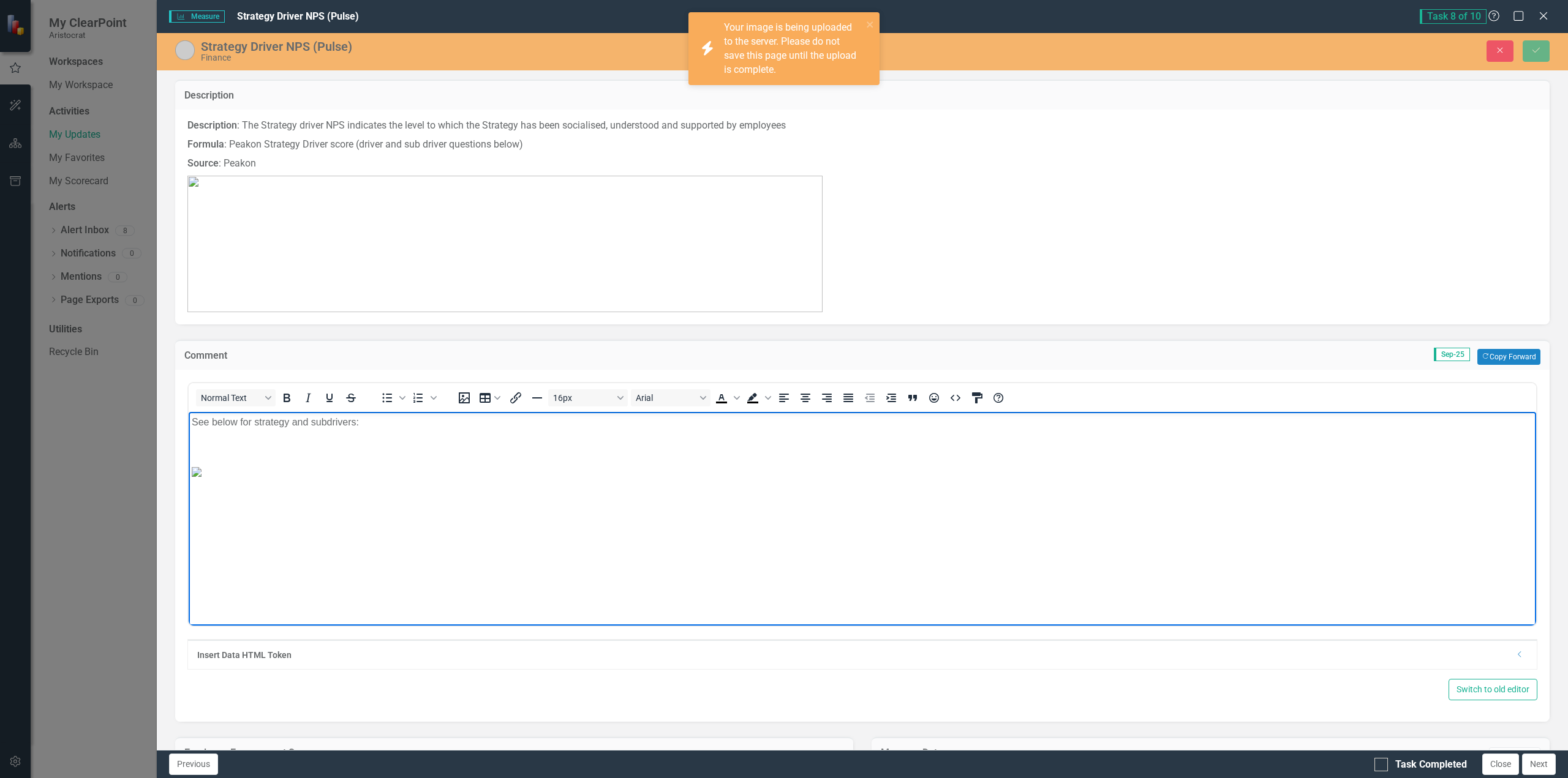
click at [381, 418] on p "See below for strategy and subdrivers:" at bounding box center [862, 421] width 1341 height 15
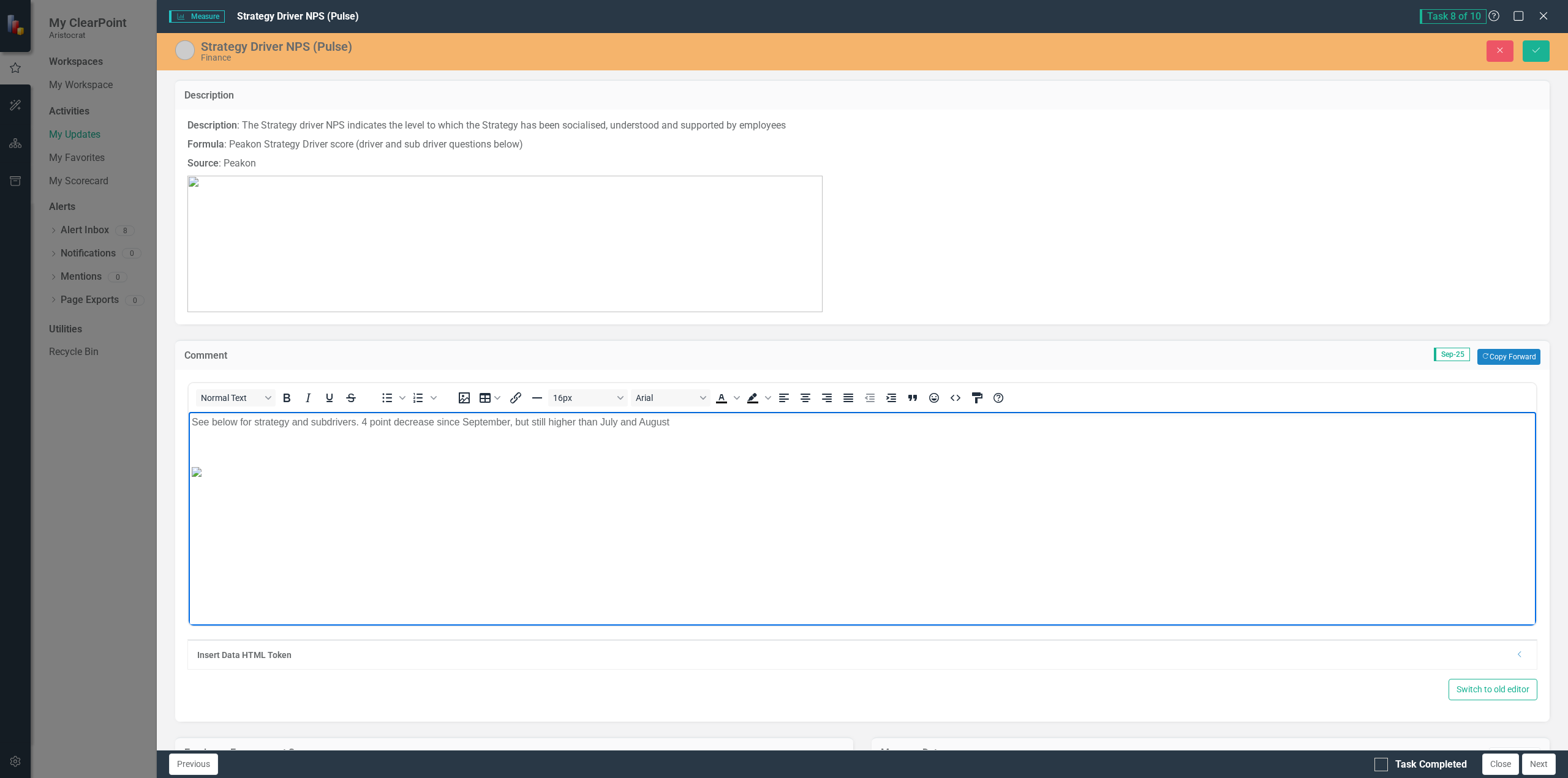
scroll to position [326, 0]
click at [839, 420] on p "See below for strategy and subdrivers. 4 point decrease since September, but st…" at bounding box center [862, 421] width 1341 height 15
drag, startPoint x: 947, startPoint y: 421, endPoint x: 890, endPoint y: 420, distance: 57.0
click at [890, 420] on p "See below for strategy and subdrivers. 4 point decrease since September, but st…" at bounding box center [862, 421] width 1341 height 15
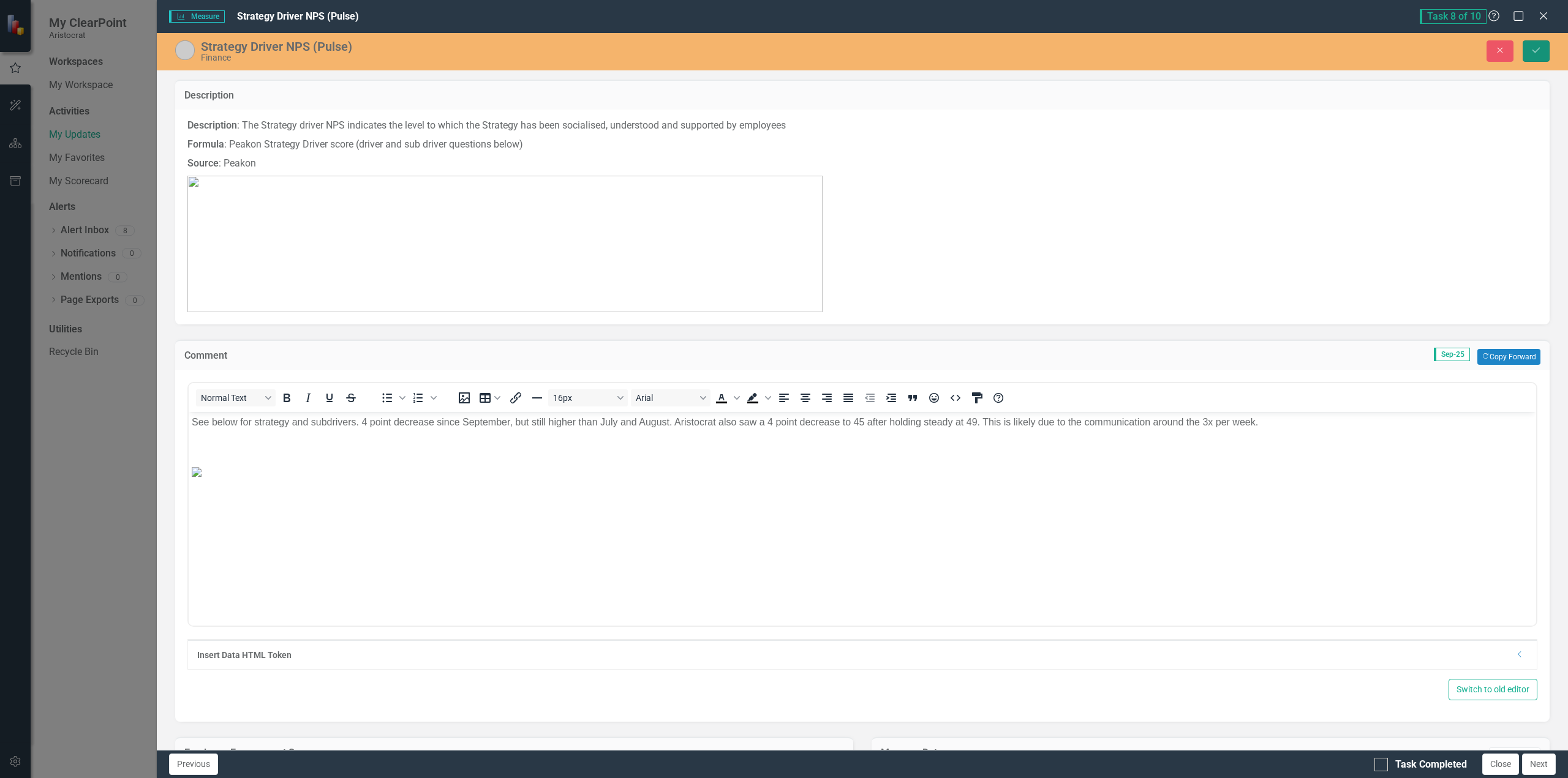
click at [1527, 53] on button "Save" at bounding box center [1535, 51] width 27 height 22
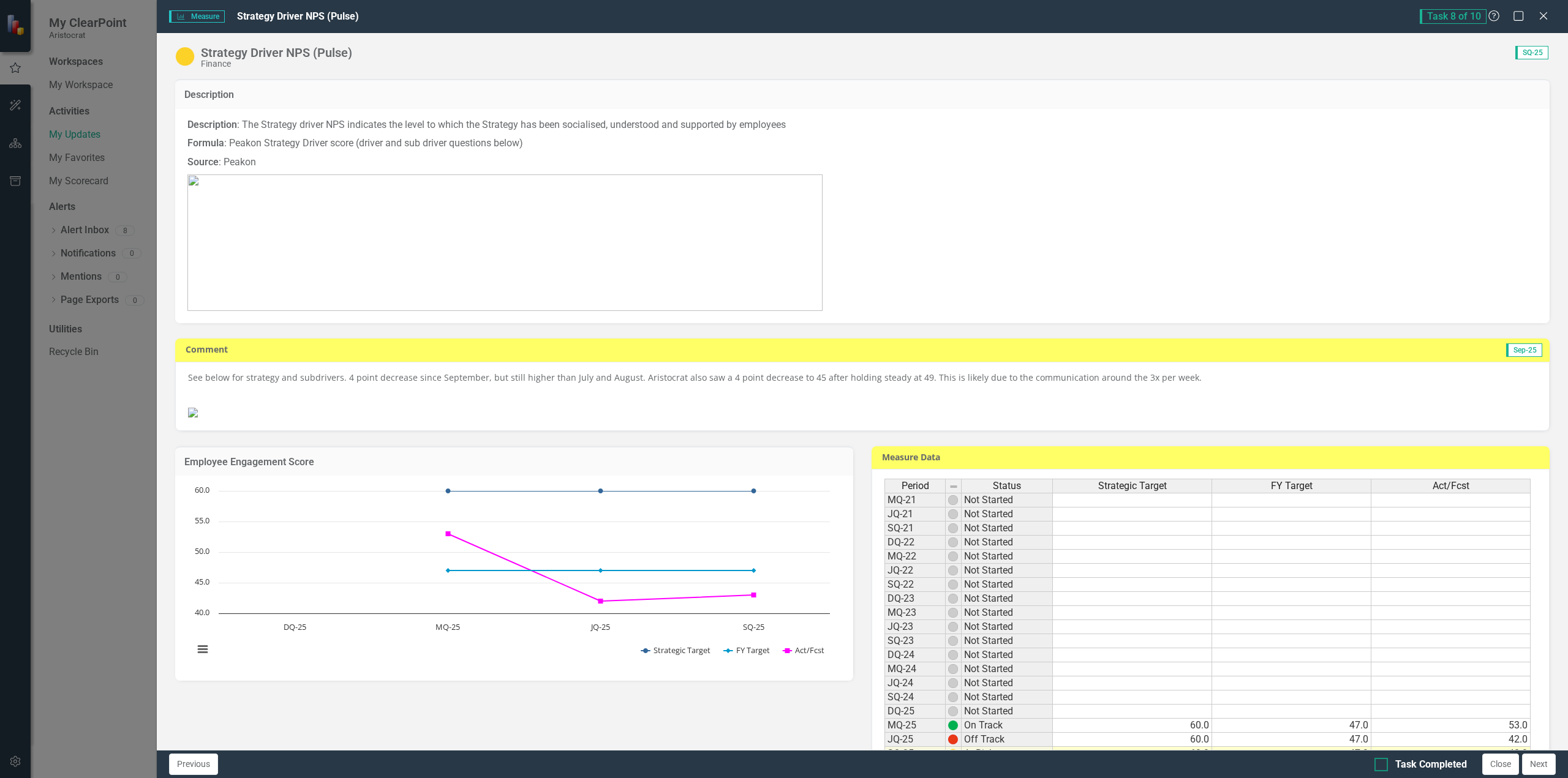
click at [1382, 765] on div at bounding box center [1381, 765] width 14 height 14
click at [1382, 765] on input "Task Completed" at bounding box center [1378, 762] width 8 height 8
checkbox input "true"
click at [1541, 763] on button "Next" at bounding box center [1539, 764] width 33 height 22
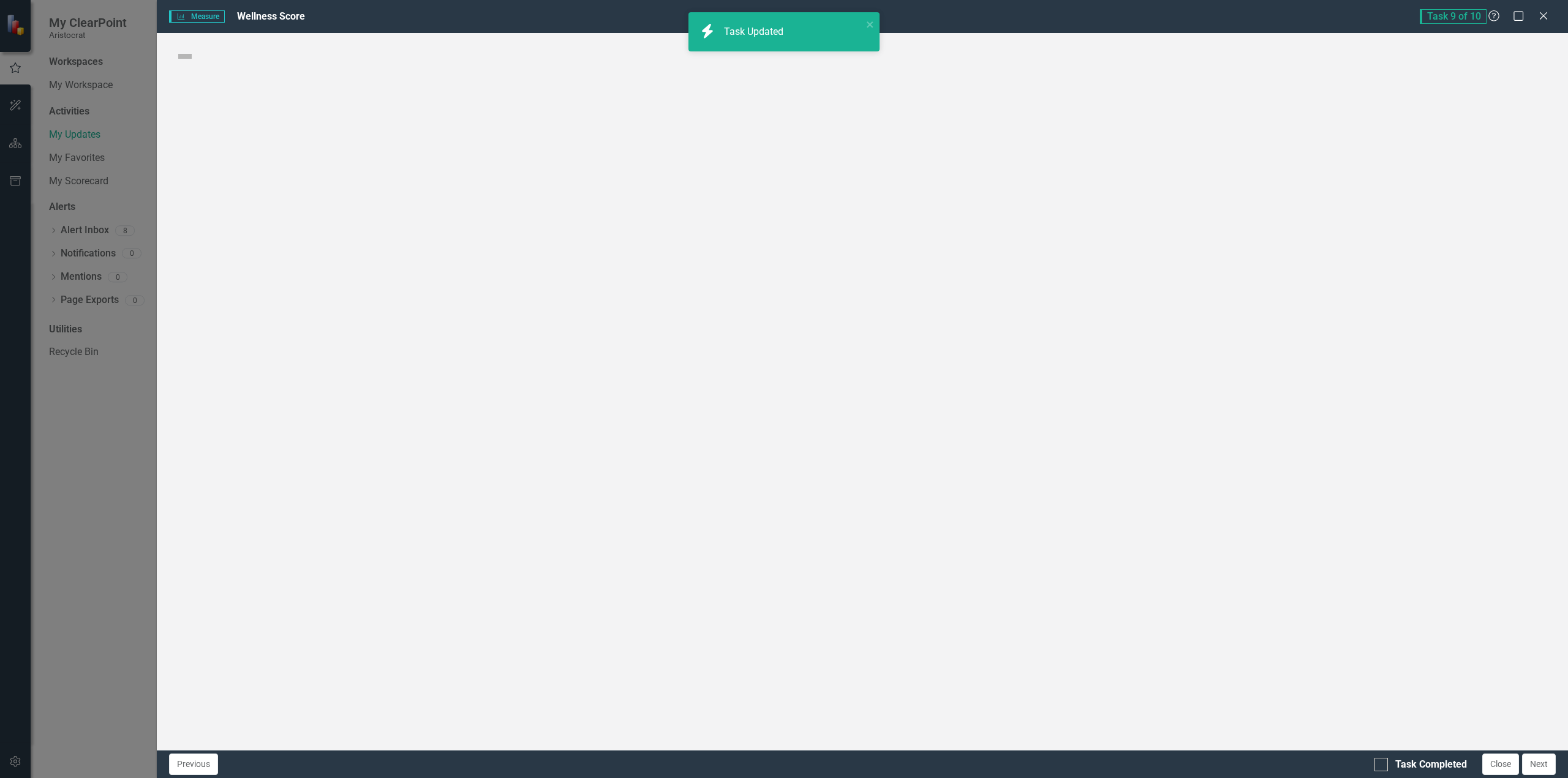
checkbox input "true"
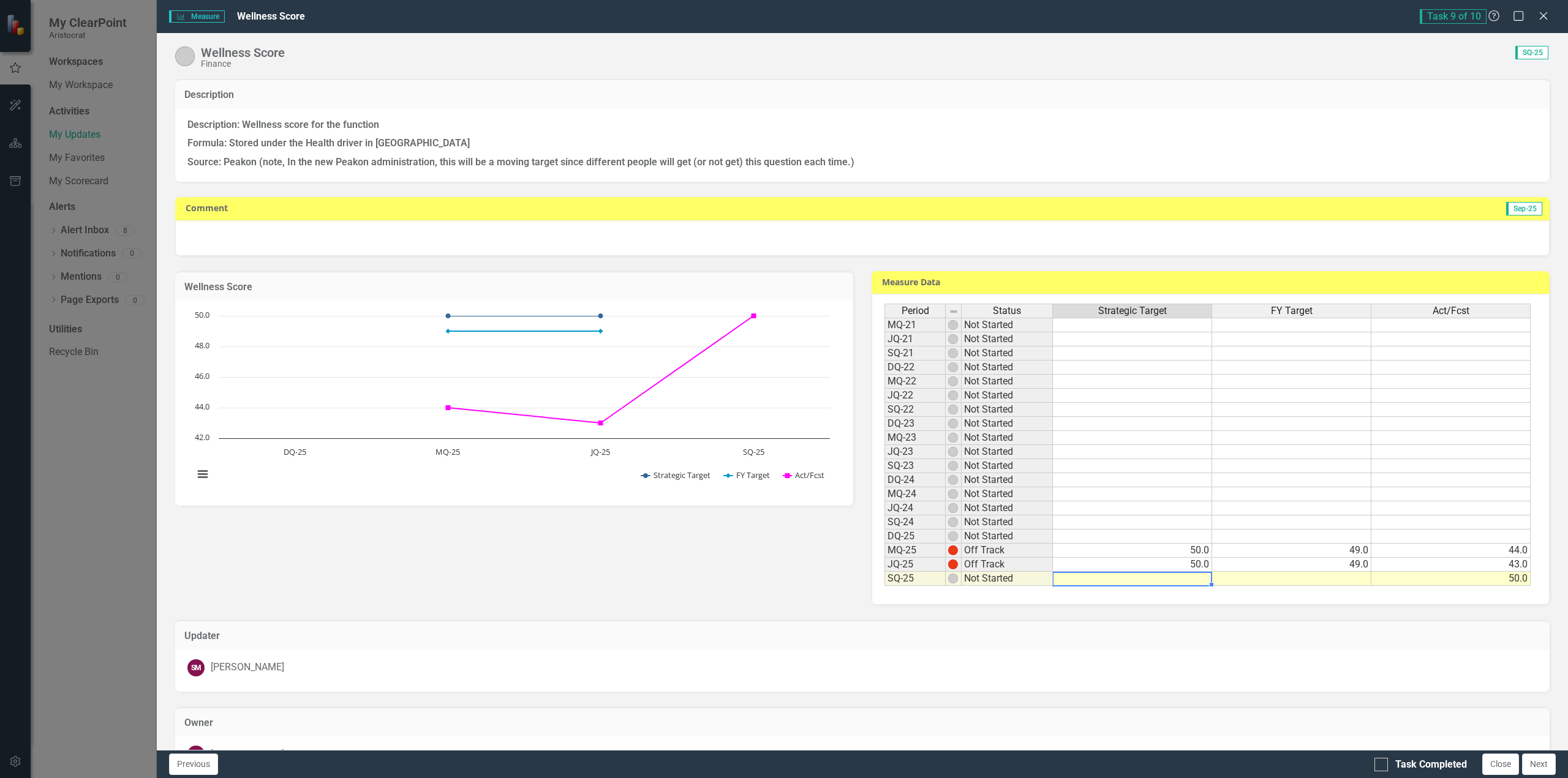
click at [1172, 580] on td at bounding box center [1132, 579] width 159 height 14
type textarea "50"
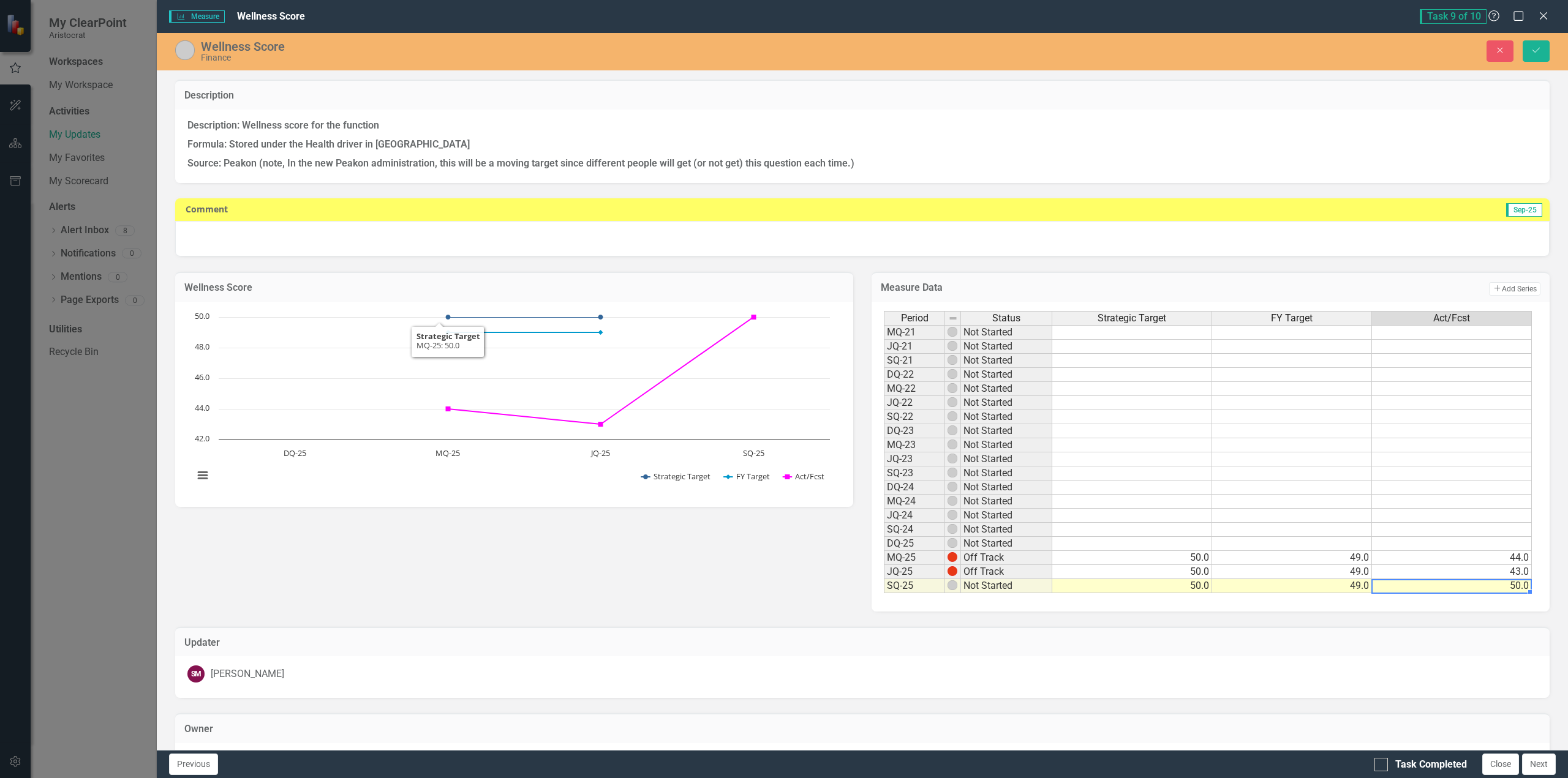
type textarea "50"
click at [277, 244] on div at bounding box center [862, 239] width 1374 height 35
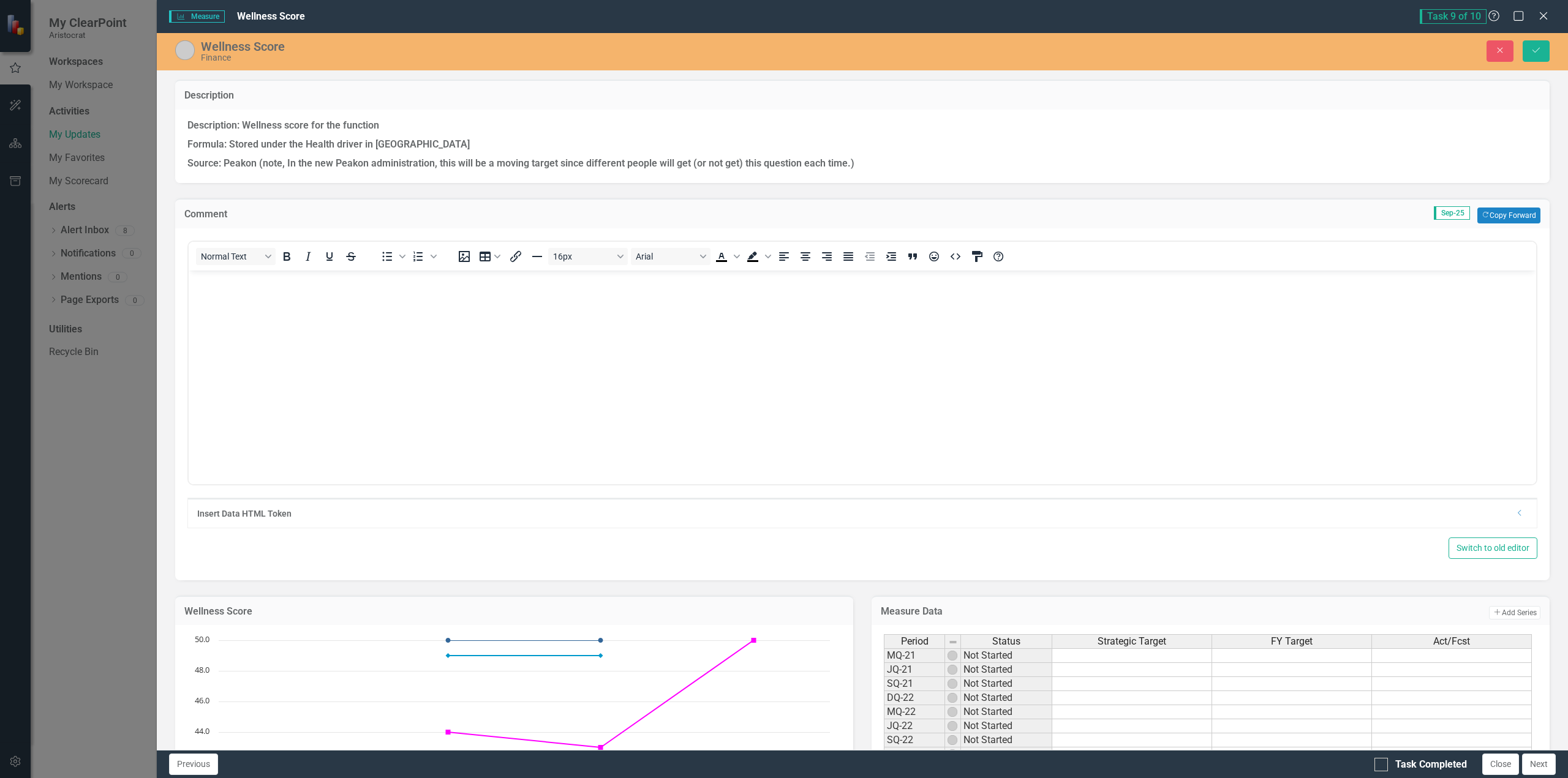
scroll to position [0, 0]
click at [261, 292] on body "Rich Text Area. Press ALT-0 for help." at bounding box center [862, 361] width 1347 height 184
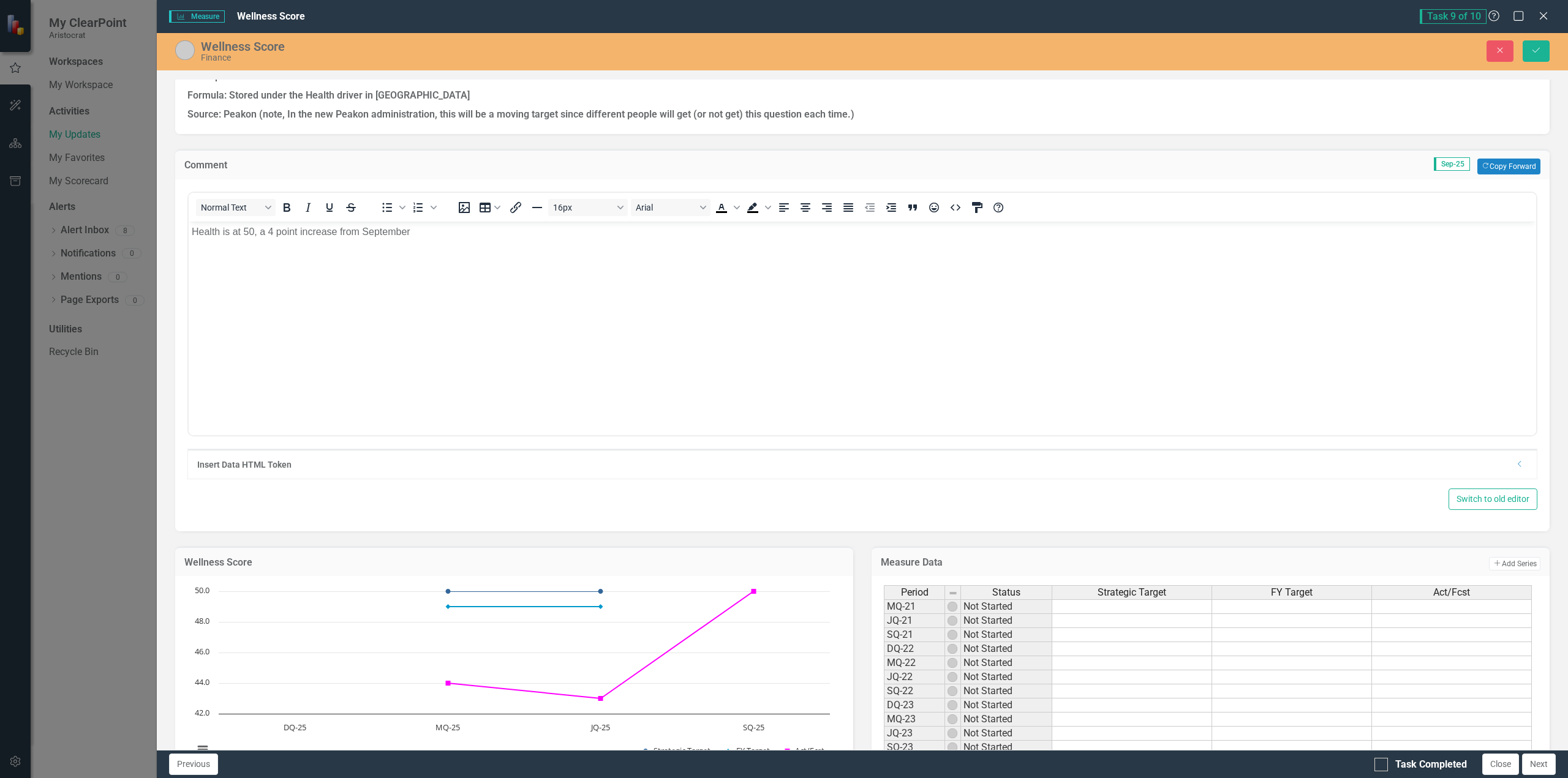
scroll to position [43, 0]
drag, startPoint x: 1562, startPoint y: 404, endPoint x: 1015, endPoint y: 73, distance: 639.4
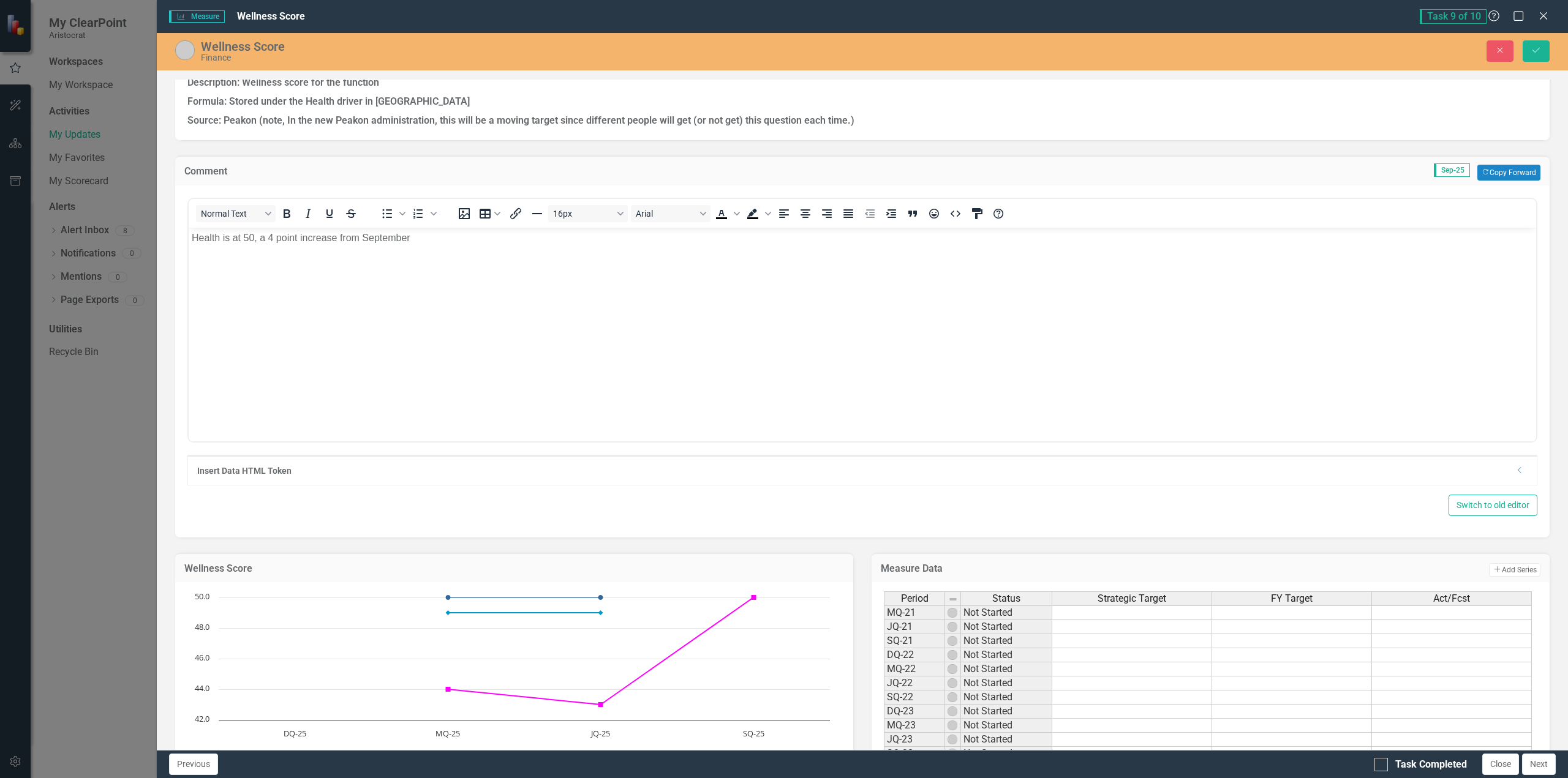
click at [428, 238] on p "Health is at 50, a 4 point increase from September" at bounding box center [862, 237] width 1341 height 15
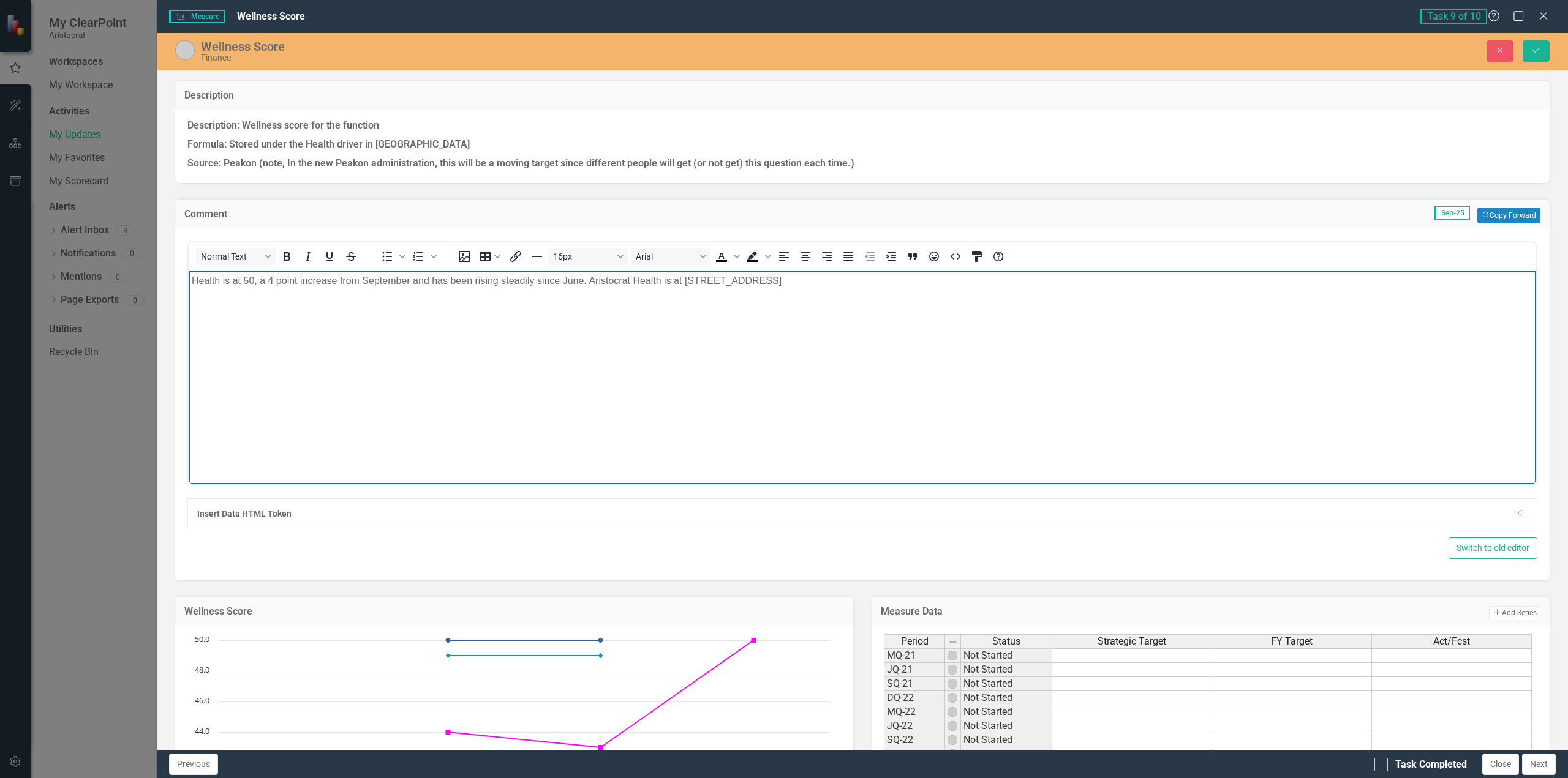
scroll to position [43, 0]
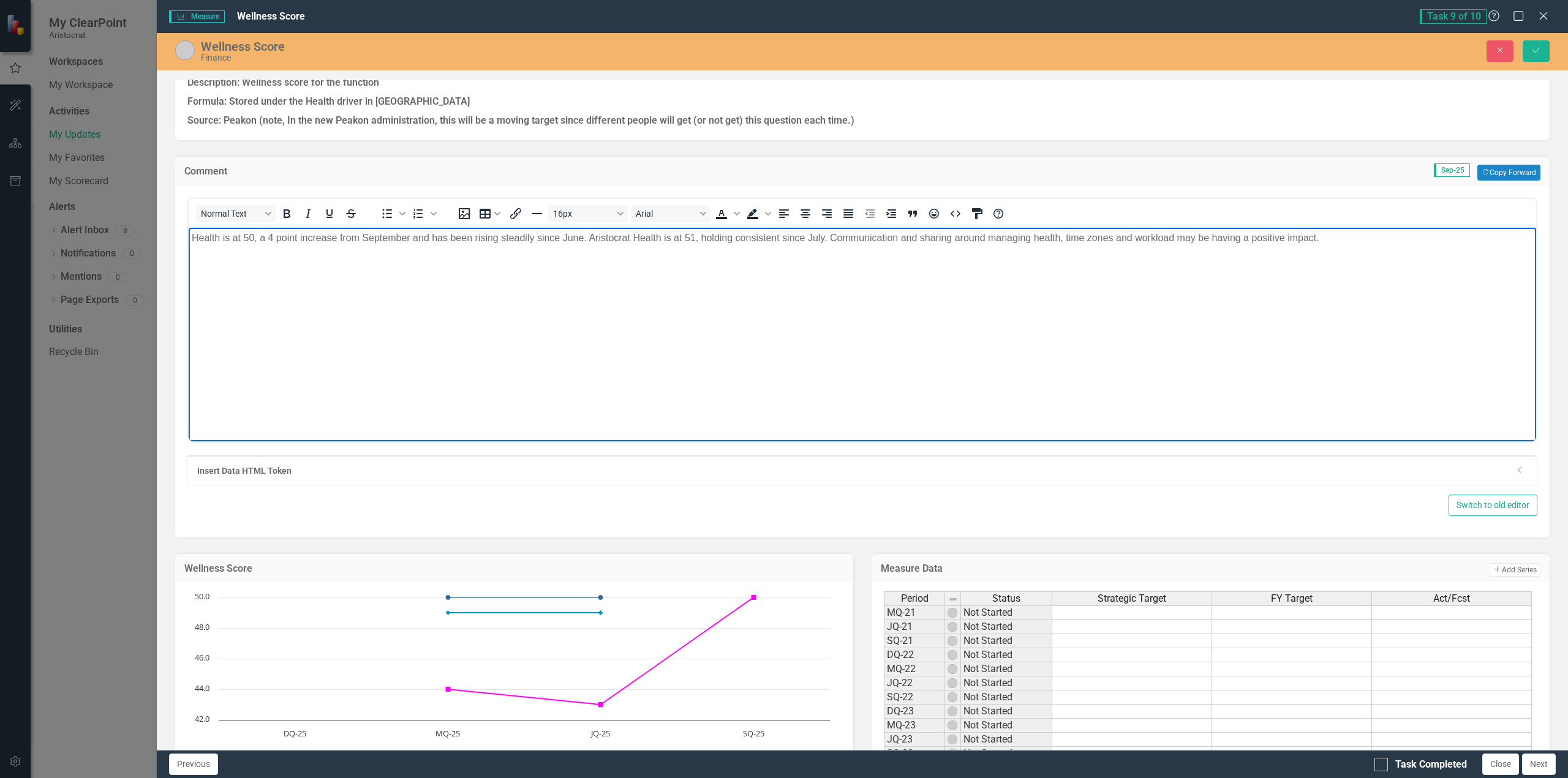
click at [836, 238] on p "Health is at 50, a 4 point increase from September and has been rising steadily…" at bounding box center [862, 237] width 1341 height 15
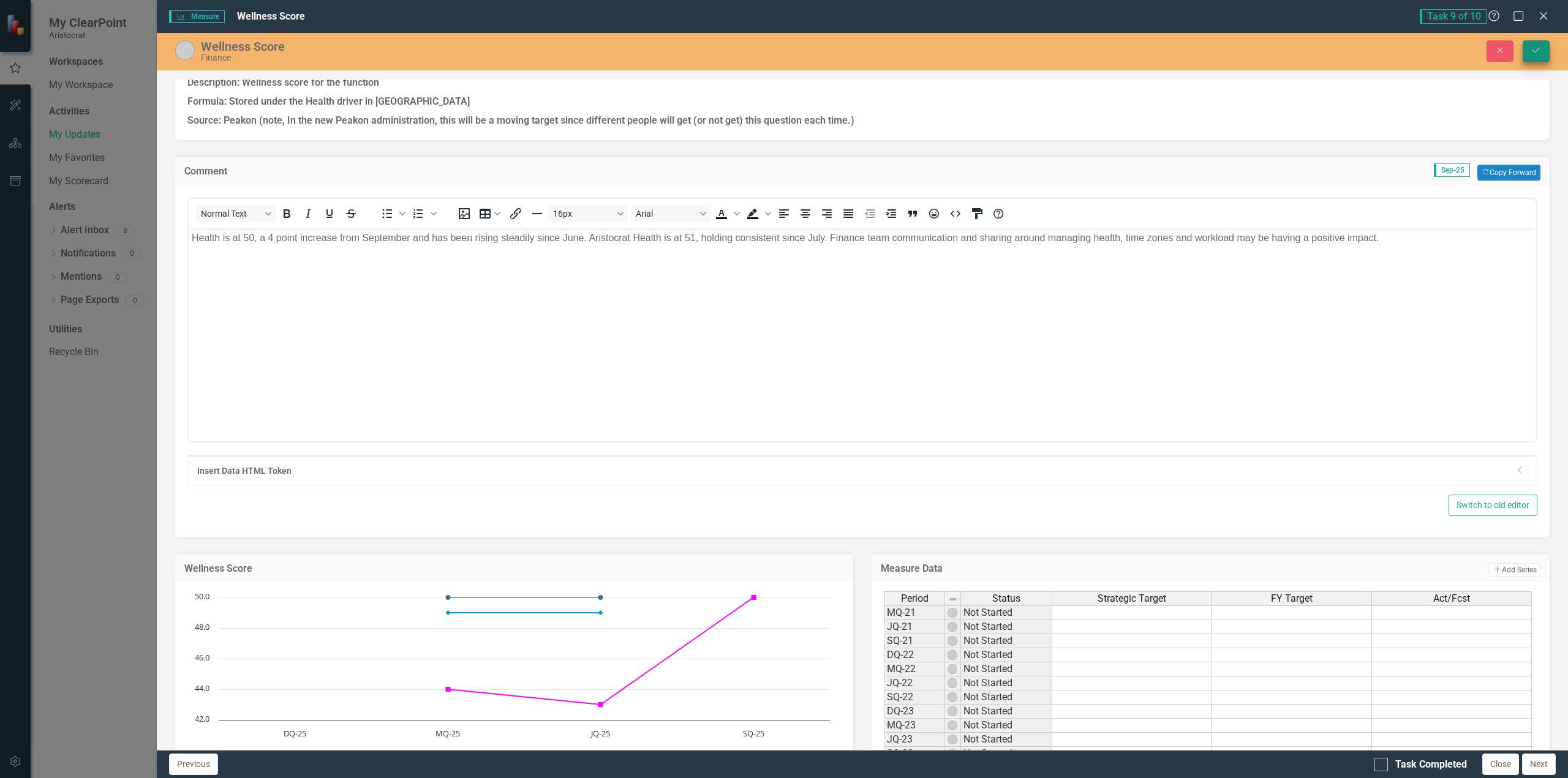
click at [1536, 48] on icon "Save" at bounding box center [1536, 50] width 11 height 9
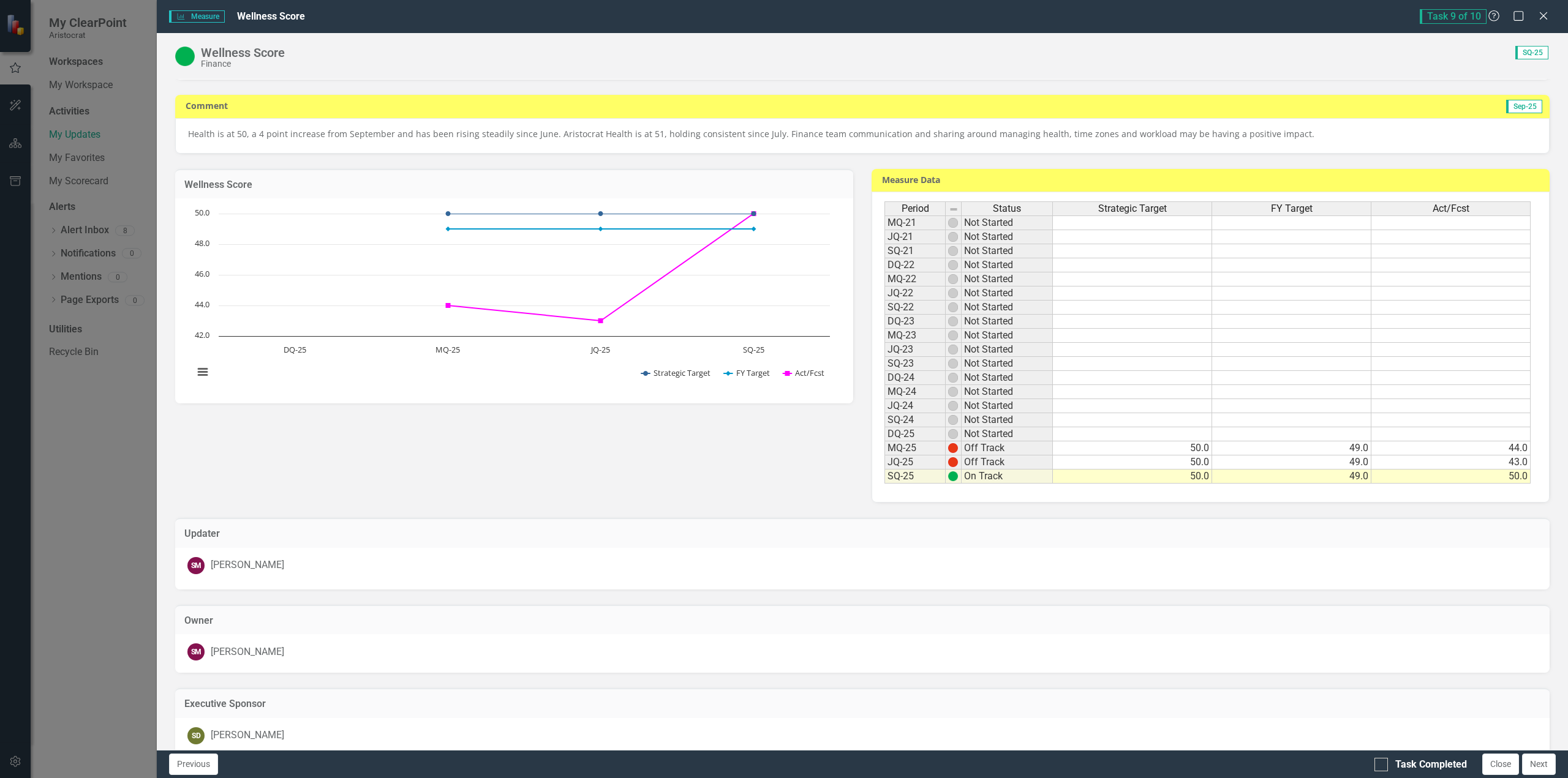
scroll to position [121, 0]
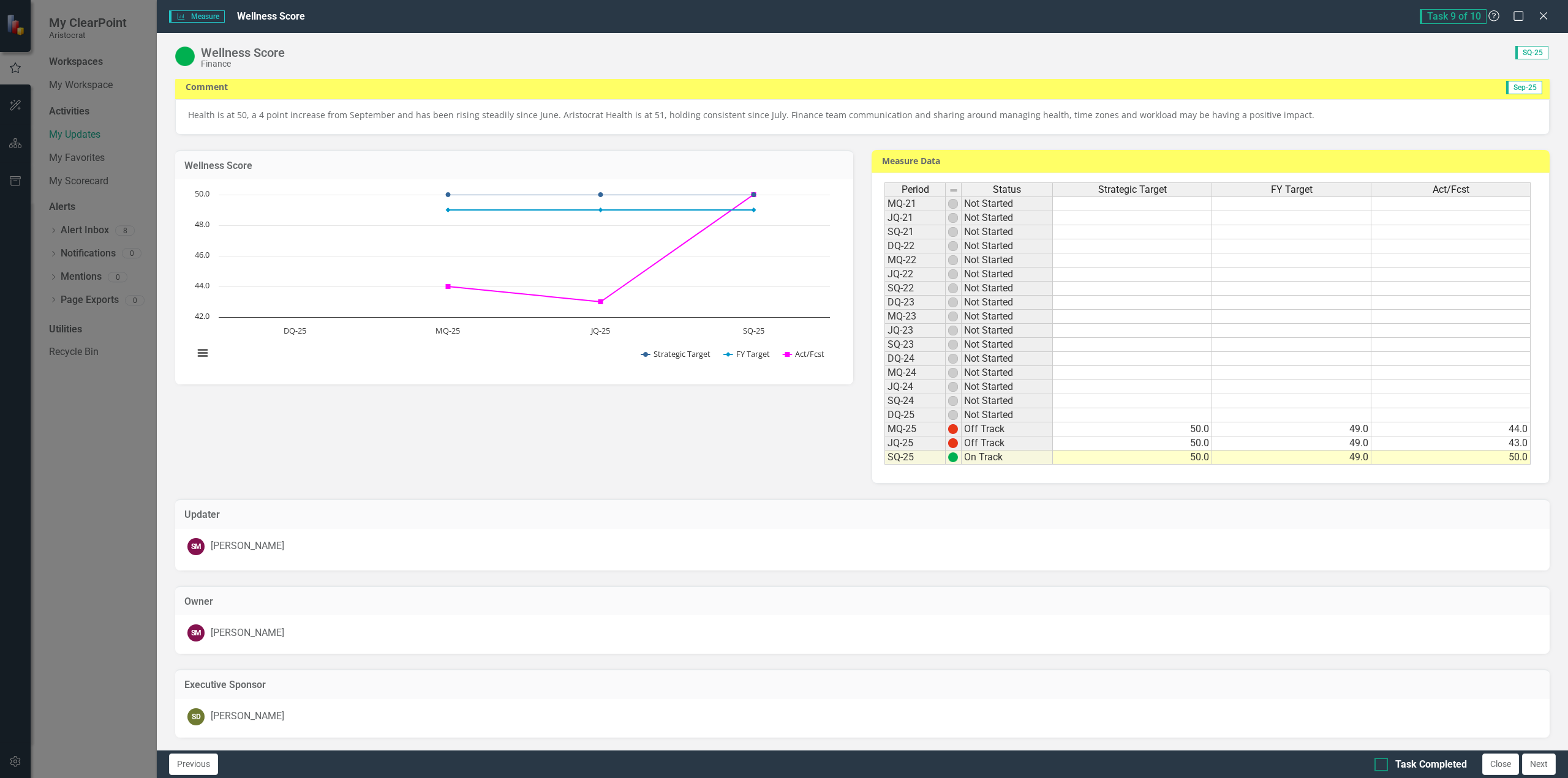
click at [1384, 766] on div at bounding box center [1381, 765] width 14 height 14
click at [1382, 766] on input "Task Completed" at bounding box center [1378, 762] width 8 height 8
checkbox input "true"
click at [1539, 763] on button "Next" at bounding box center [1539, 764] width 33 height 22
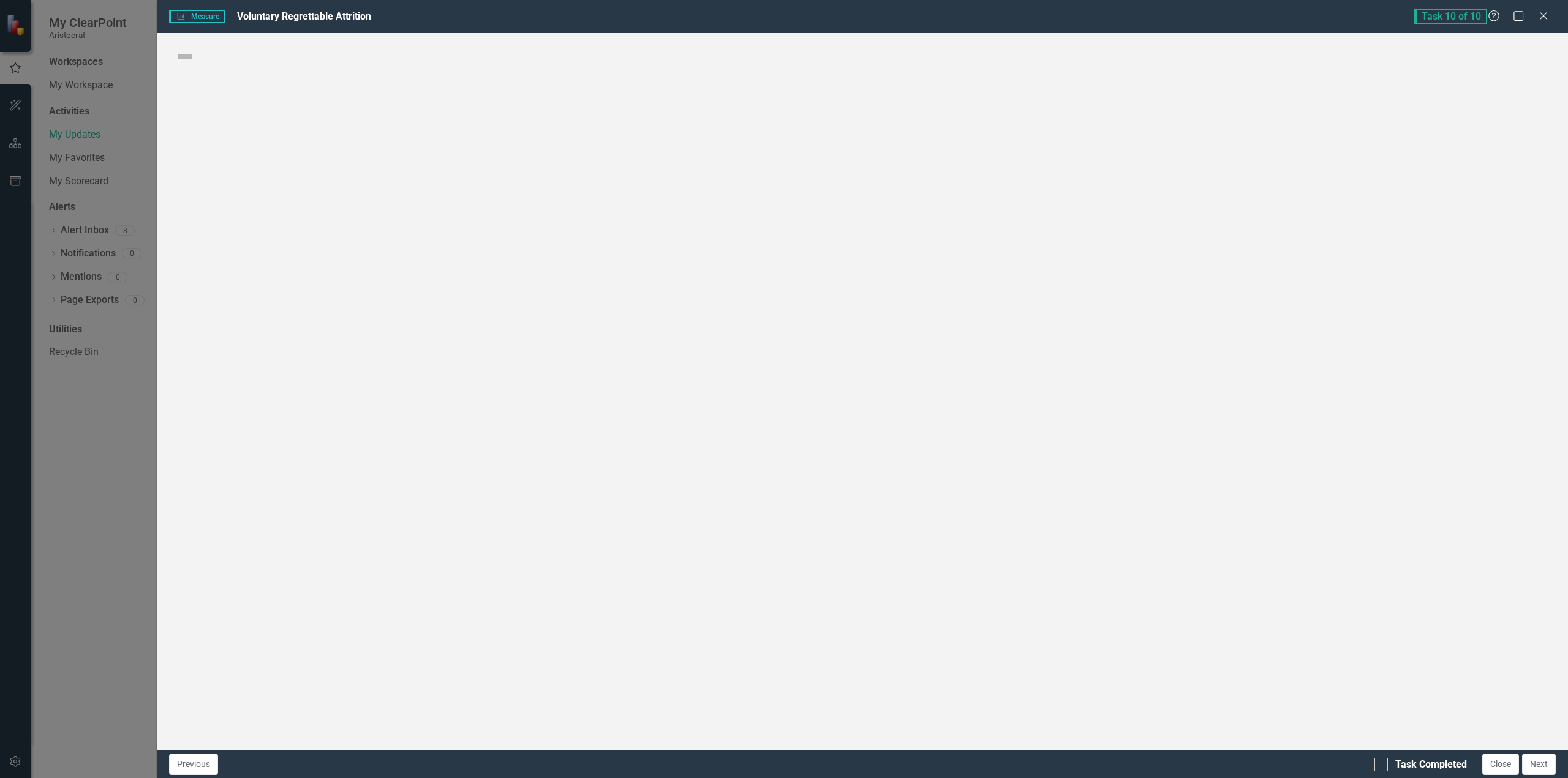
checkbox input "true"
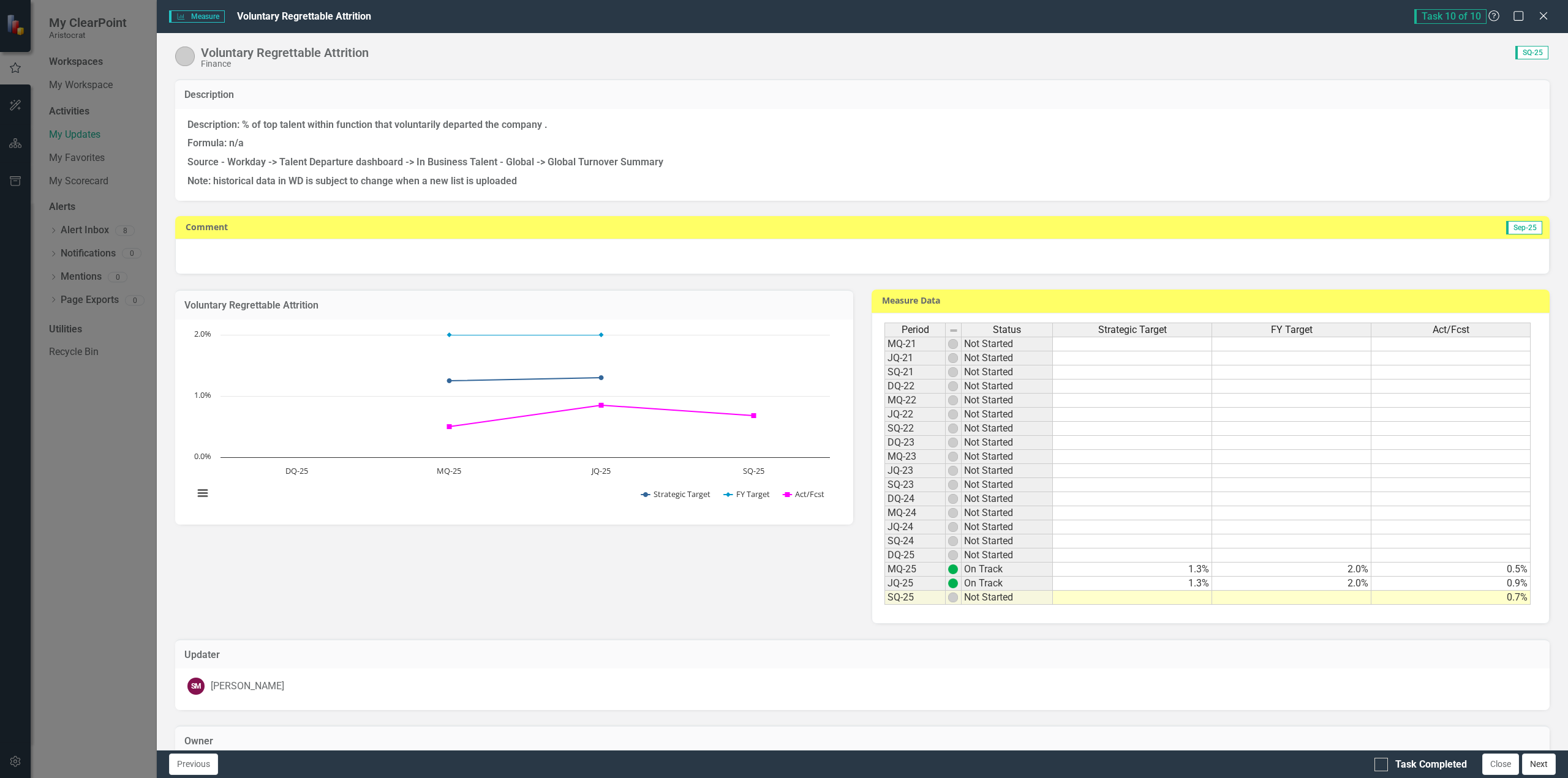
click at [1546, 764] on button "Next" at bounding box center [1539, 764] width 33 height 22
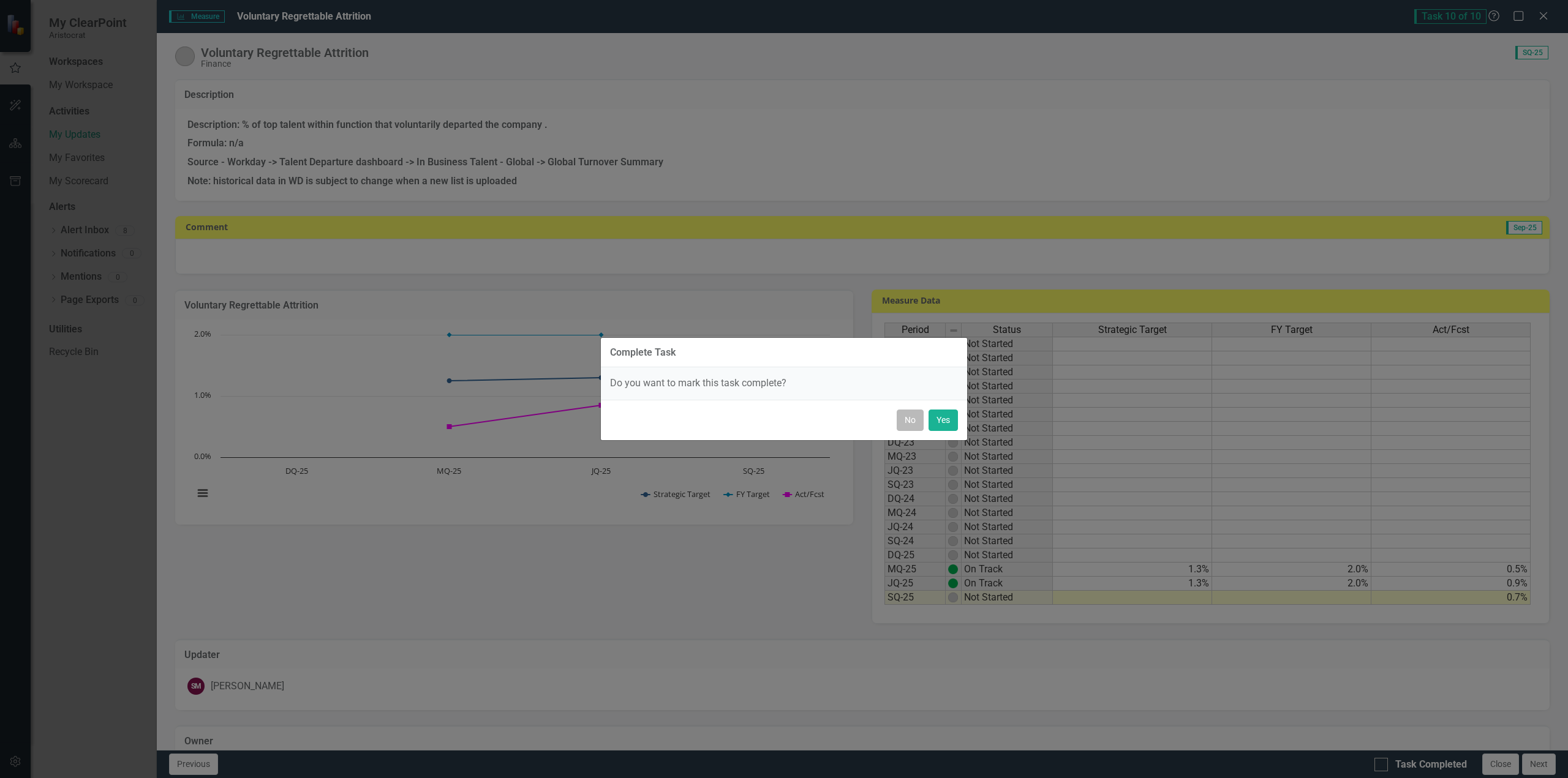
click at [914, 426] on button "No" at bounding box center [909, 420] width 27 height 22
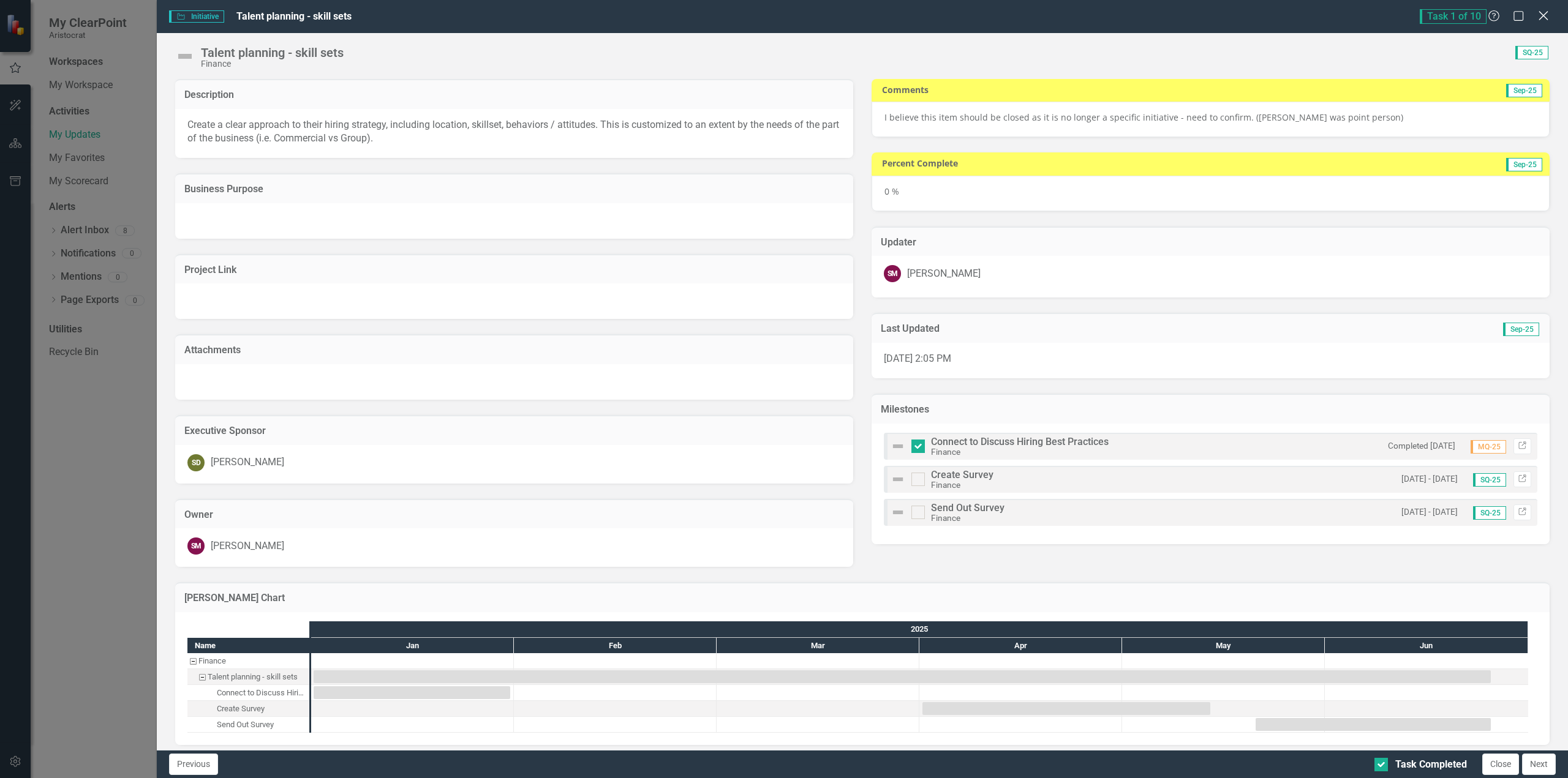
click at [1546, 18] on icon "Close" at bounding box center [1543, 16] width 16 height 12
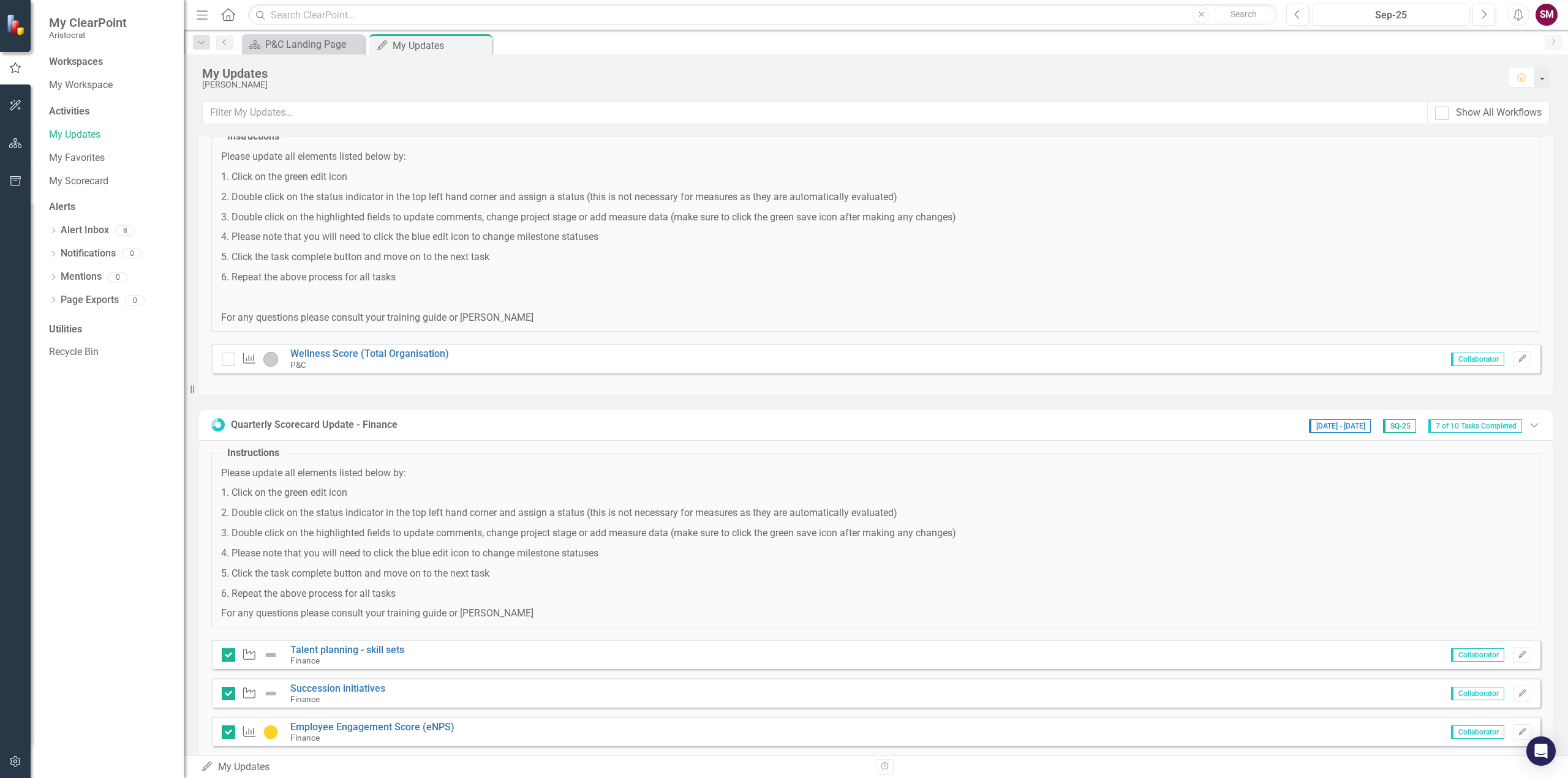
scroll to position [0, 0]
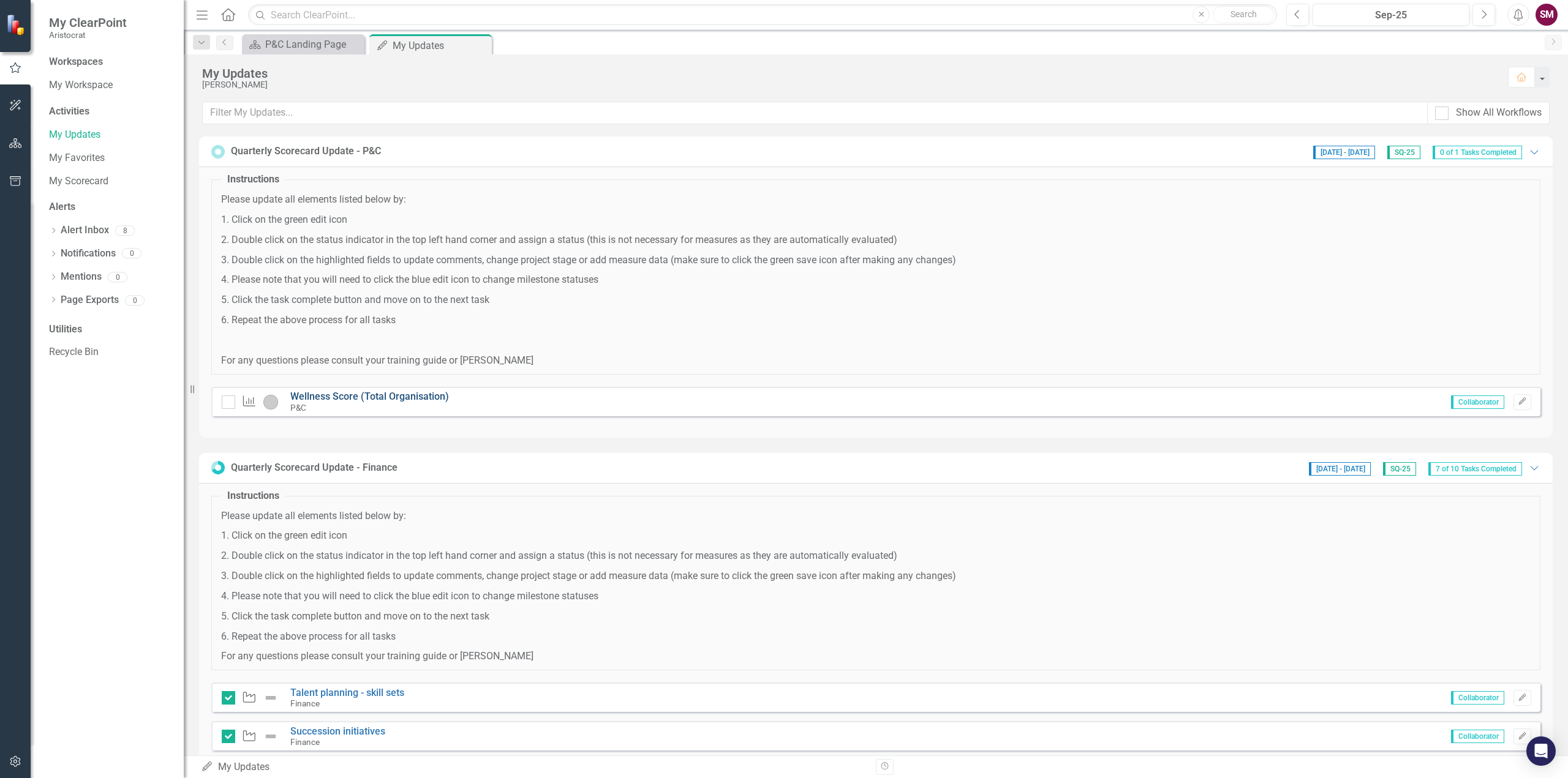
click at [308, 395] on link "Wellness Score (Total Organisation)" at bounding box center [368, 397] width 158 height 12
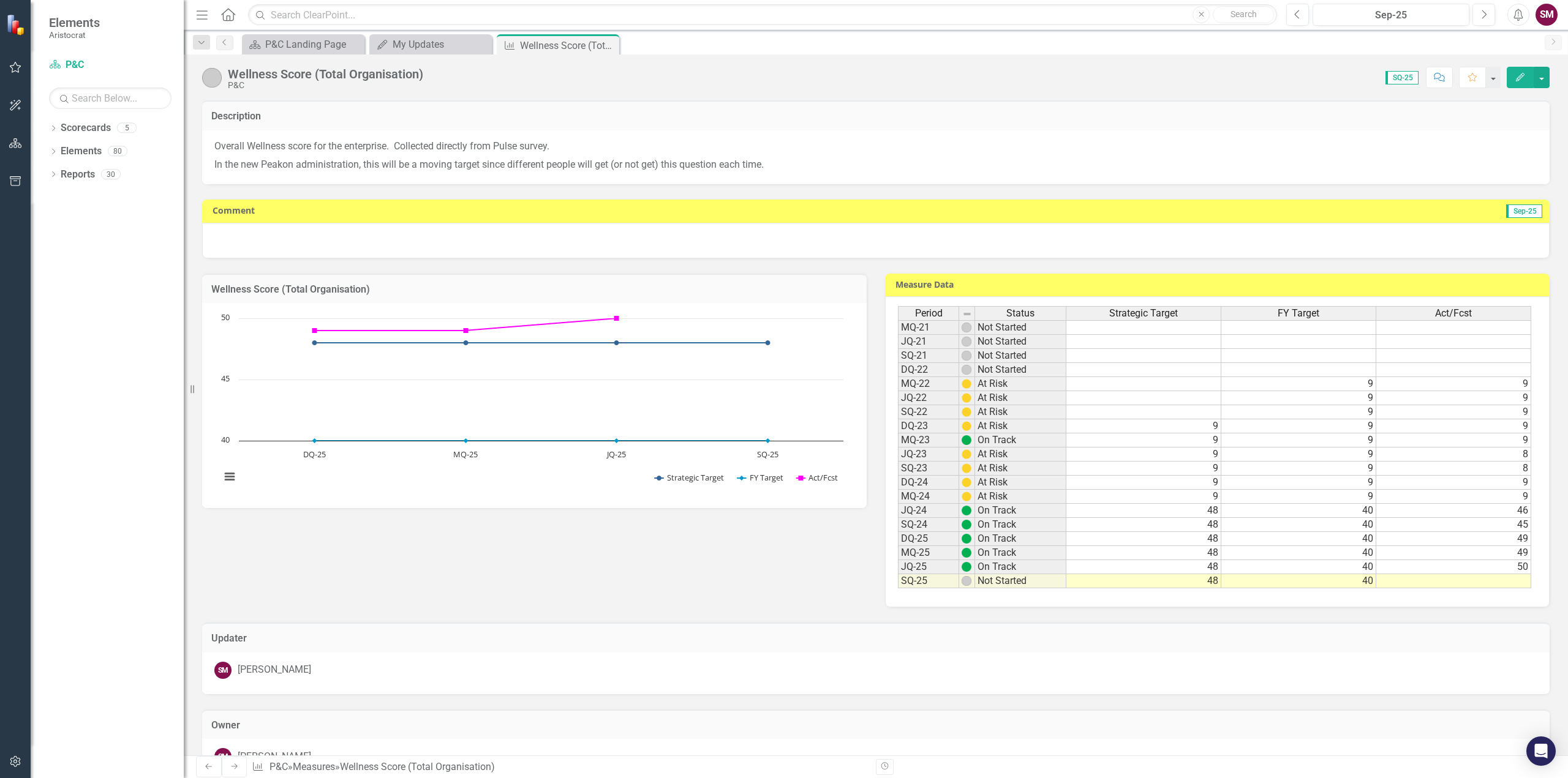
click at [374, 248] on div at bounding box center [875, 241] width 1347 height 35
click at [373, 248] on div at bounding box center [875, 241] width 1347 height 35
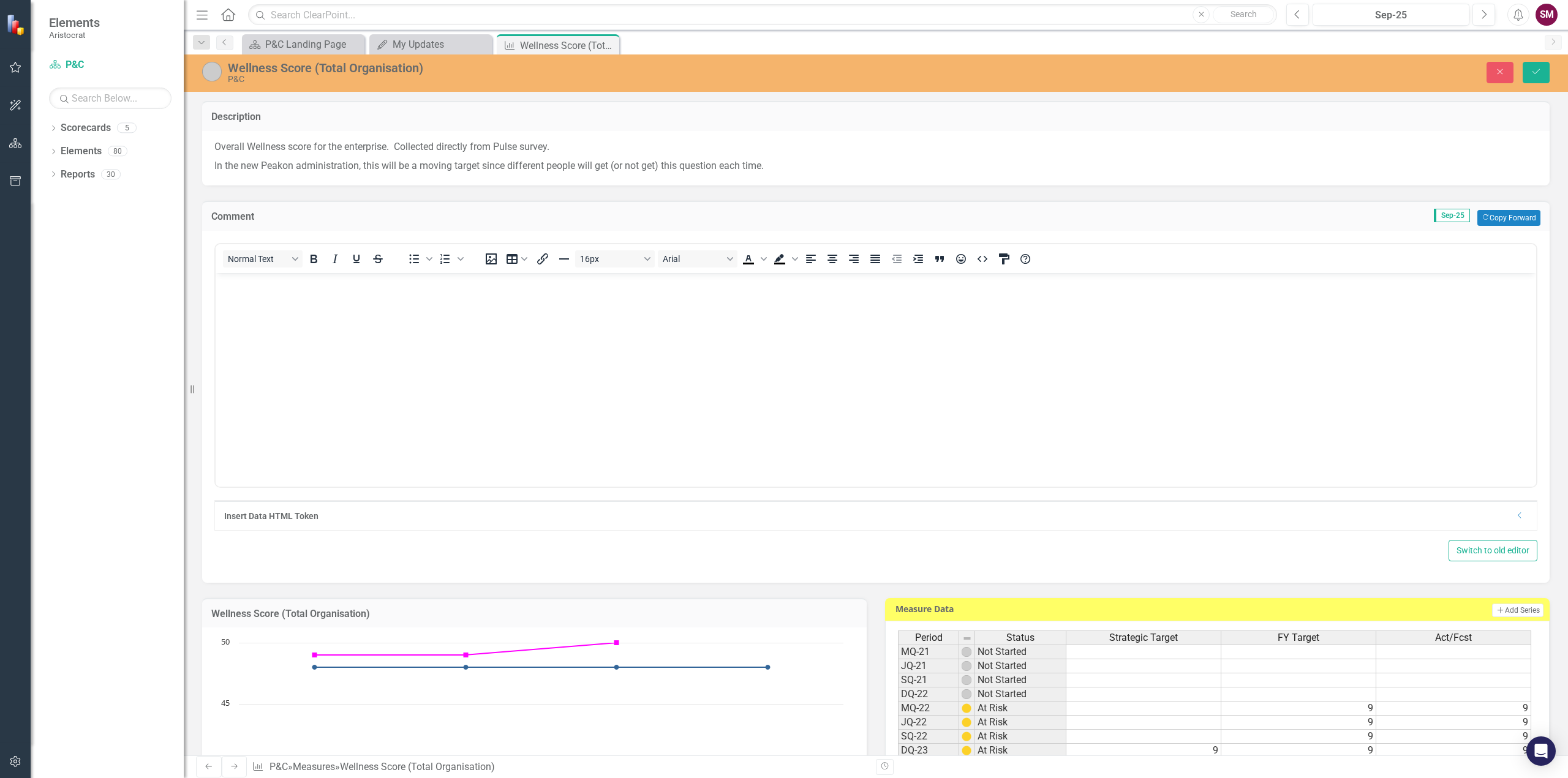
click at [283, 289] on p "Rich Text Area. Press ALT-0 for help." at bounding box center [876, 282] width 1315 height 15
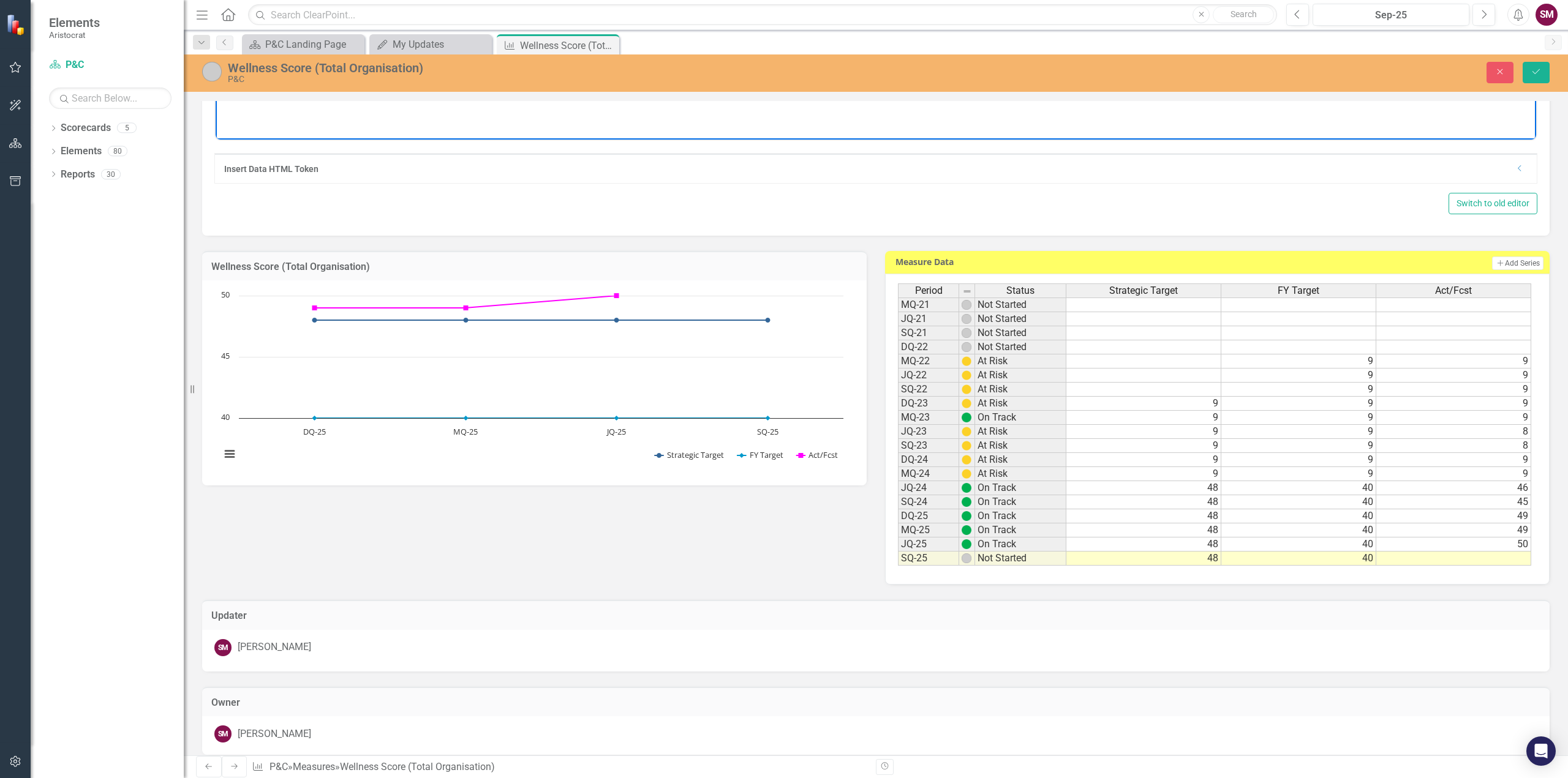
scroll to position [346, 0]
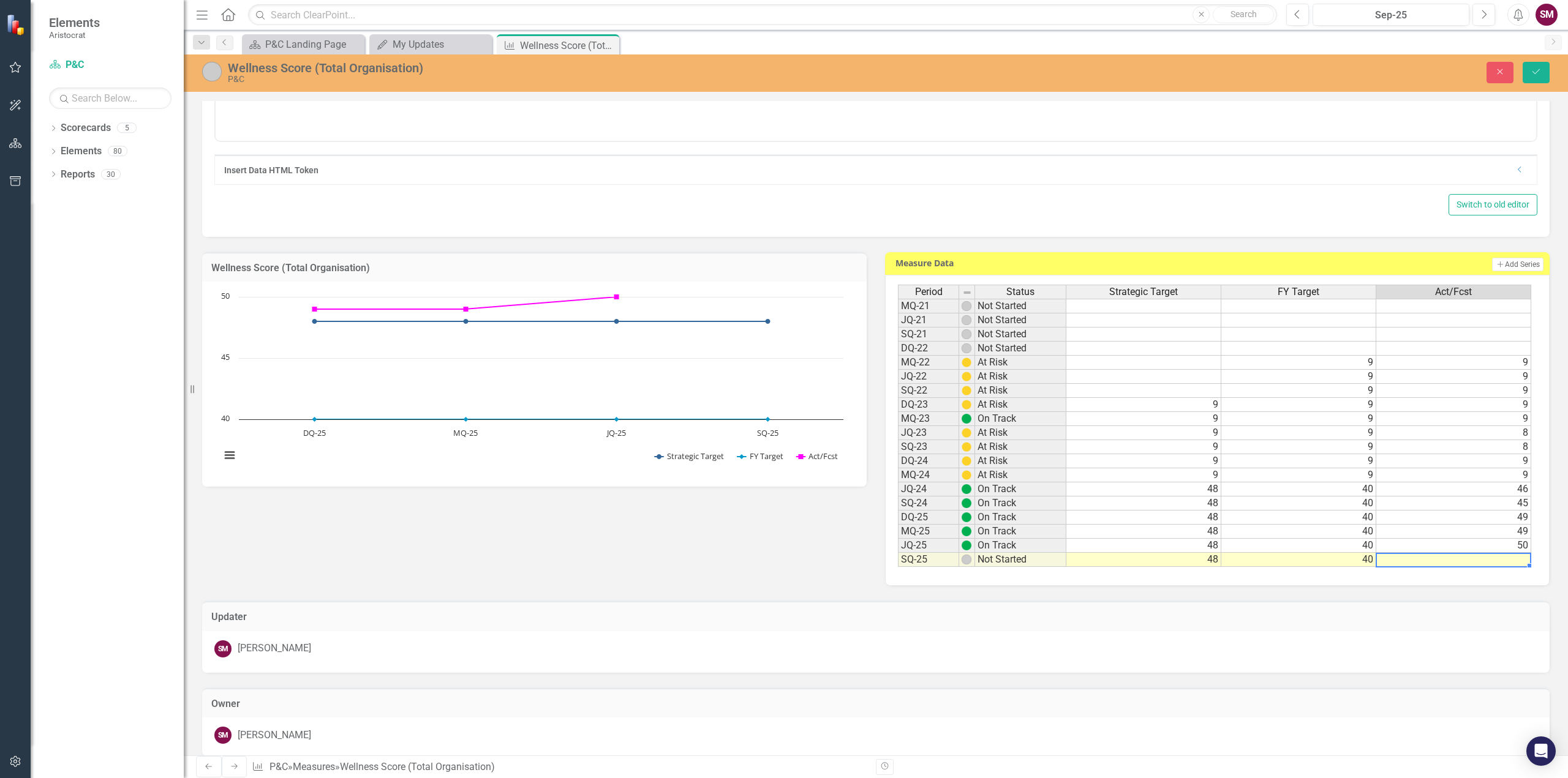
click at [1484, 562] on td at bounding box center [1453, 560] width 155 height 14
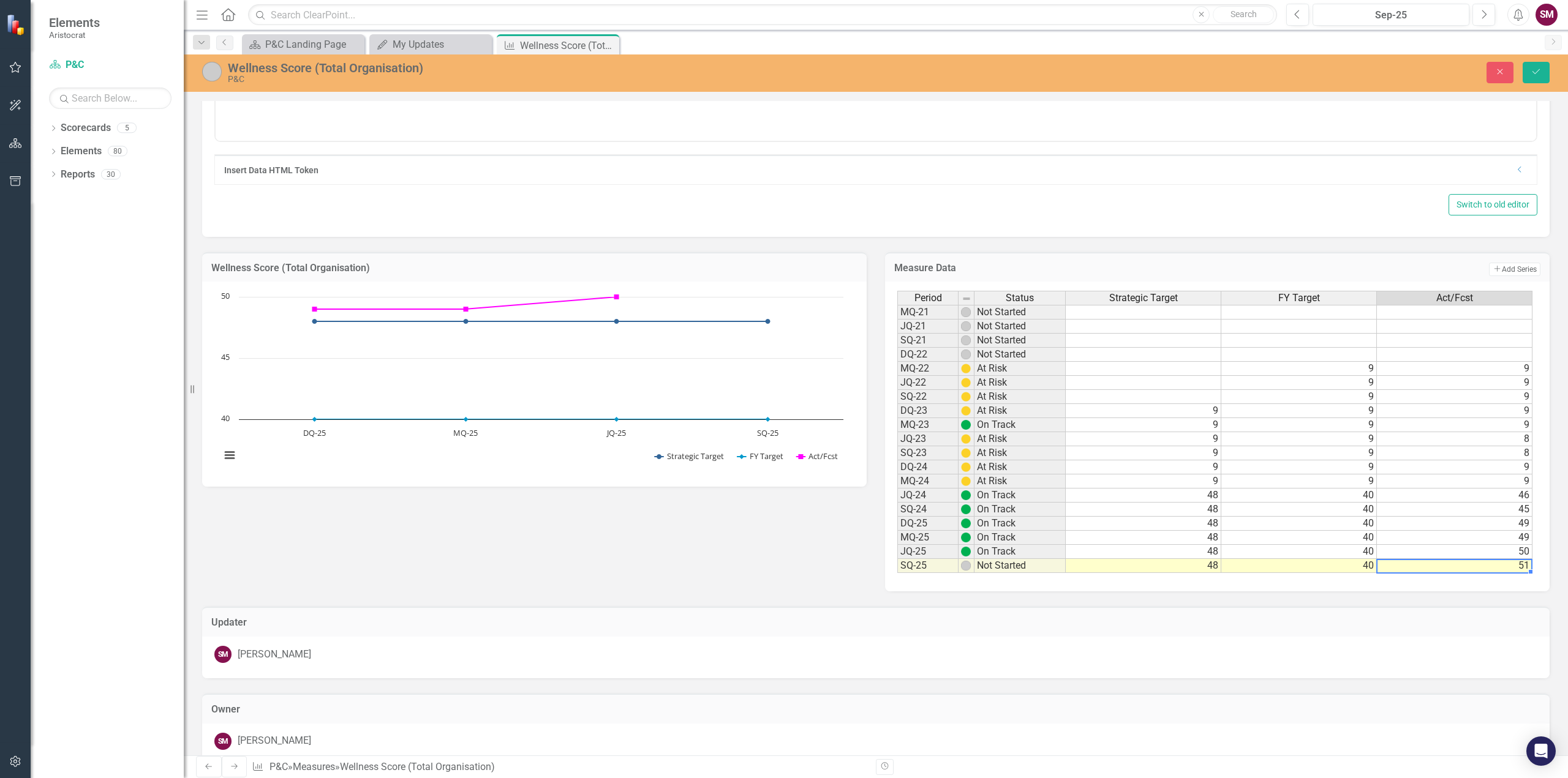
type textarea "51"
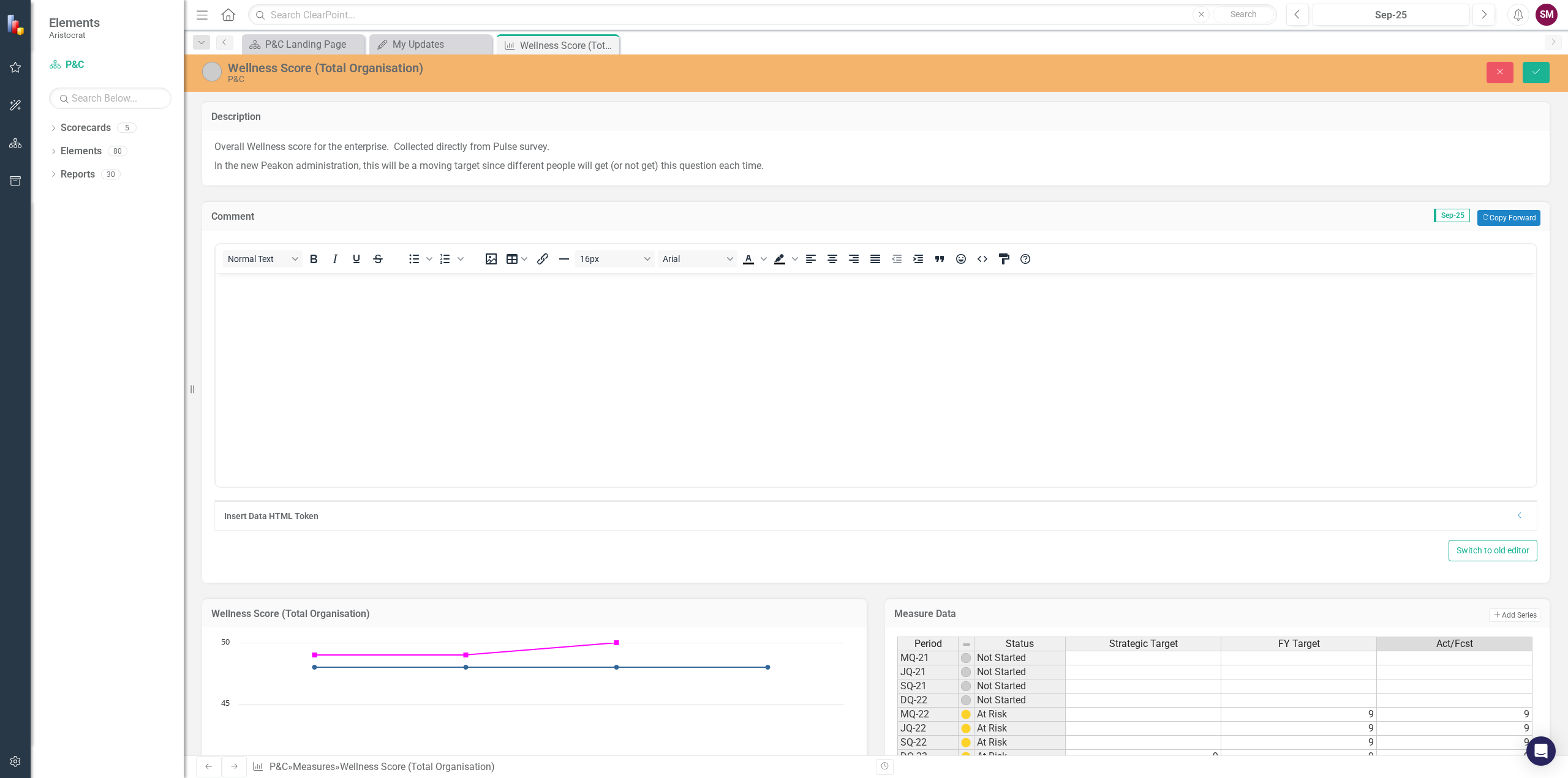
click at [325, 272] on html at bounding box center [875, 363] width 1320 height 184
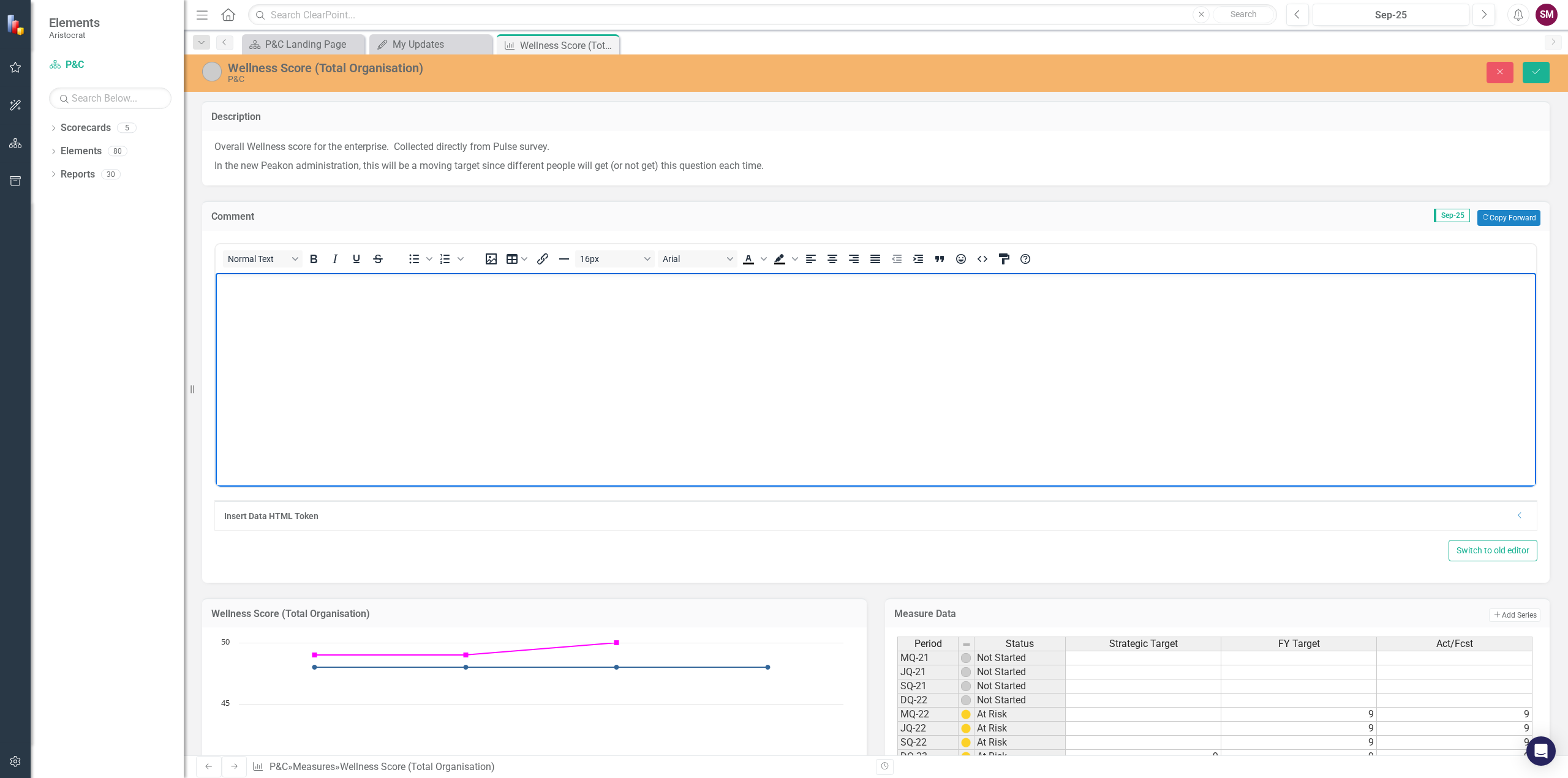
click at [325, 123] on td "Description" at bounding box center [875, 118] width 1328 height 16
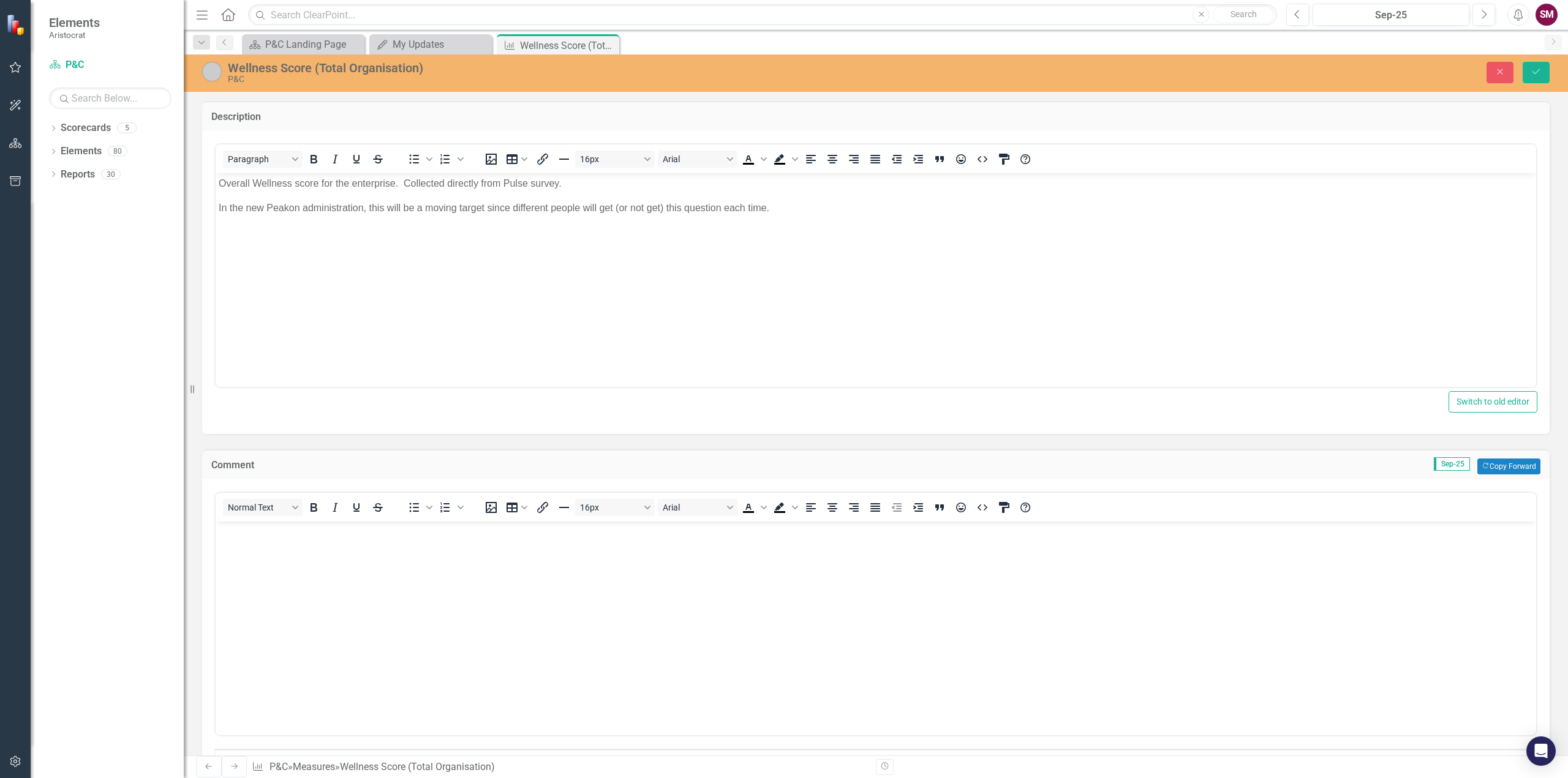
click at [288, 567] on body "Rich Text Area. Press ALT-0 for help." at bounding box center [875, 613] width 1320 height 184
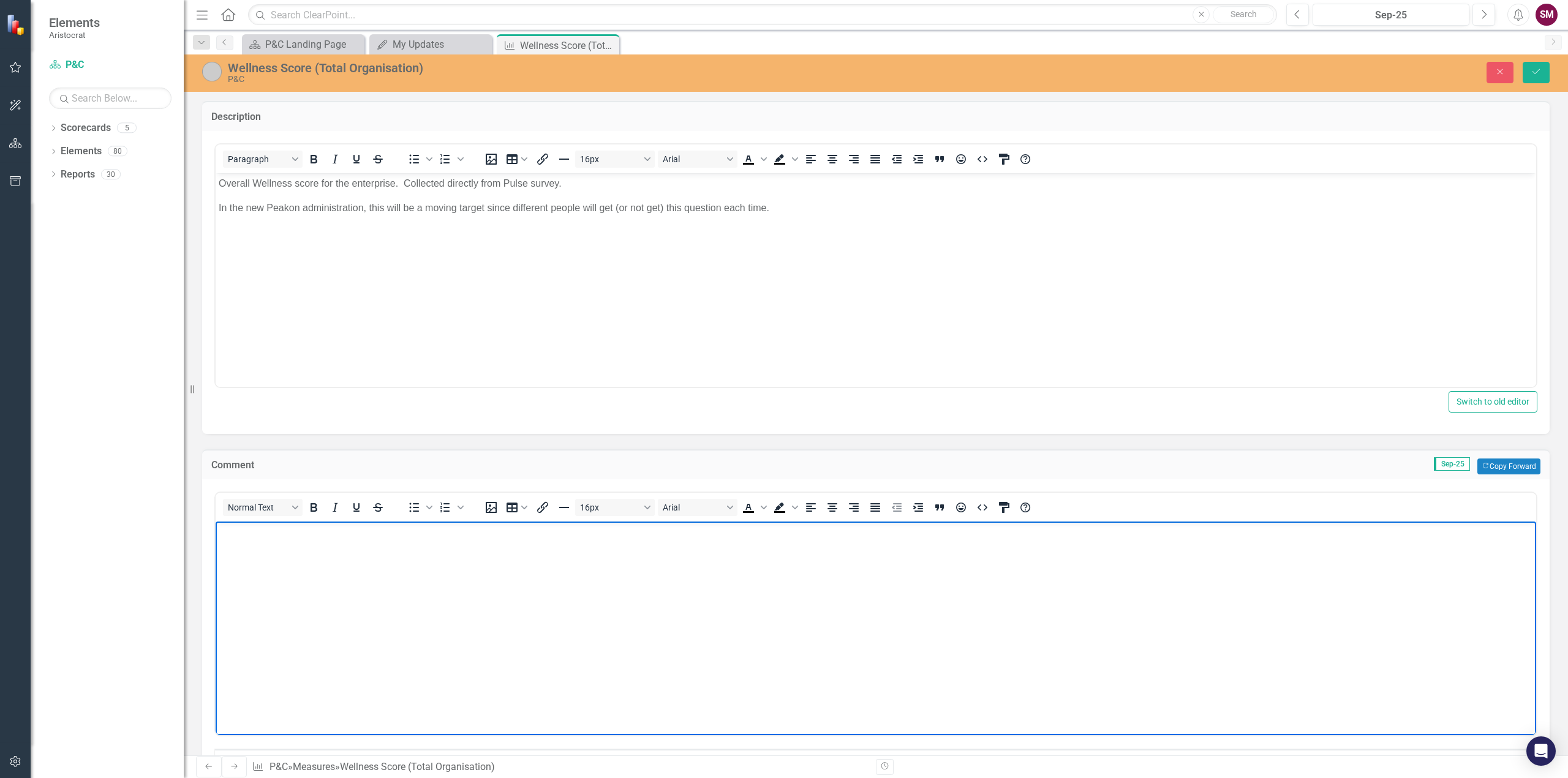
click at [289, 567] on body "Rich Text Area. Press ALT-0 for help." at bounding box center [875, 613] width 1320 height 184
click at [1534, 69] on icon "Save" at bounding box center [1536, 72] width 11 height 9
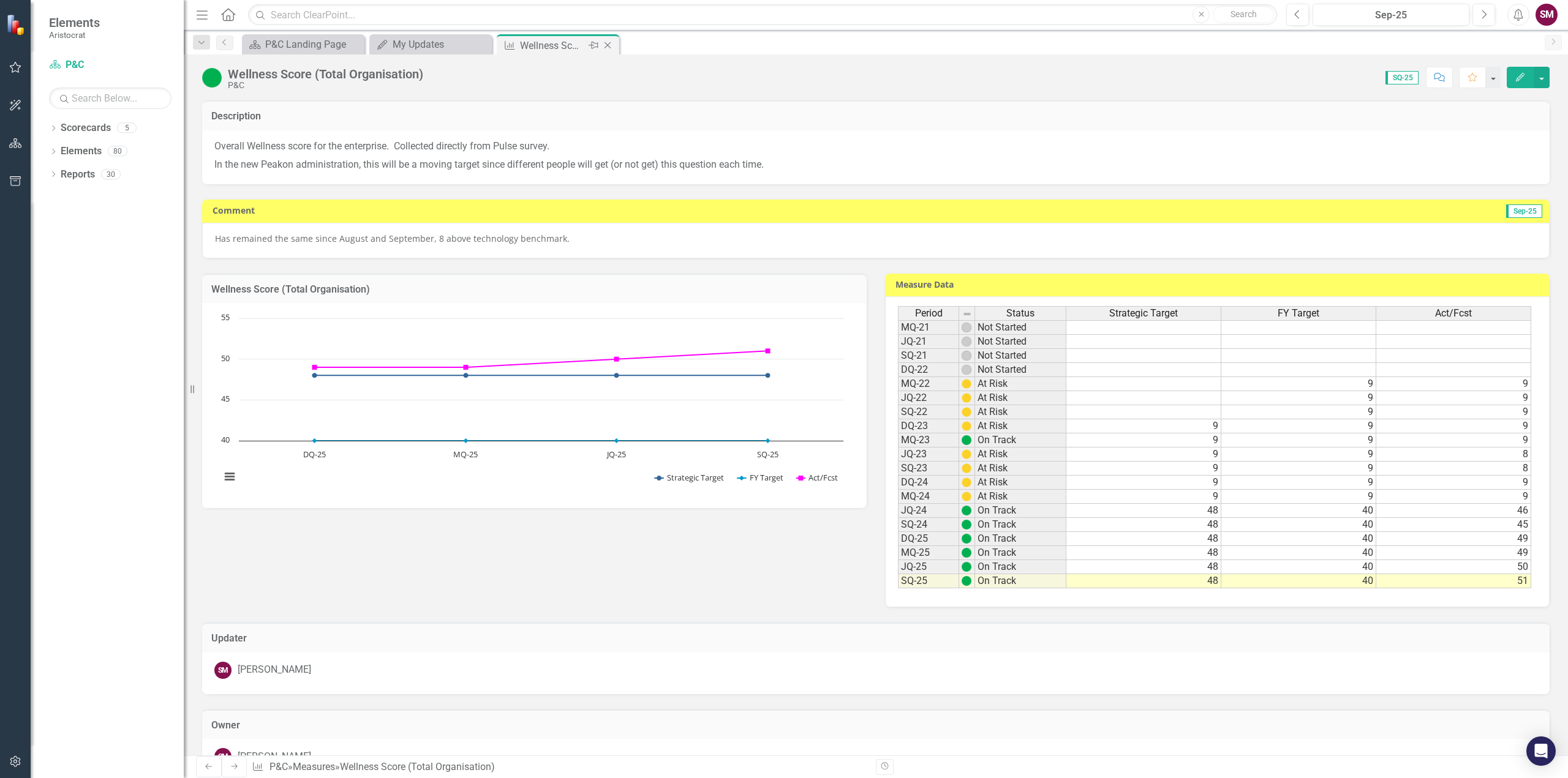
click at [607, 47] on icon "Close" at bounding box center [607, 45] width 12 height 10
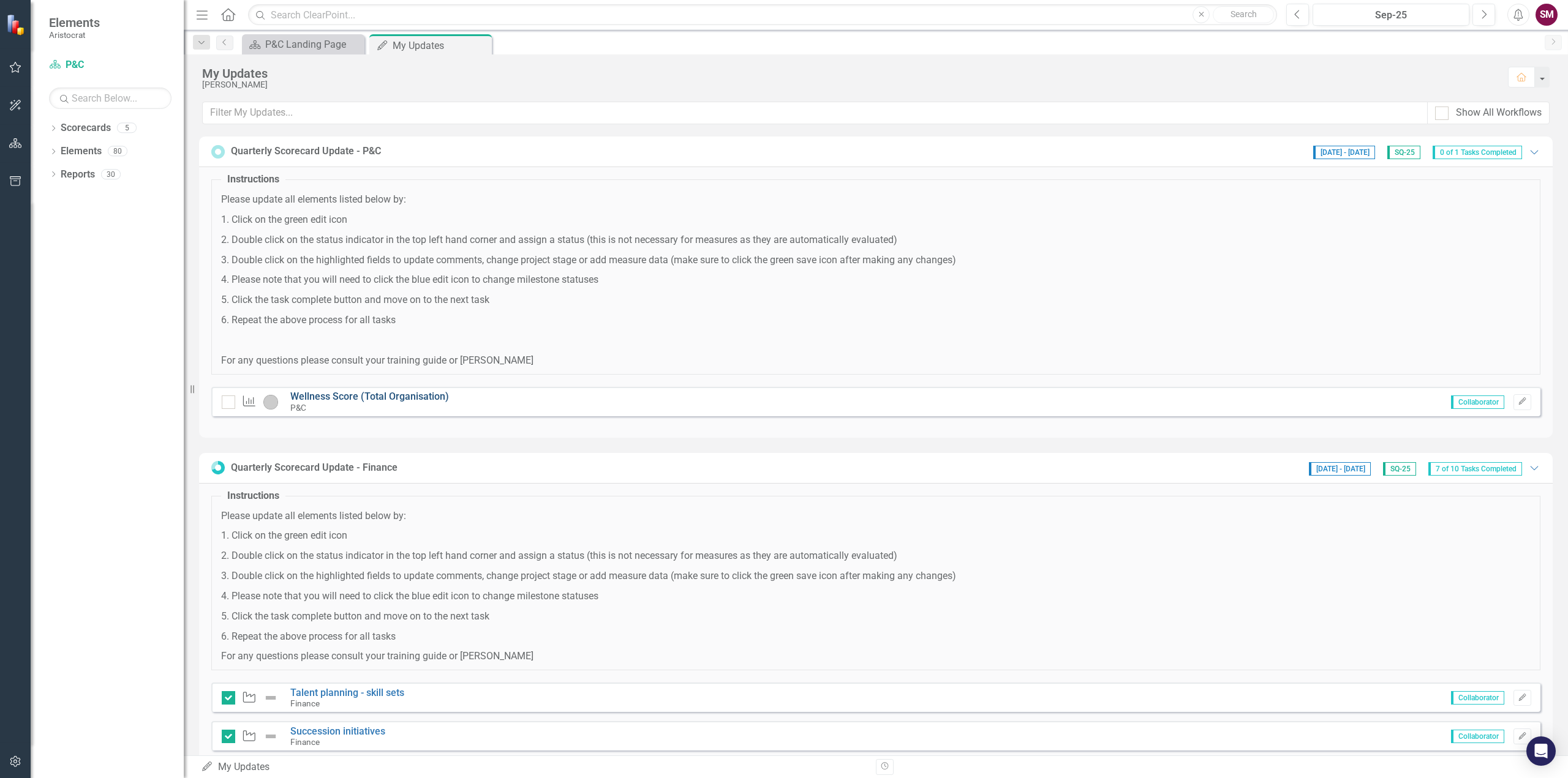
click at [338, 394] on link "Wellness Score (Total Organisation)" at bounding box center [368, 397] width 158 height 12
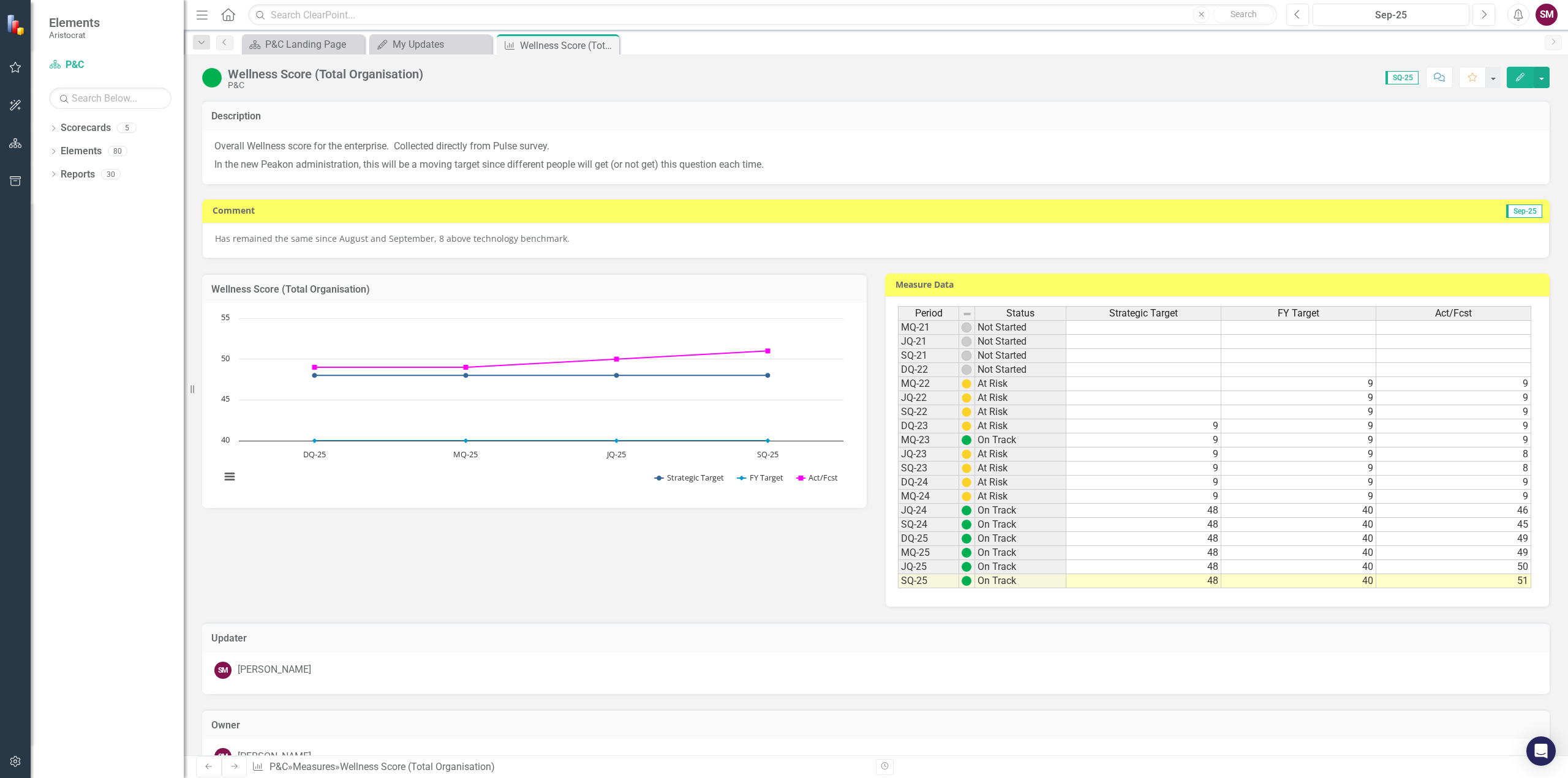
click at [213, 79] on img at bounding box center [212, 78] width 20 height 20
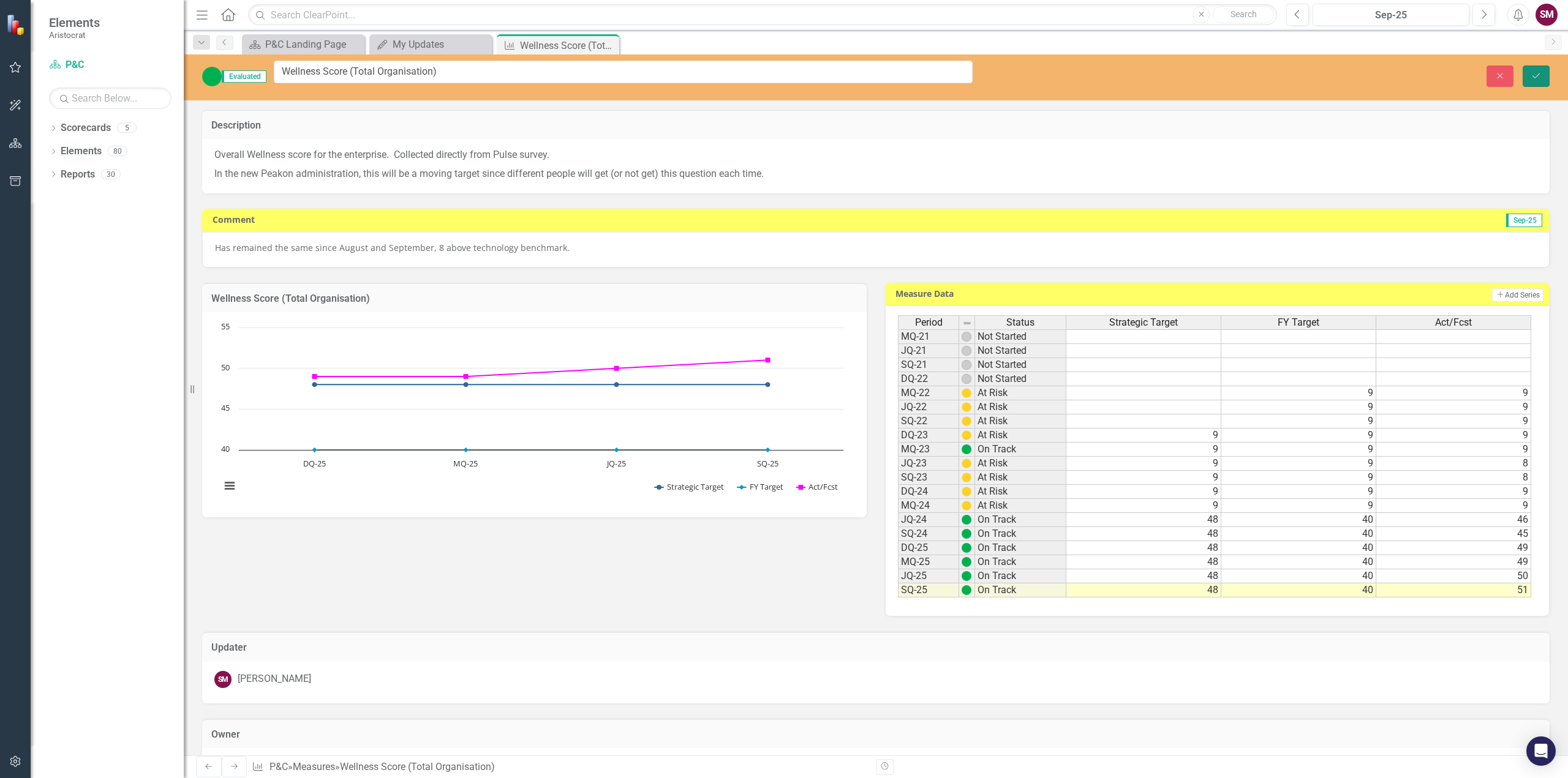
click at [1539, 73] on icon "Save" at bounding box center [1536, 76] width 11 height 9
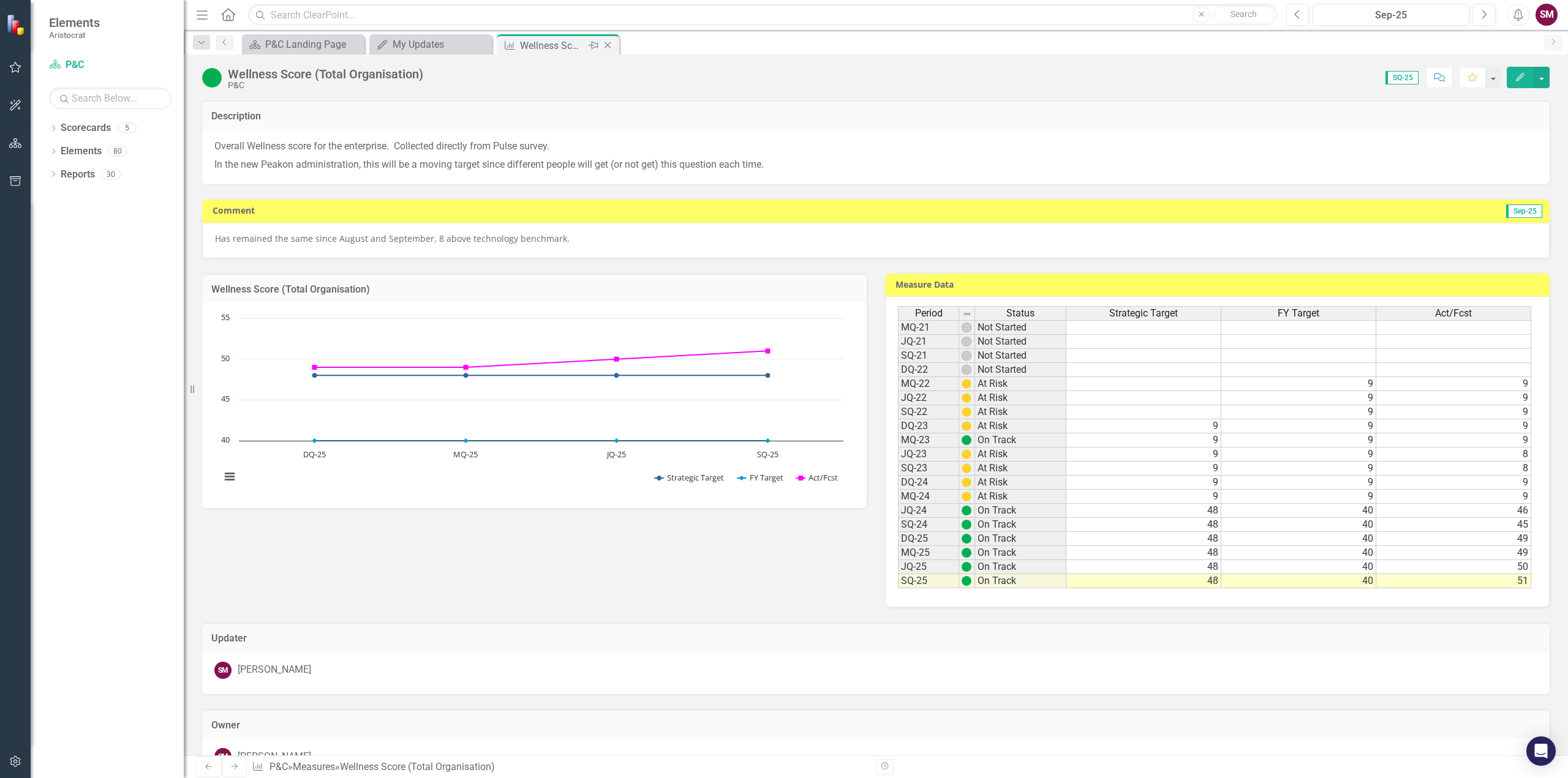
click at [609, 45] on icon "Close" at bounding box center [607, 45] width 12 height 10
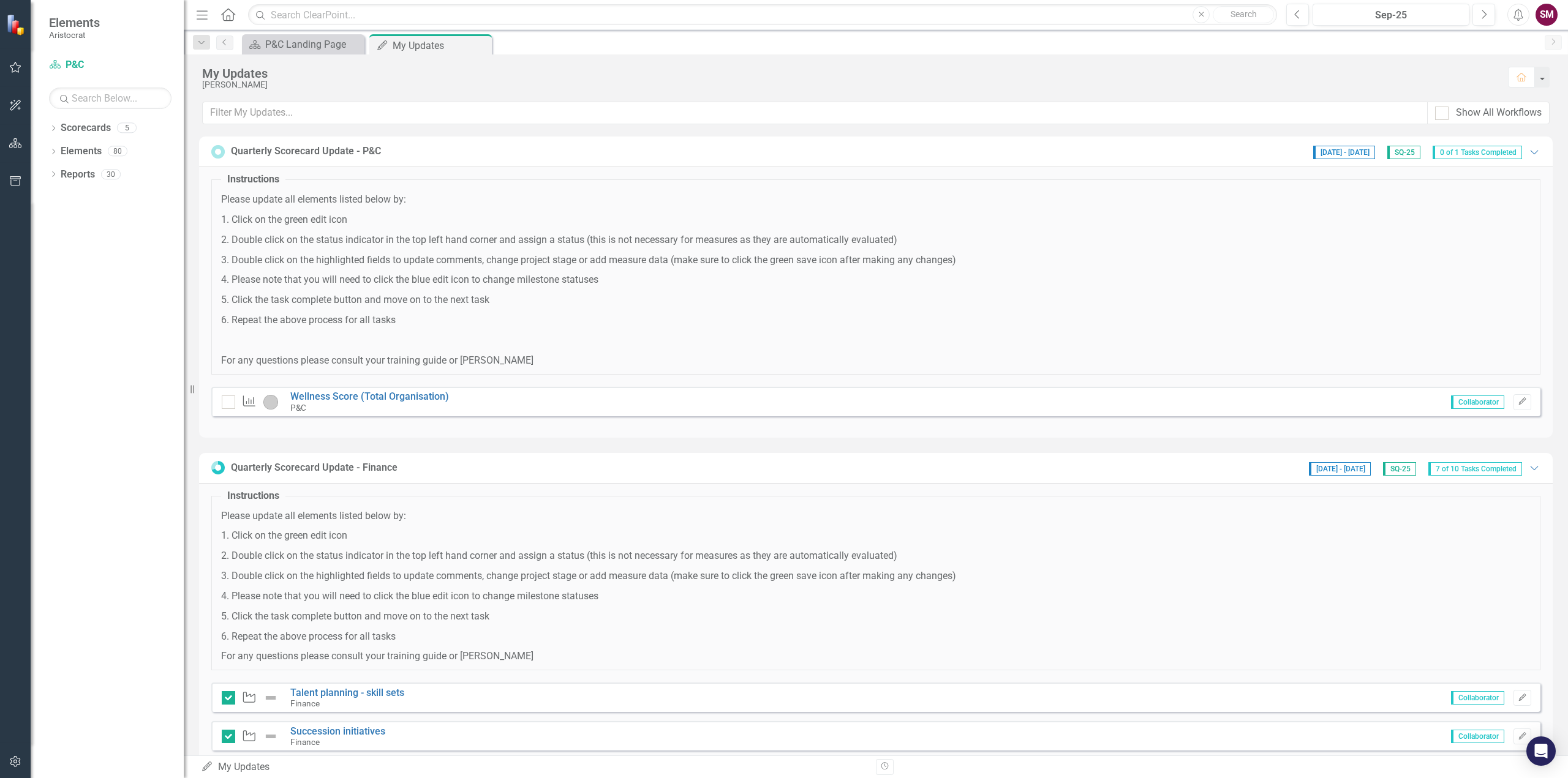
drag, startPoint x: 481, startPoint y: 44, endPoint x: 442, endPoint y: 33, distance: 40.5
click at [0, 0] on icon "Close" at bounding box center [0, 0] width 0 height 0
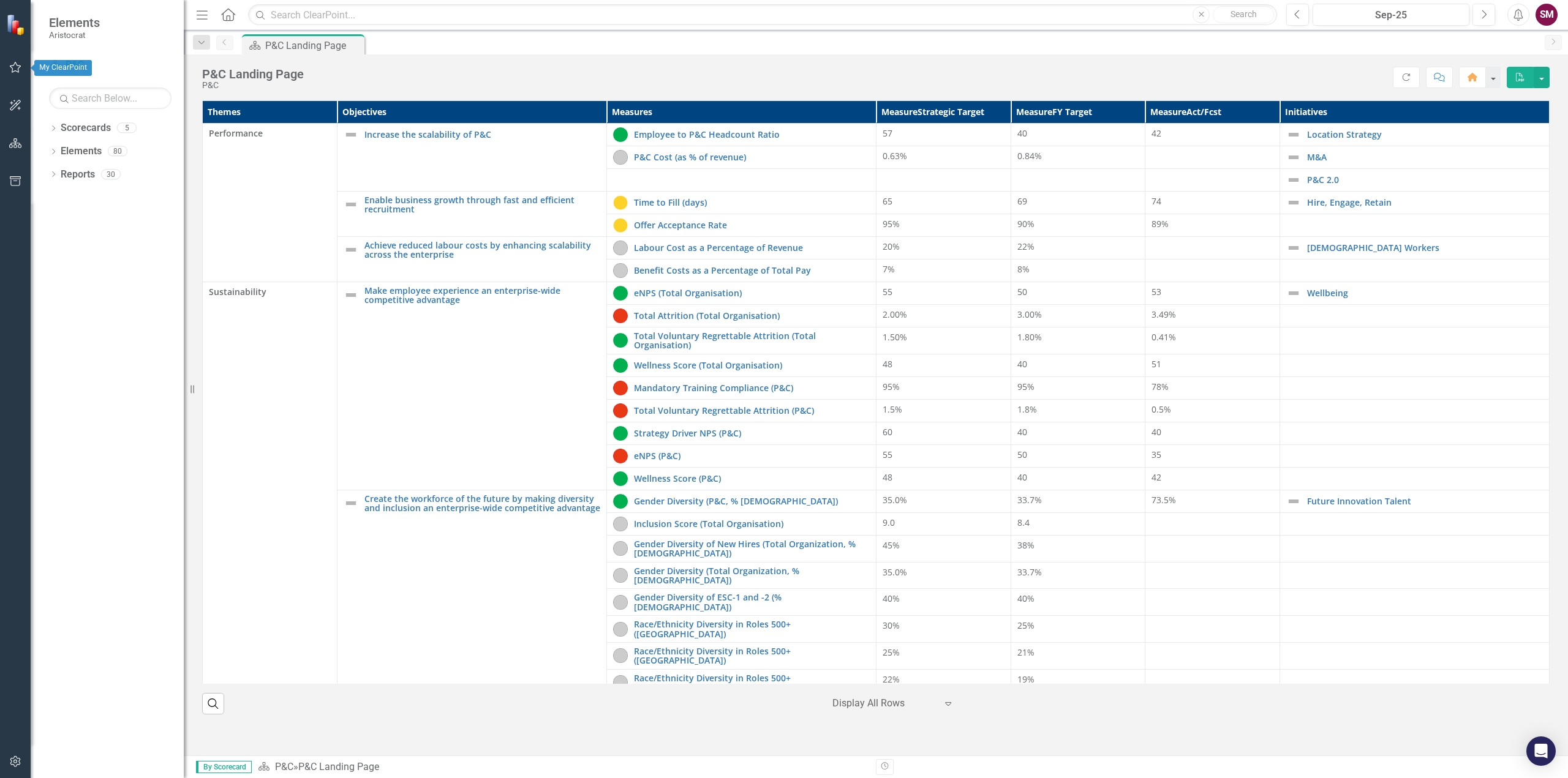
click at [16, 65] on icon "button" at bounding box center [15, 68] width 13 height 10
click at [85, 134] on link "My Updates" at bounding box center [110, 135] width 123 height 14
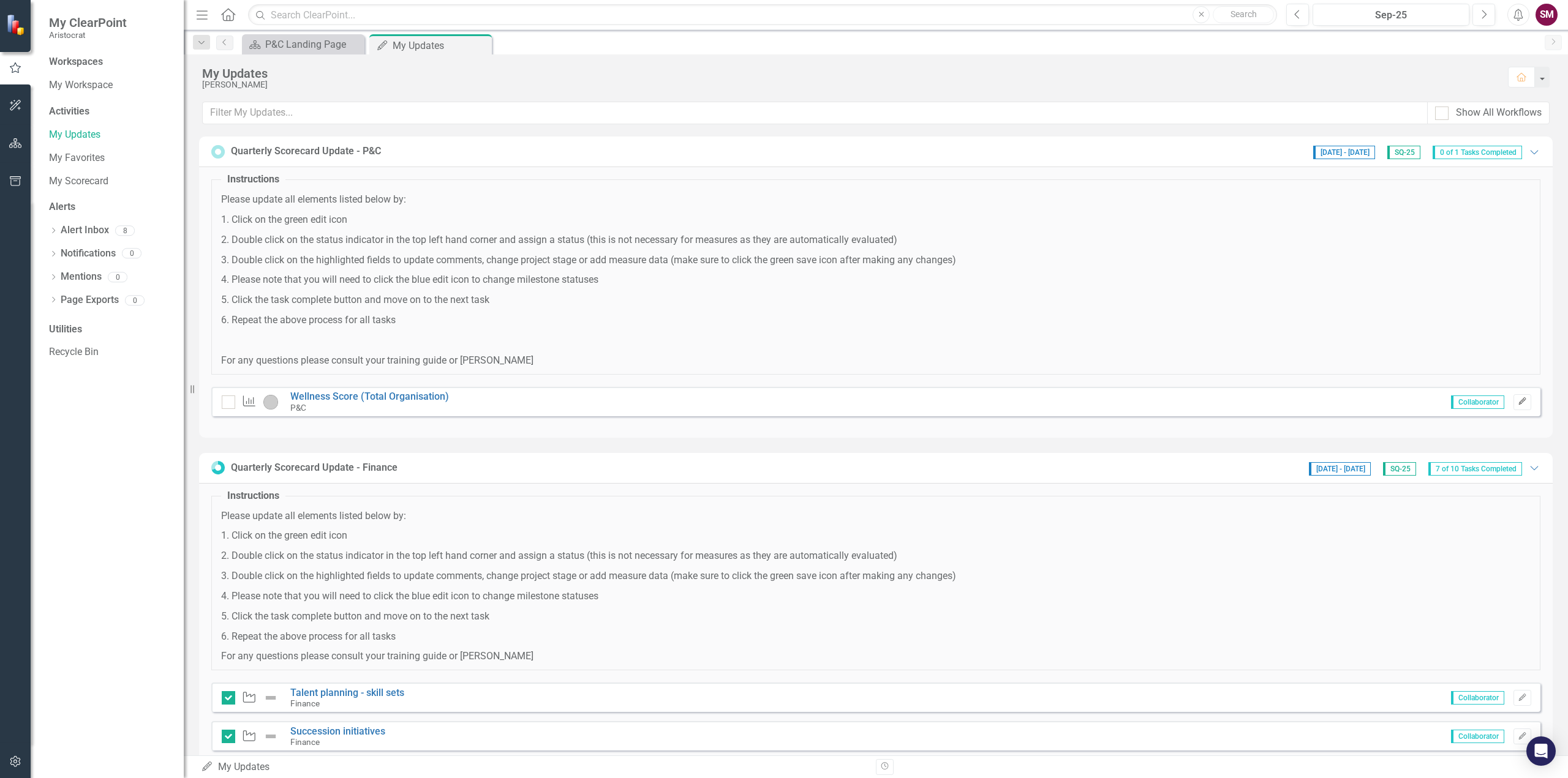
click at [1518, 401] on icon "button" at bounding box center [1521, 400] width 7 height 7
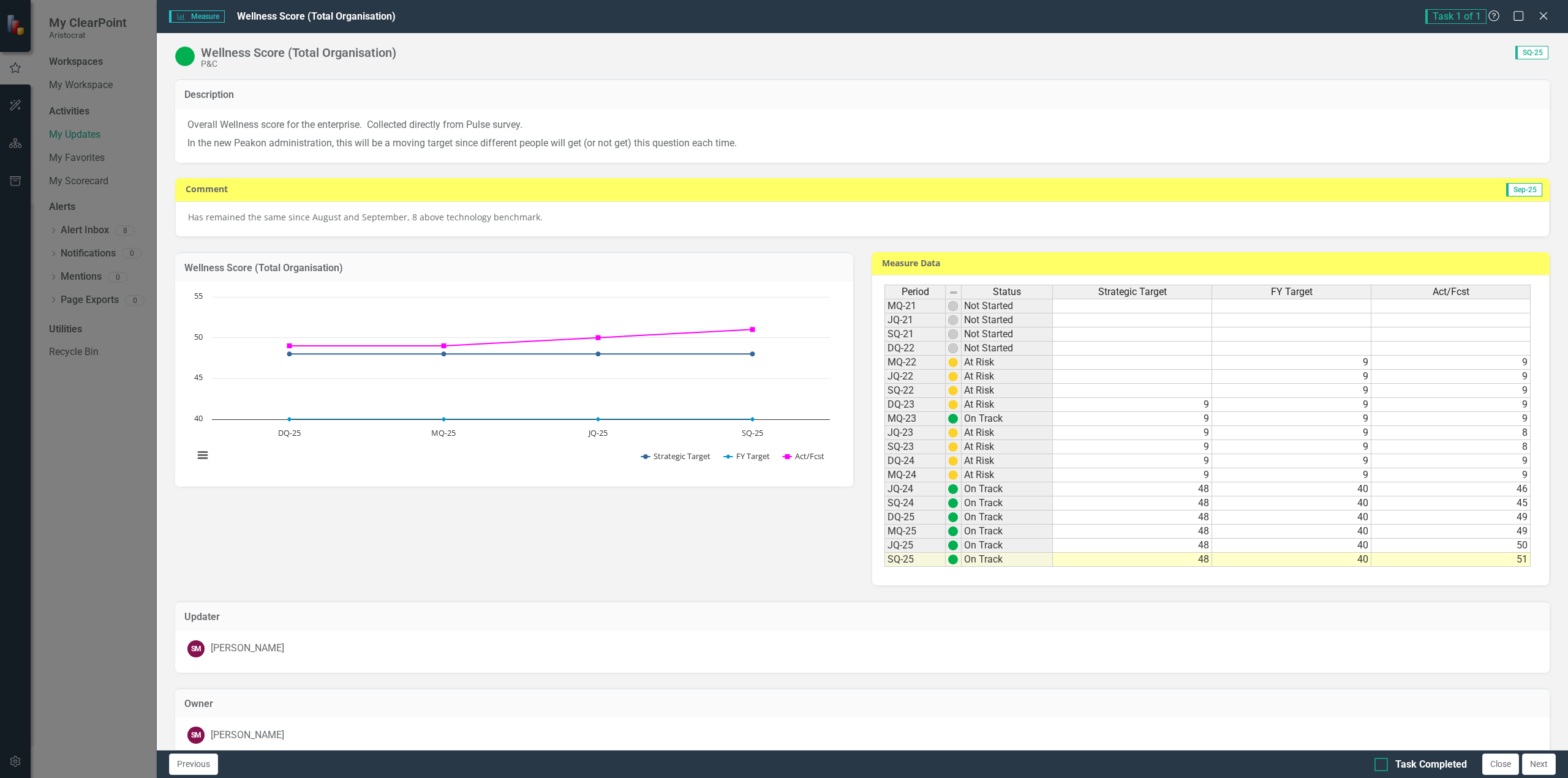
click at [1382, 771] on div at bounding box center [1381, 765] width 14 height 14
click at [1382, 766] on input "Task Completed" at bounding box center [1378, 762] width 8 height 8
checkbox input "true"
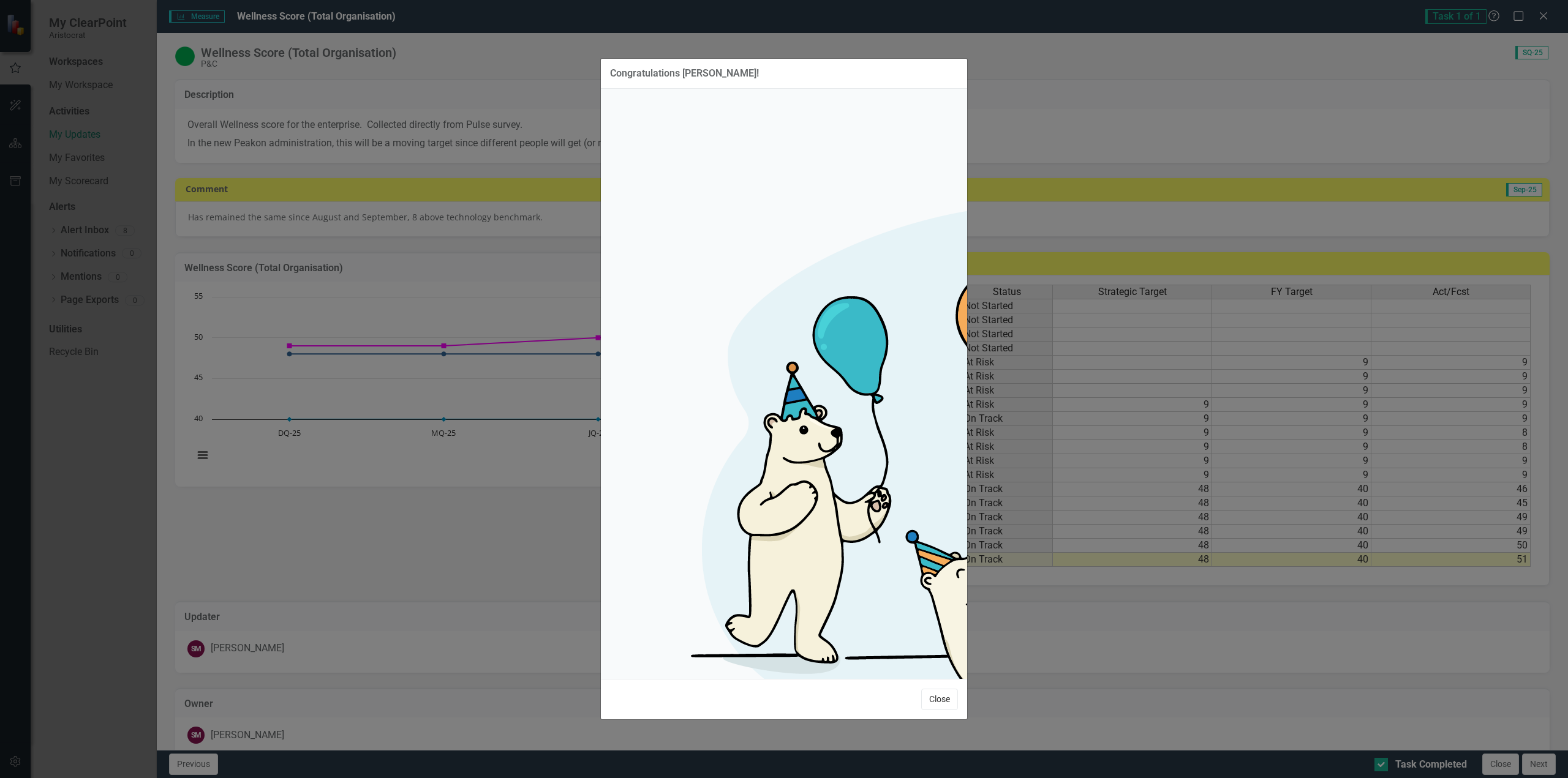
click at [933, 689] on button "Close" at bounding box center [938, 699] width 36 height 22
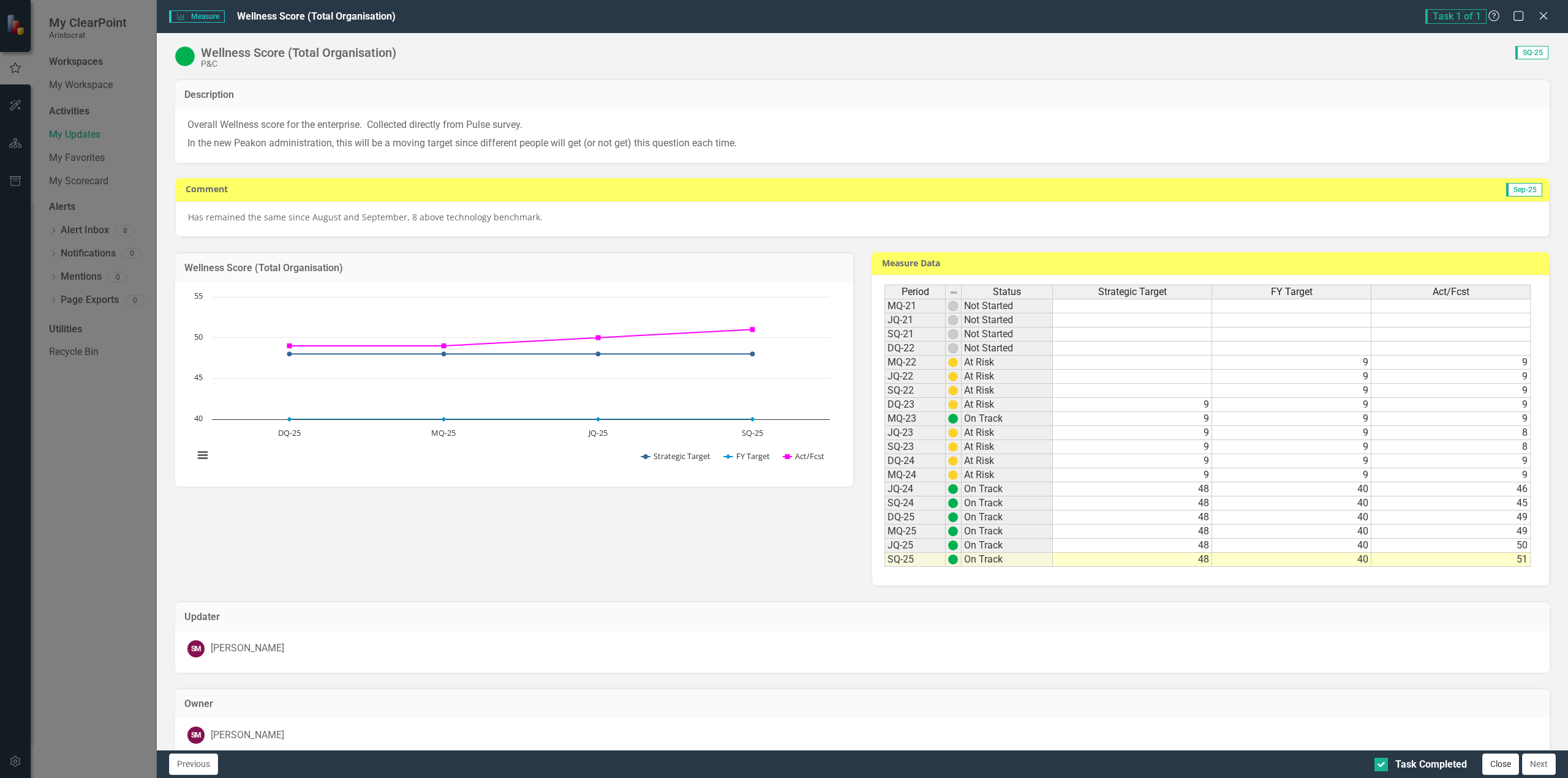
click at [1501, 764] on button "Close" at bounding box center [1499, 764] width 36 height 22
checkbox input "true"
